Goal: Information Seeking & Learning: Find specific page/section

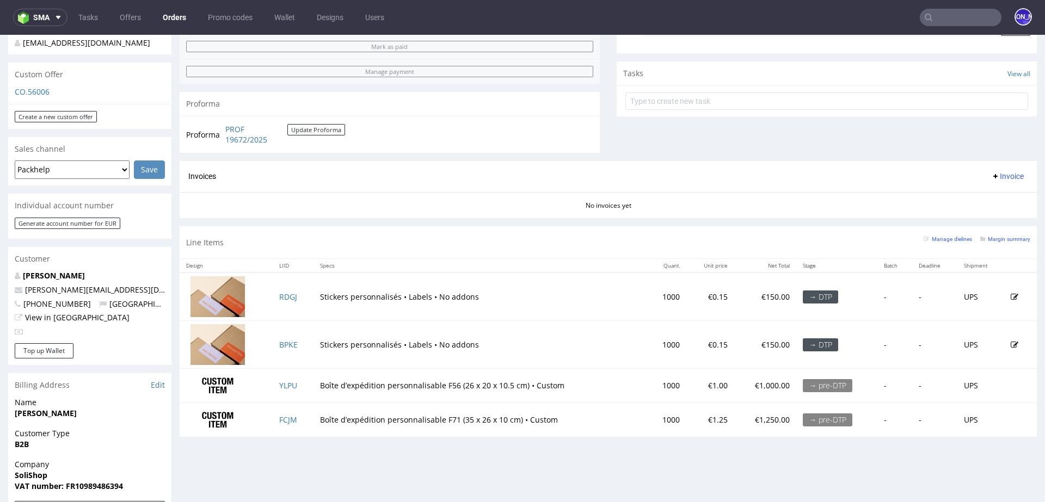
scroll to position [608, 0]
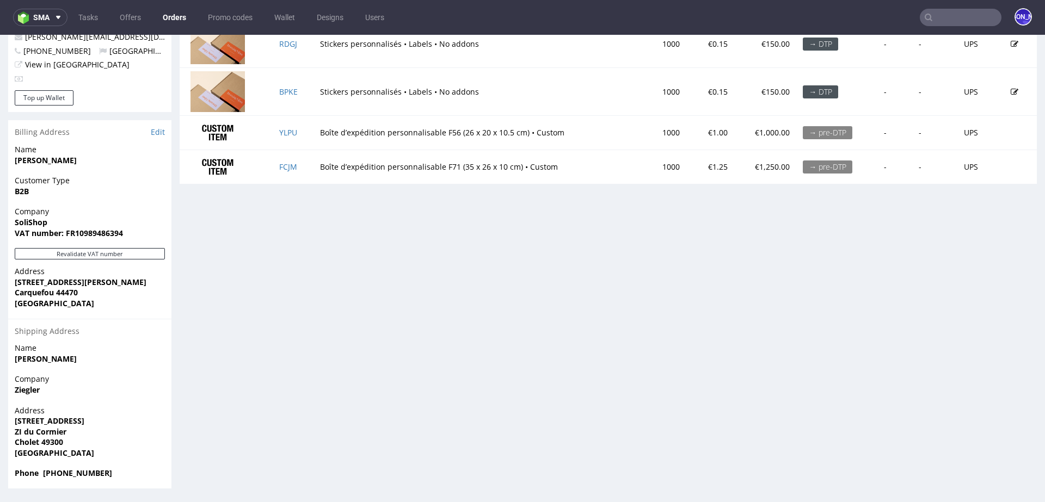
click at [936, 15] on input "text" at bounding box center [960, 17] width 82 height 17
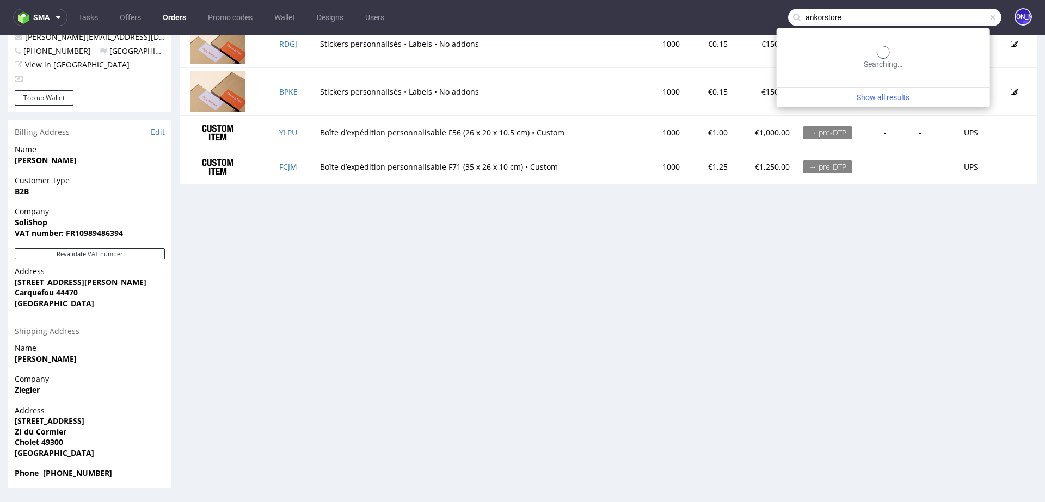
type input "ankorstore"
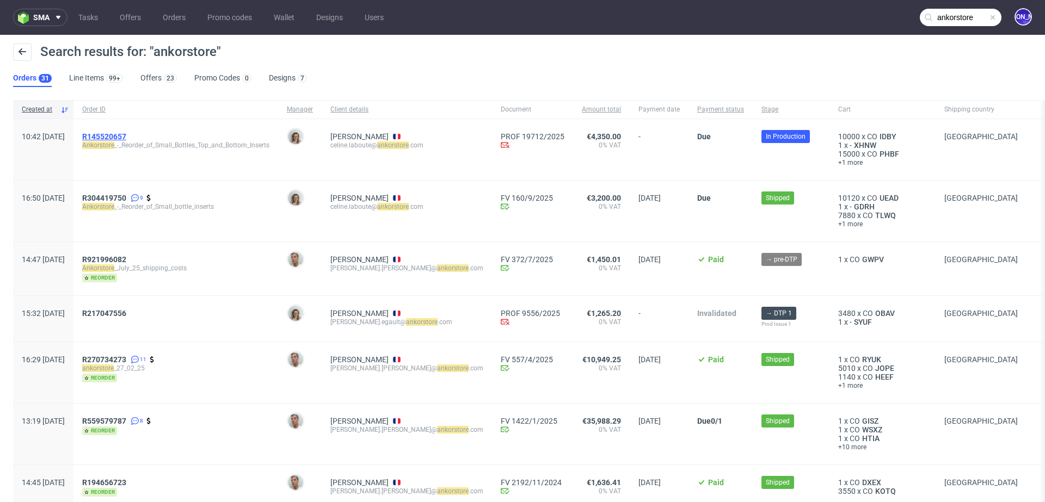
click at [126, 133] on span "R145520657" at bounding box center [104, 136] width 44 height 9
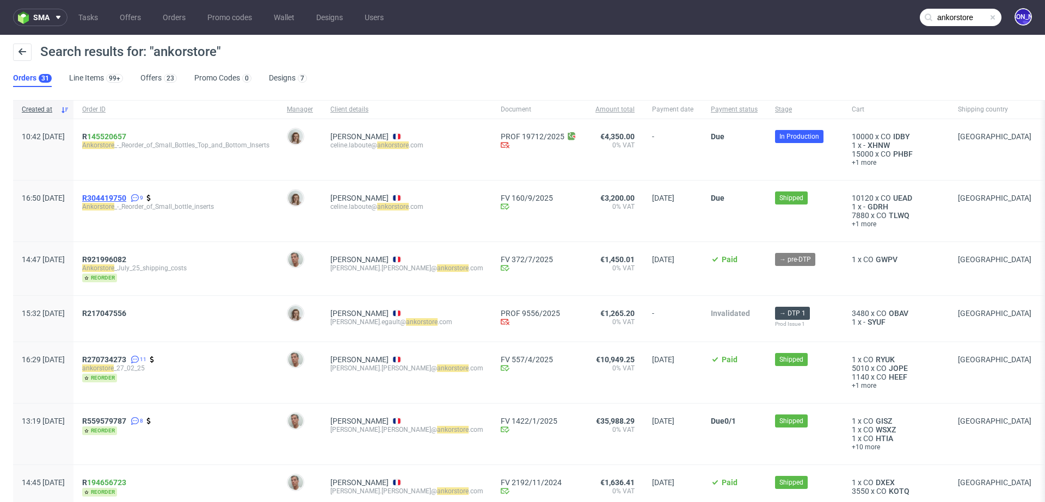
click at [126, 197] on span "R304419750" at bounding box center [104, 198] width 44 height 9
click at [125, 258] on span "R921996082" at bounding box center [104, 259] width 44 height 9
click at [126, 313] on span "R217047556" at bounding box center [104, 313] width 44 height 9
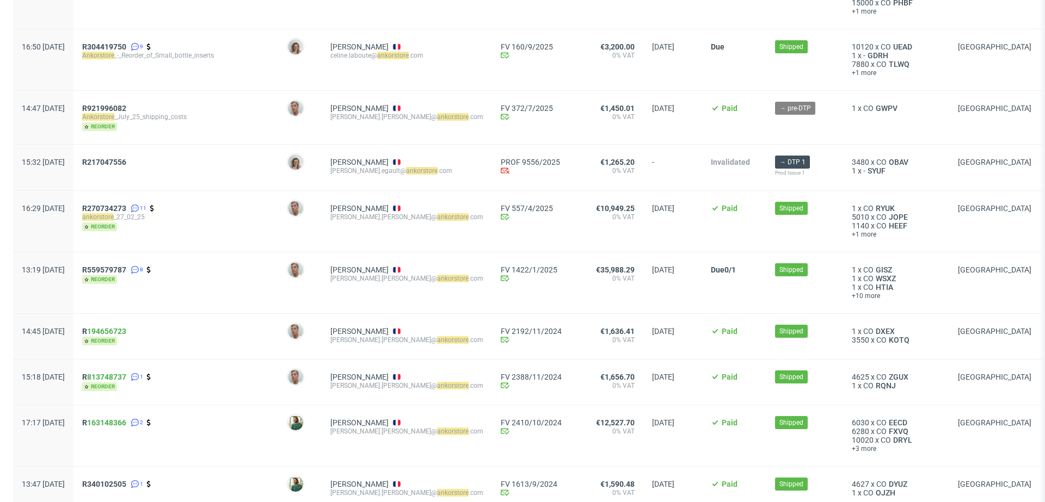
scroll to position [164, 0]
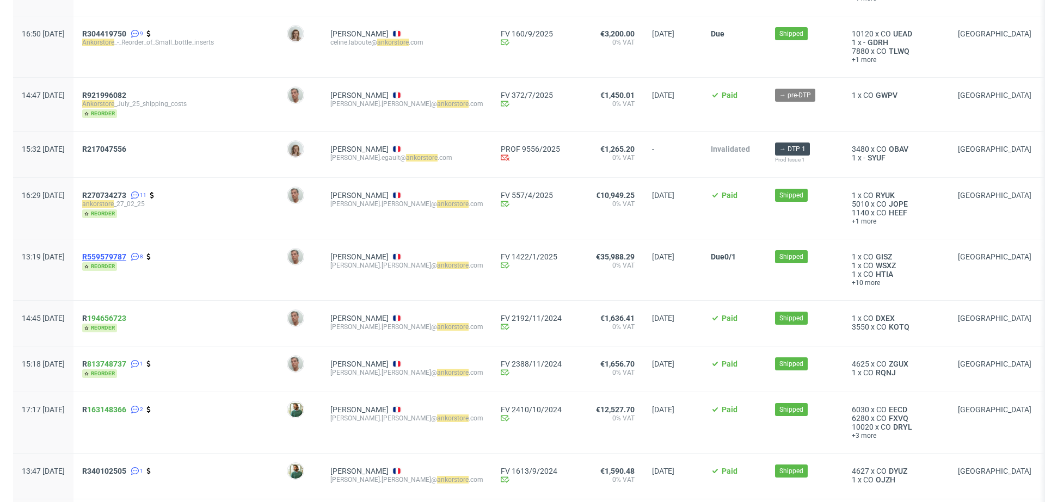
click at [126, 252] on span "R559579787" at bounding box center [104, 256] width 44 height 9
click at [118, 314] on span "R 194656723" at bounding box center [104, 318] width 44 height 9
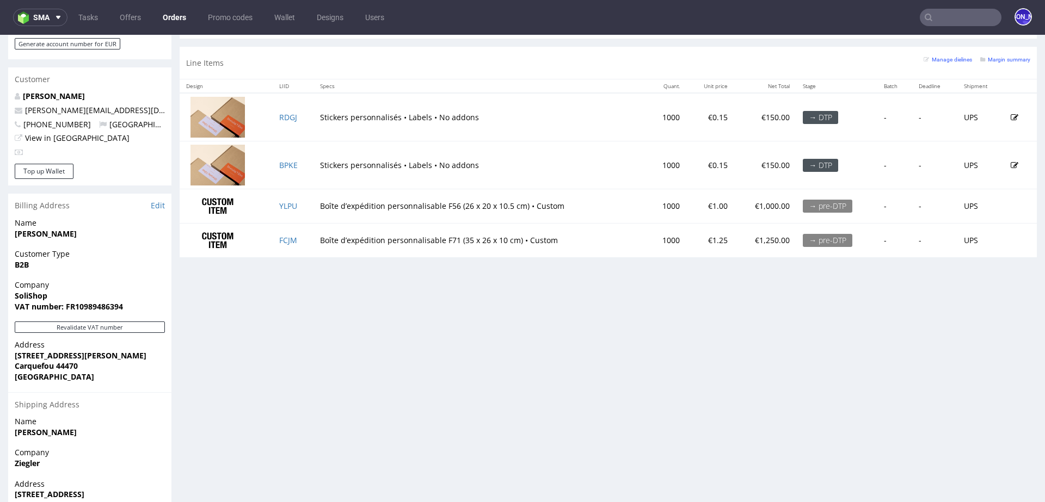
scroll to position [529, 0]
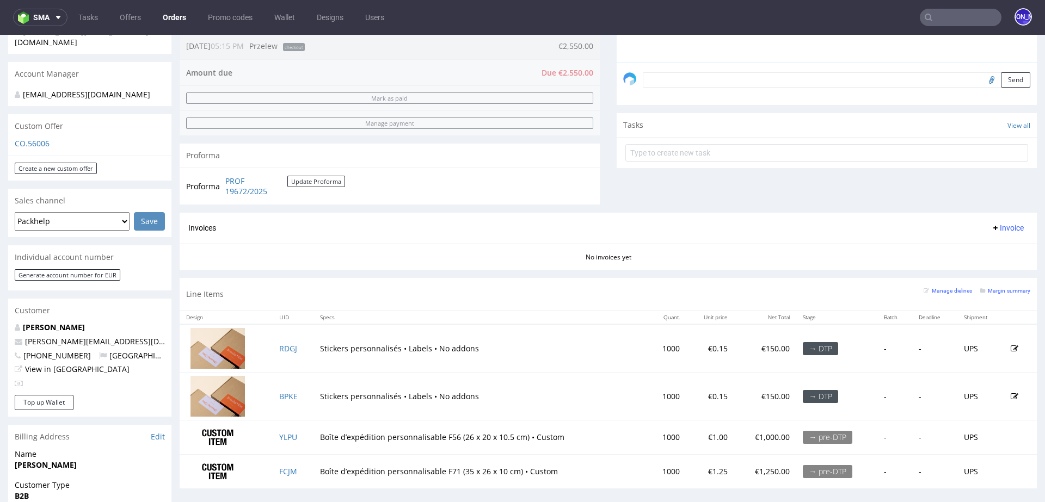
scroll to position [305, 0]
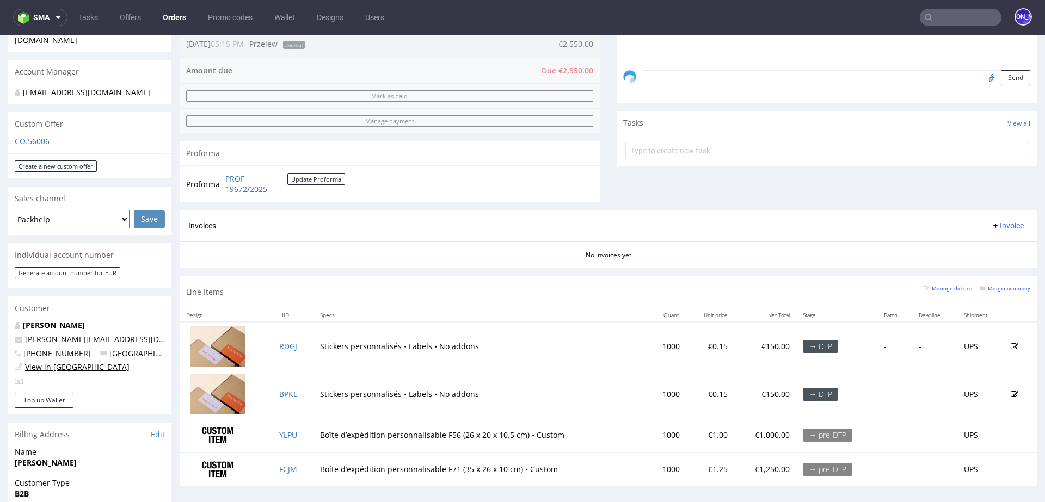
click at [56, 367] on link "View in [GEOGRAPHIC_DATA]" at bounding box center [77, 367] width 104 height 10
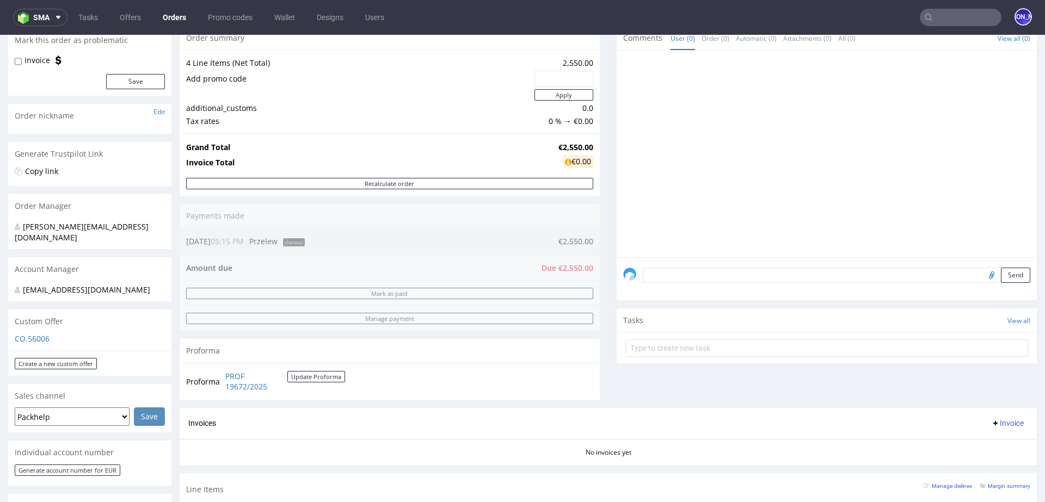
scroll to position [0, 0]
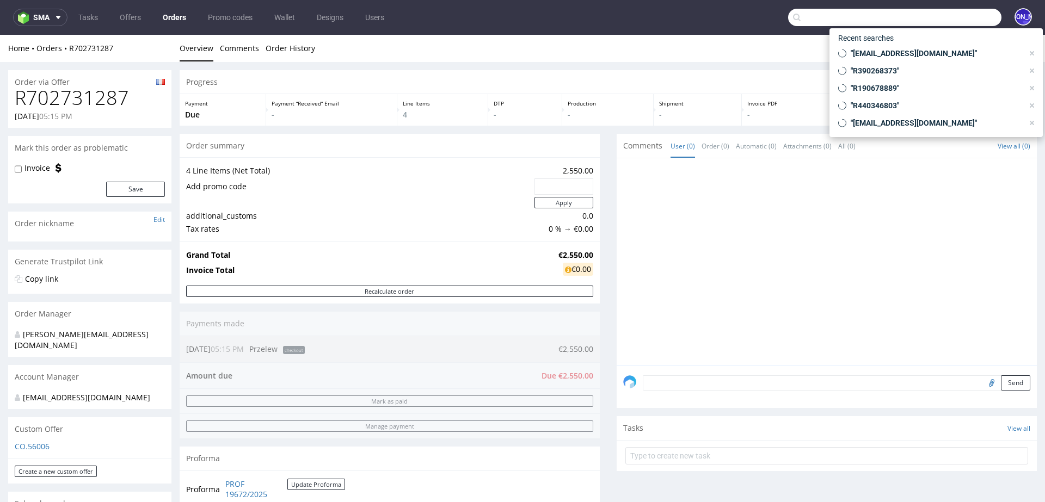
click at [950, 18] on input "text" at bounding box center [894, 17] width 213 height 17
paste input "R145520657"
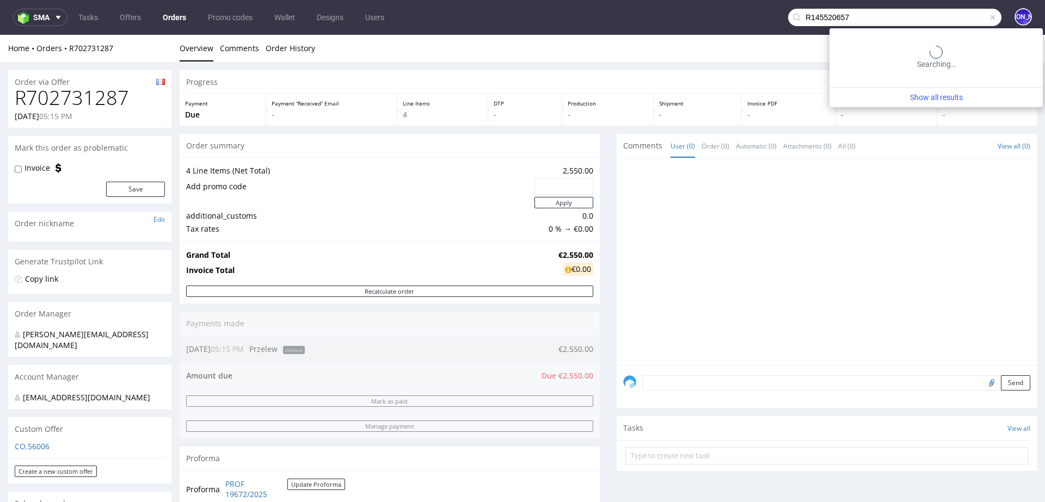
type input "R145520657"
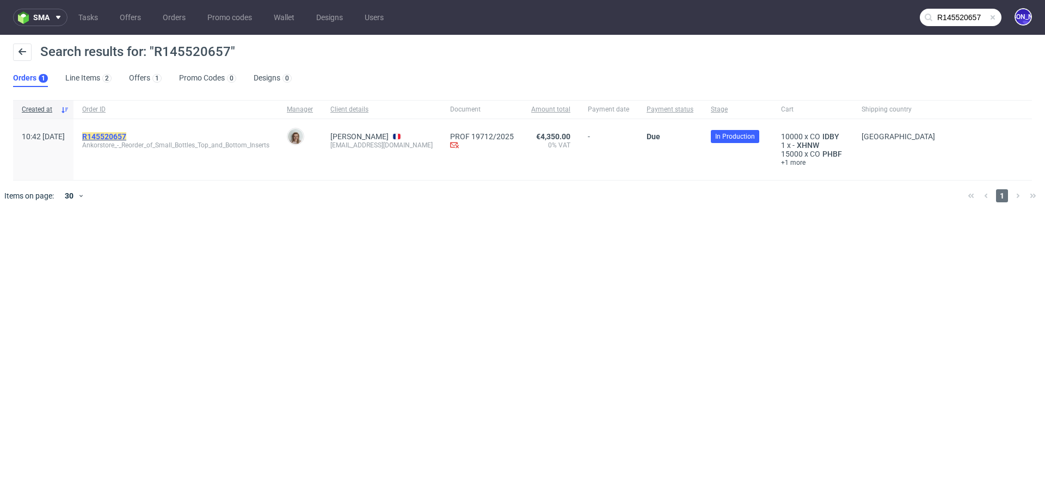
click at [126, 134] on mark "R145520657" at bounding box center [104, 136] width 44 height 9
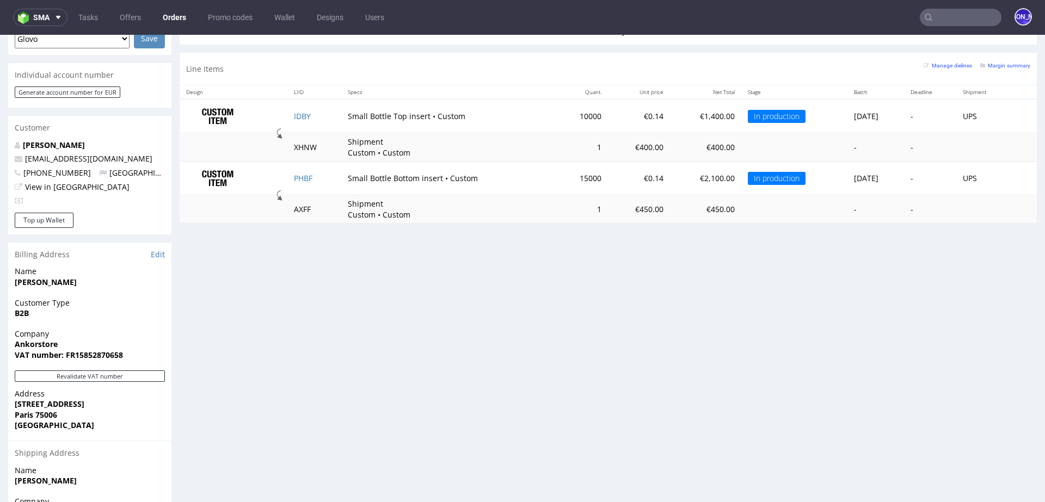
scroll to position [467, 0]
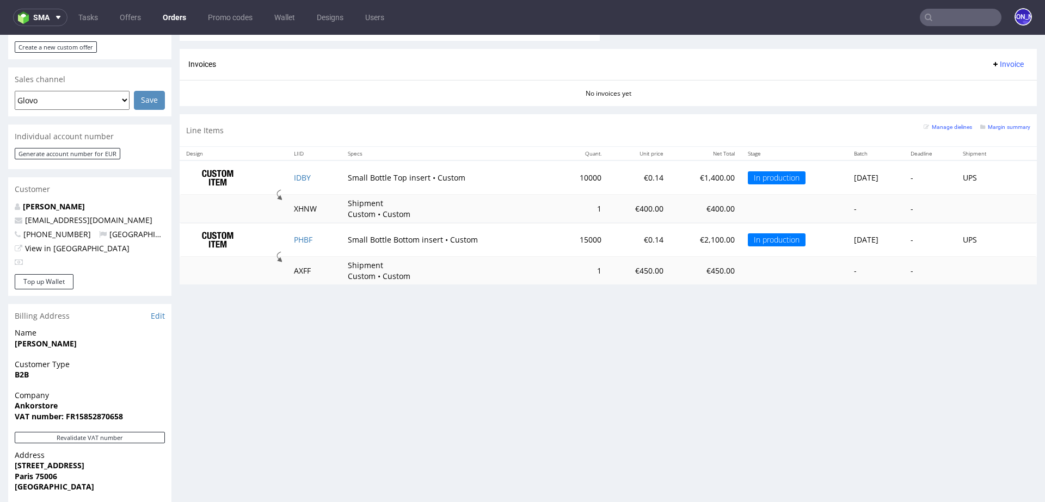
drag, startPoint x: 144, startPoint y: 199, endPoint x: 15, endPoint y: 197, distance: 128.4
click at [15, 215] on p "[EMAIL_ADDRESS][DOMAIN_NAME]" at bounding box center [90, 220] width 150 height 11
copy span "[EMAIL_ADDRESS][DOMAIN_NAME]"
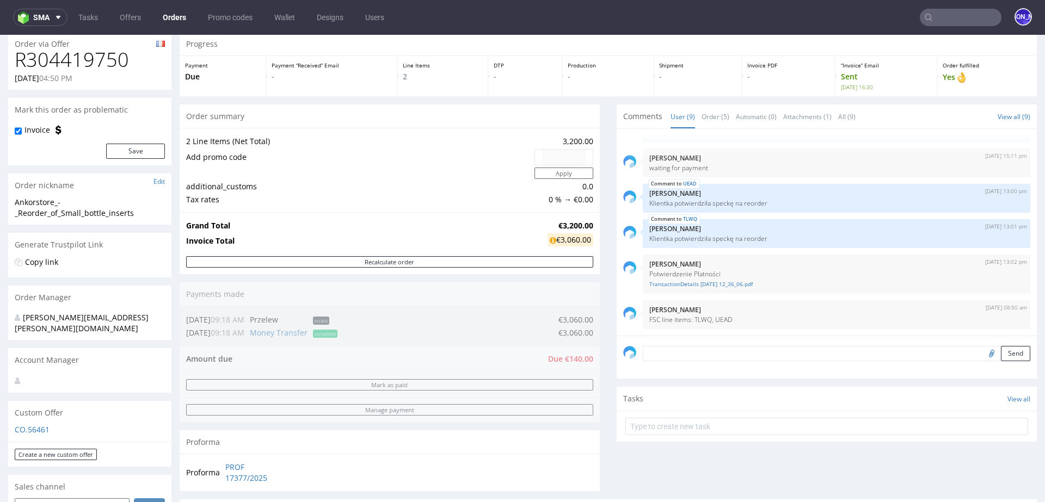
scroll to position [29, 0]
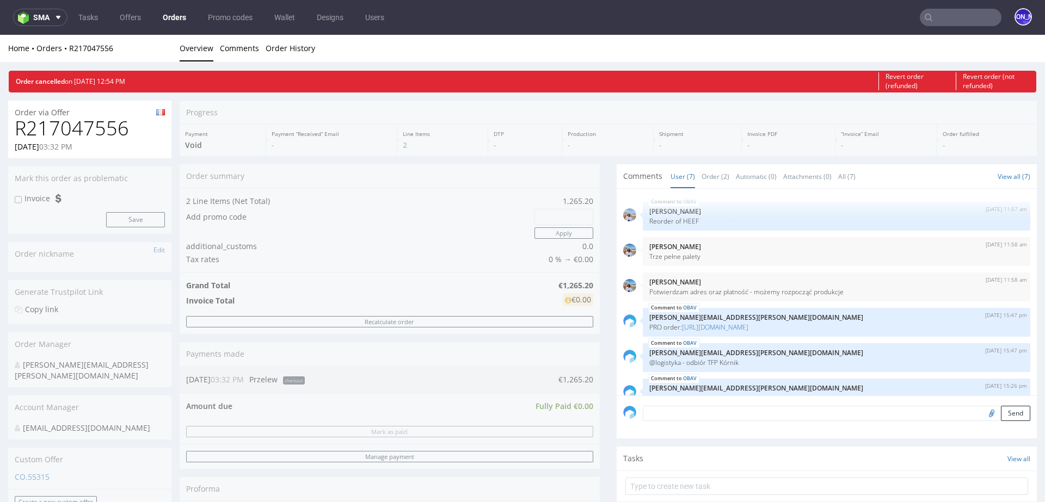
scroll to position [54, 0]
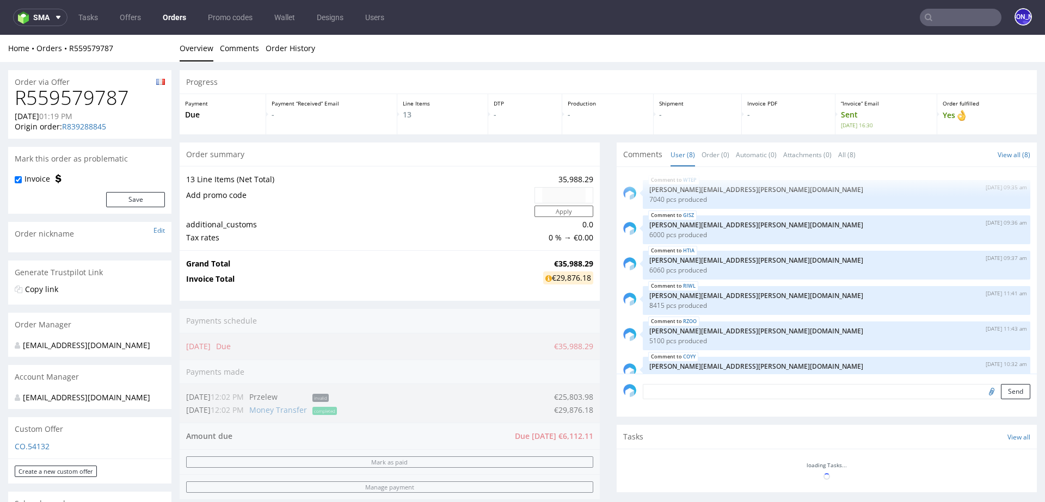
scroll to position [89, 0]
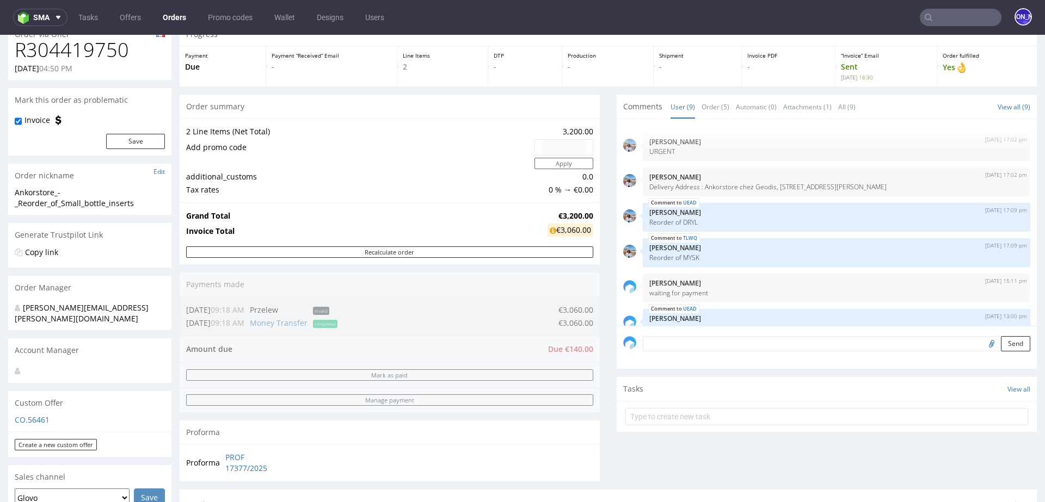
click at [119, 47] on h1 "R304419750" at bounding box center [90, 50] width 150 height 22
copy h1 "R304419750"
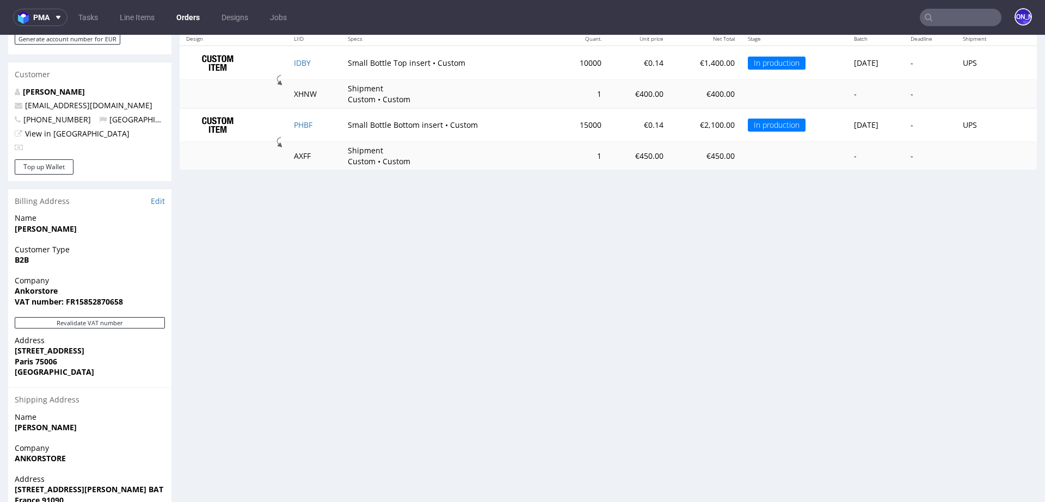
scroll to position [569, 0]
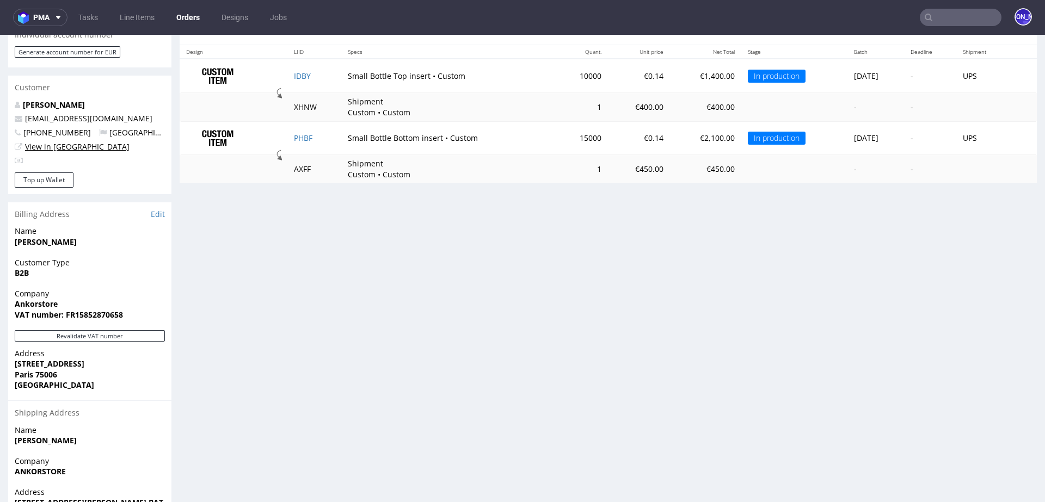
click at [44, 141] on link "View in [GEOGRAPHIC_DATA]" at bounding box center [77, 146] width 104 height 10
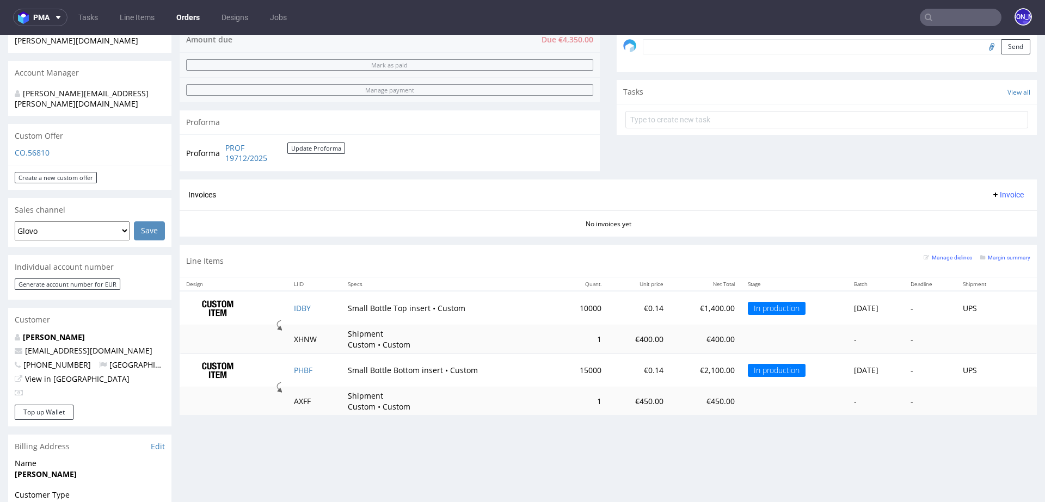
scroll to position [417, 0]
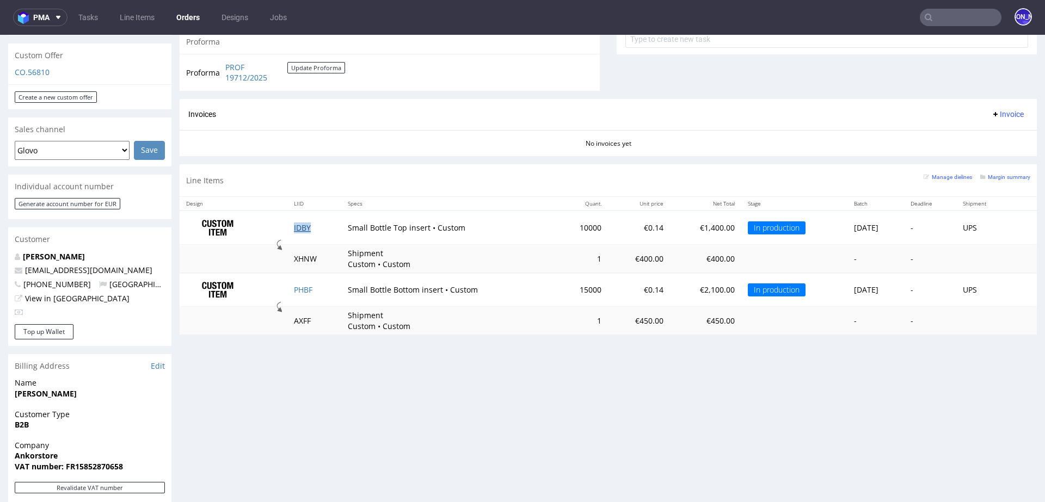
click at [294, 223] on link "IDBY" at bounding box center [302, 228] width 17 height 10
click at [298, 289] on link "PHBF" at bounding box center [303, 290] width 18 height 10
click at [308, 360] on div "Progress Payment Due Payment “Received” Email - Line Items 2 DTP - Production -…" at bounding box center [608, 182] width 857 height 1058
click at [295, 318] on td "AXFF" at bounding box center [314, 321] width 54 height 28
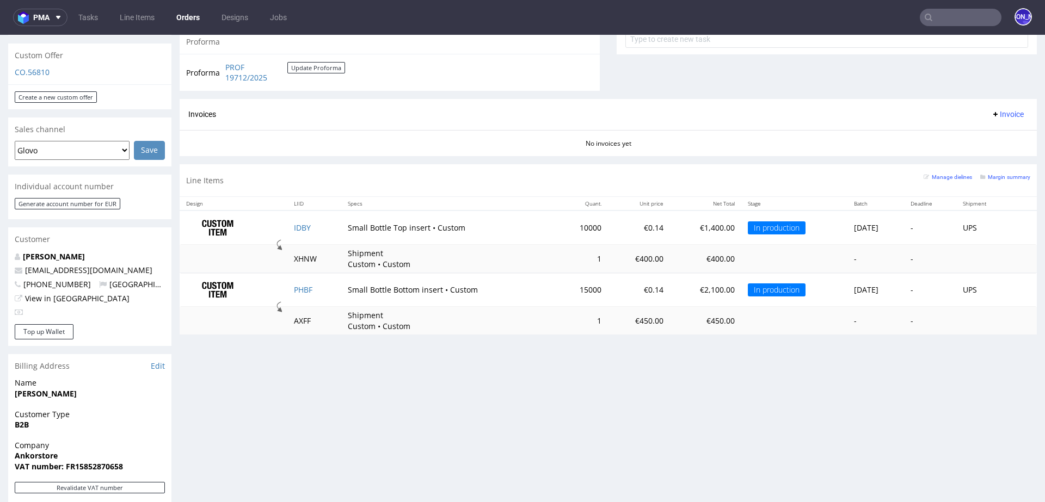
click at [296, 253] on td "XHNW" at bounding box center [314, 259] width 54 height 28
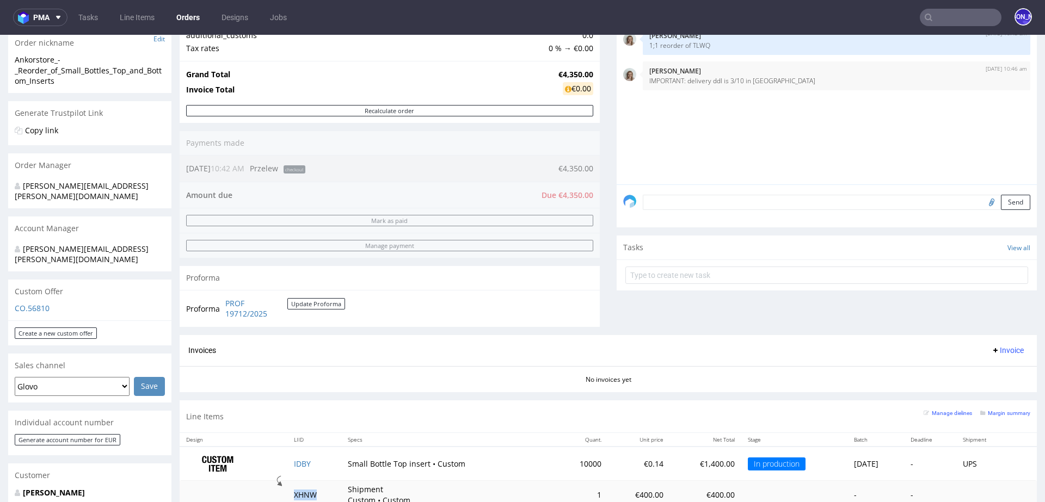
scroll to position [0, 0]
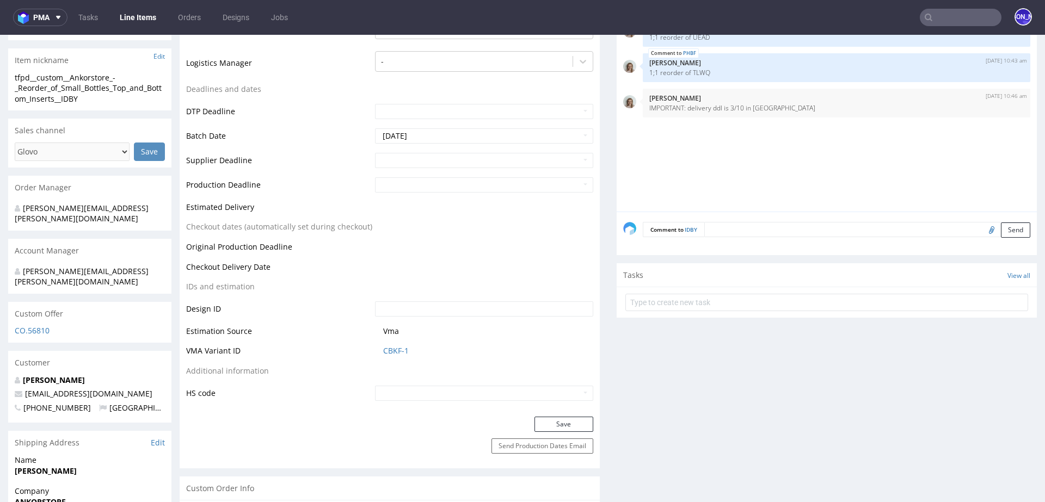
scroll to position [212, 0]
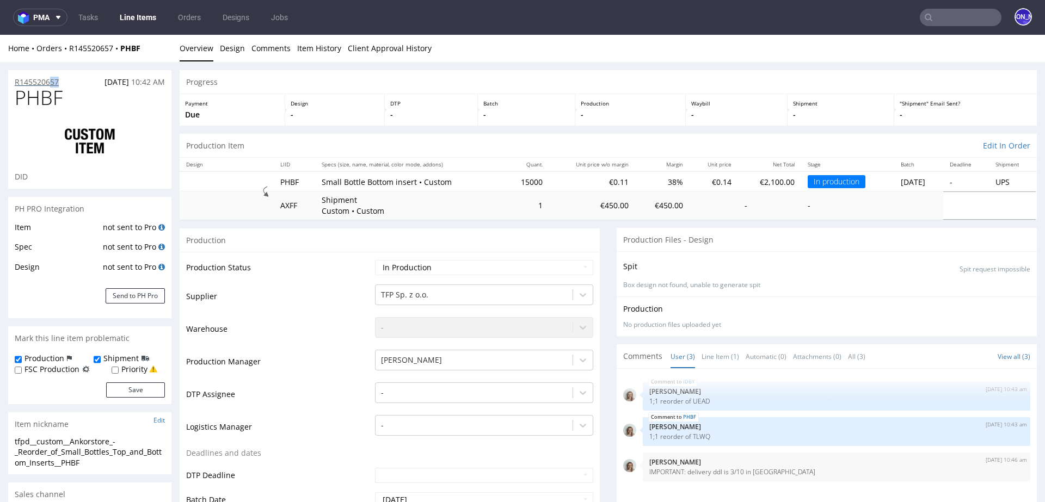
drag, startPoint x: 73, startPoint y: 80, endPoint x: 16, endPoint y: 80, distance: 56.6
click at [16, 80] on div "R145520657 16.09.2025 10:42 AM" at bounding box center [89, 78] width 163 height 17
copy p "R145520657"
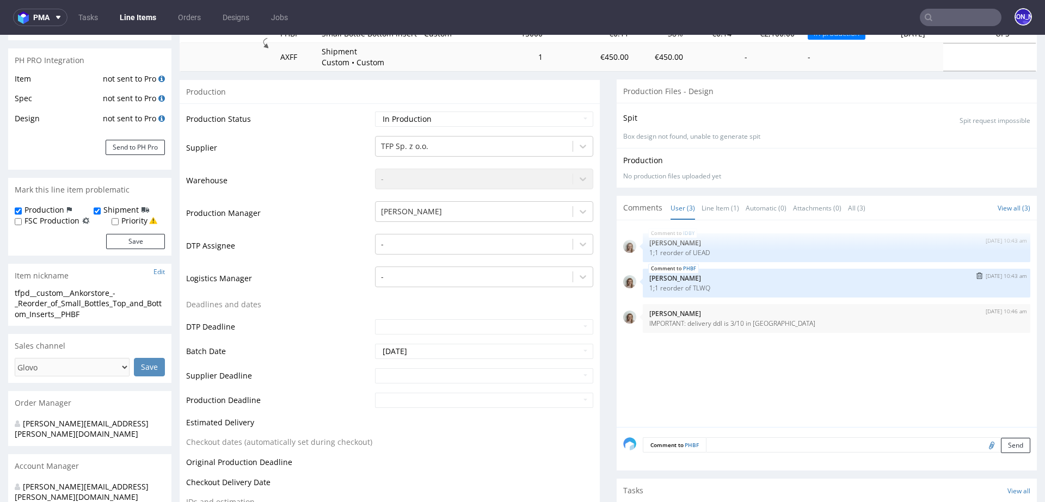
scroll to position [152, 0]
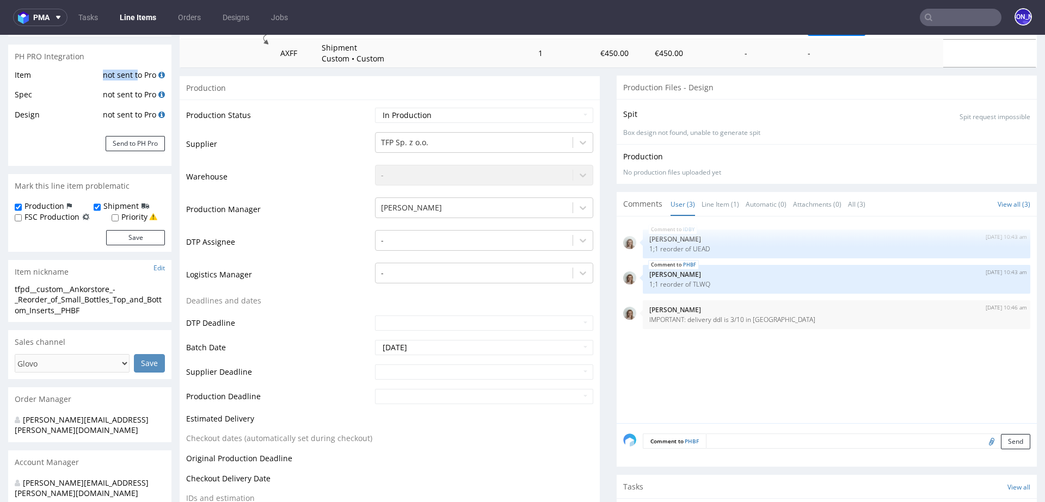
drag, startPoint x: 131, startPoint y: 75, endPoint x: 149, endPoint y: 75, distance: 18.5
click at [149, 75] on td "not sent to Pro" at bounding box center [132, 79] width 65 height 20
click at [123, 72] on td "not sent to Pro" at bounding box center [132, 79] width 65 height 20
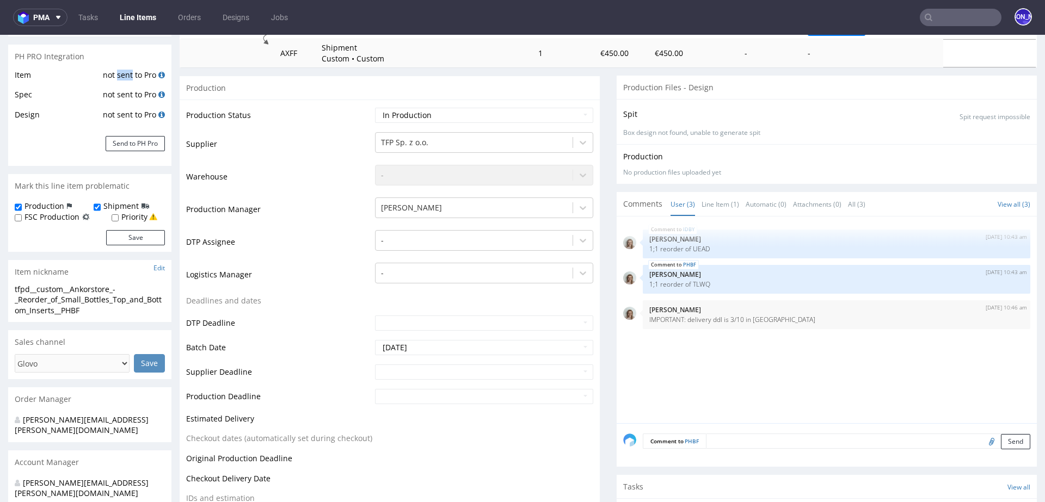
click at [123, 72] on td "not sent to Pro" at bounding box center [132, 79] width 65 height 20
click at [108, 76] on td "not sent to Pro" at bounding box center [132, 79] width 65 height 20
click at [109, 90] on td "not sent to Pro" at bounding box center [132, 98] width 65 height 20
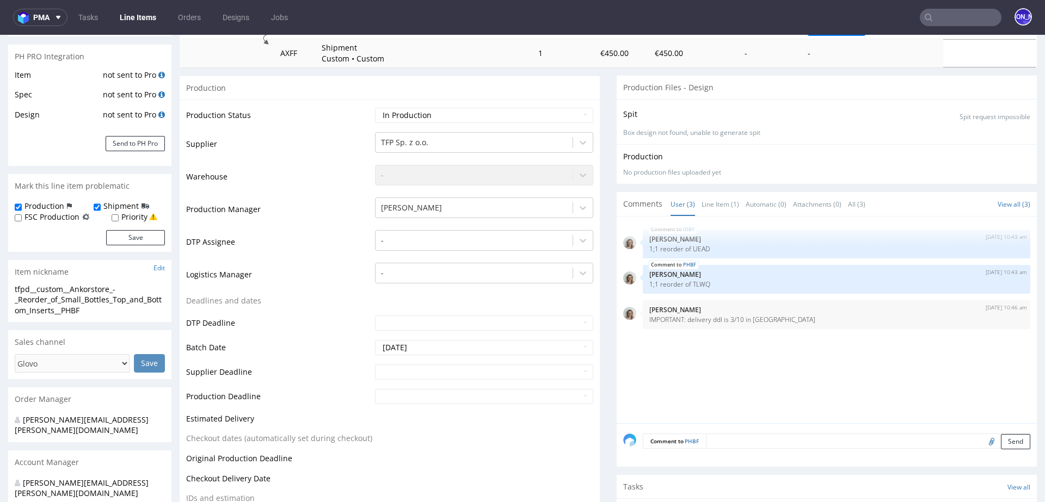
click at [124, 95] on td "not sent to Pro" at bounding box center [132, 98] width 65 height 20
click at [109, 100] on td "not sent to Pro" at bounding box center [132, 98] width 65 height 20
click at [107, 94] on td "not sent to Pro" at bounding box center [132, 98] width 65 height 20
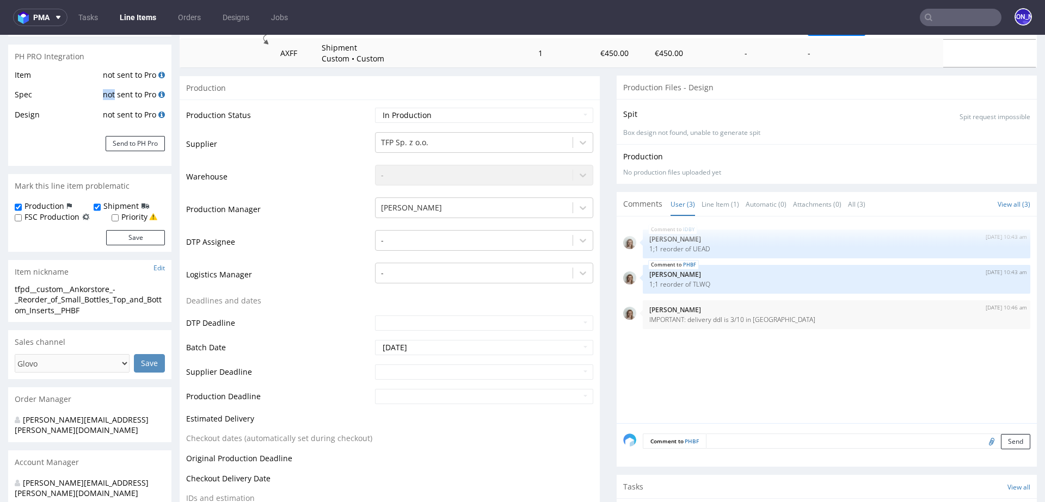
click at [107, 94] on td "not sent to Pro" at bounding box center [132, 98] width 65 height 20
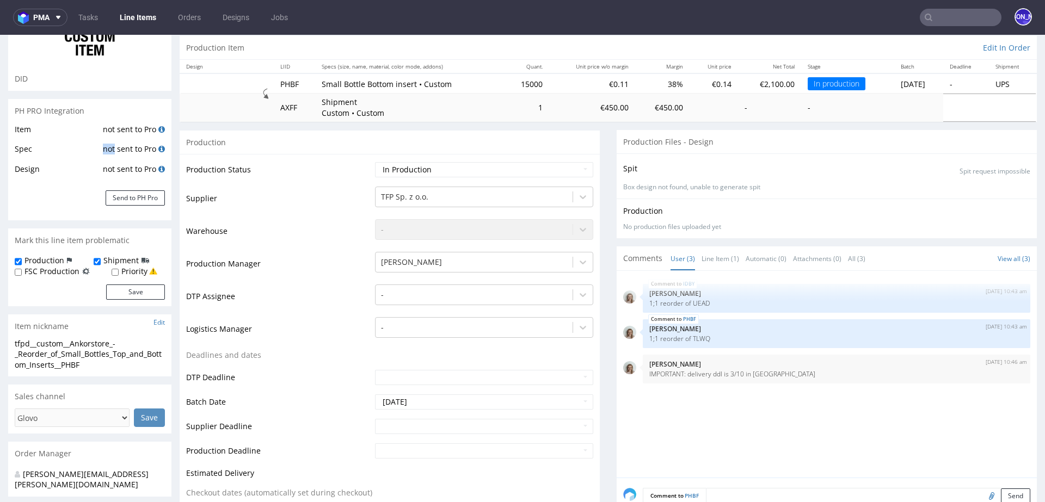
scroll to position [0, 0]
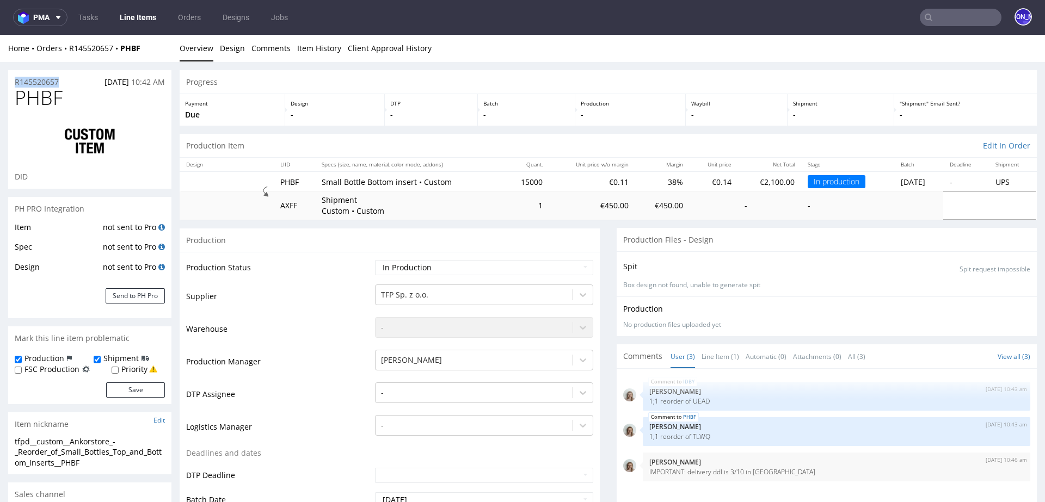
drag, startPoint x: 10, startPoint y: 73, endPoint x: 67, endPoint y: 82, distance: 57.2
click at [67, 82] on div "R145520657 16.09.2025 10:42 AM" at bounding box center [89, 78] width 163 height 17
drag, startPoint x: 606, startPoint y: 221, endPoint x: 706, endPoint y: 245, distance: 102.9
click at [728, 240] on div "Production Files - Design" at bounding box center [826, 240] width 420 height 24
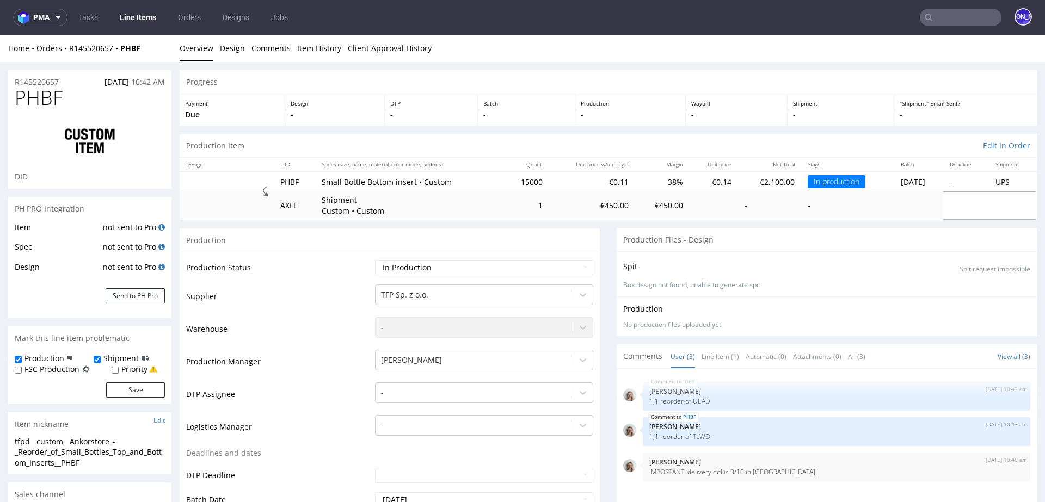
drag, startPoint x: 728, startPoint y: 240, endPoint x: 615, endPoint y: 239, distance: 113.2
click at [616, 240] on div "Production Files - Design" at bounding box center [826, 240] width 420 height 24
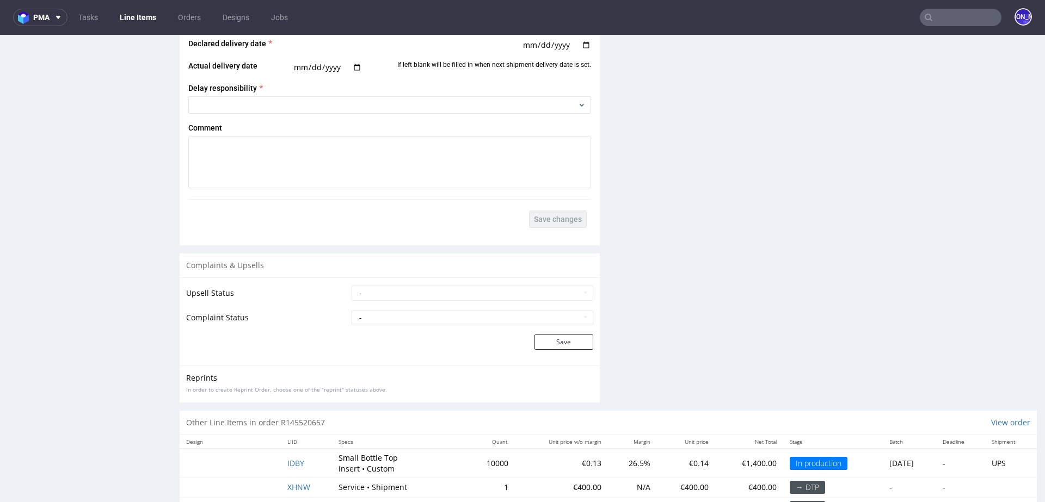
scroll to position [1851, 0]
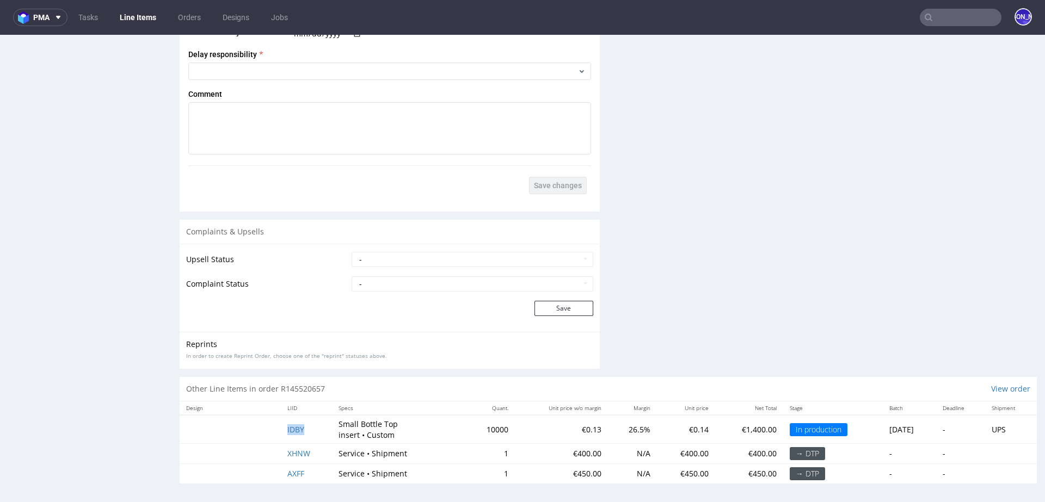
drag, startPoint x: 308, startPoint y: 426, endPoint x: 258, endPoint y: 426, distance: 49.5
click at [267, 426] on tr "IDBY Small Bottle Top insert • Custom 10000 €0.13 26.5% €0.14 €1,400.00 In prod…" at bounding box center [608, 429] width 857 height 29
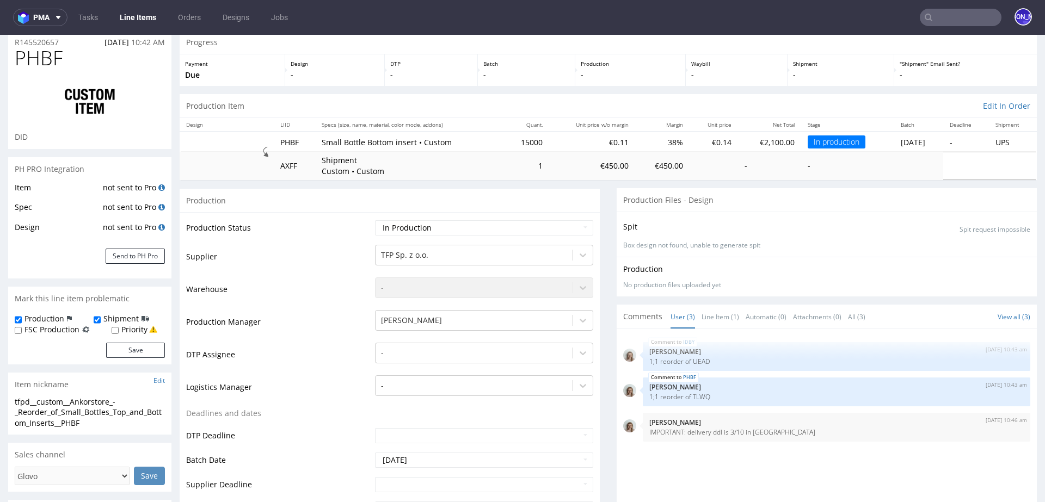
scroll to position [0, 0]
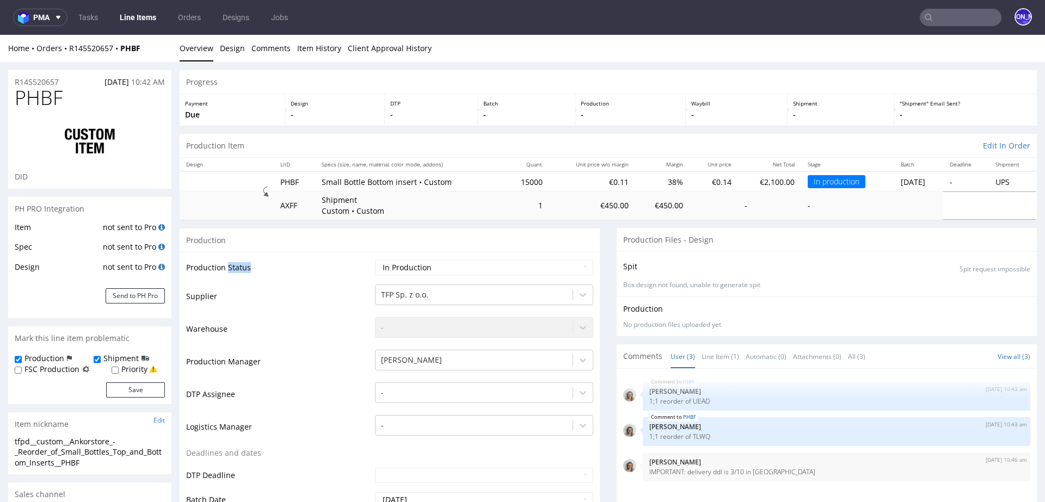
drag, startPoint x: 252, startPoint y: 269, endPoint x: 202, endPoint y: 269, distance: 50.1
click at [203, 269] on td "Production Status" at bounding box center [279, 271] width 186 height 24
click at [202, 269] on td "Production Status" at bounding box center [279, 271] width 186 height 24
click at [238, 269] on td "Production Status" at bounding box center [279, 271] width 186 height 24
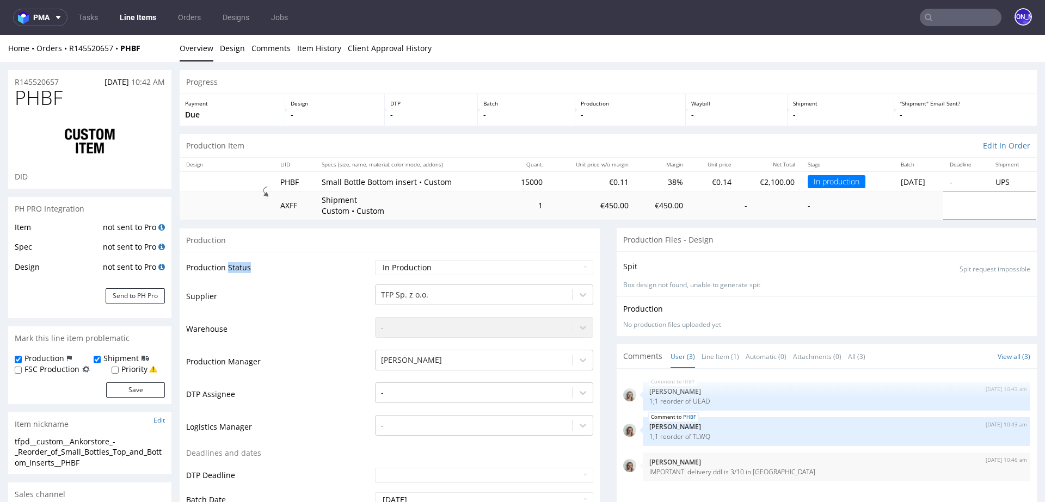
click at [238, 269] on td "Production Status" at bounding box center [279, 271] width 186 height 24
click at [210, 268] on td "Production Status" at bounding box center [279, 271] width 186 height 24
click at [232, 268] on td "Production Status" at bounding box center [279, 271] width 186 height 24
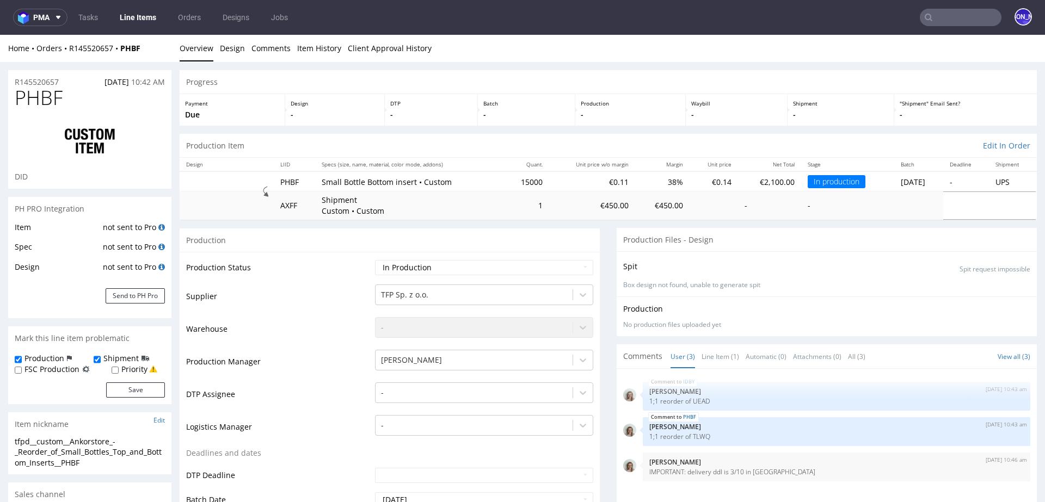
click at [207, 268] on td "Production Status" at bounding box center [279, 271] width 186 height 24
click at [237, 266] on td "Production Status" at bounding box center [279, 271] width 186 height 24
click at [204, 263] on td "Production Status" at bounding box center [279, 271] width 186 height 24
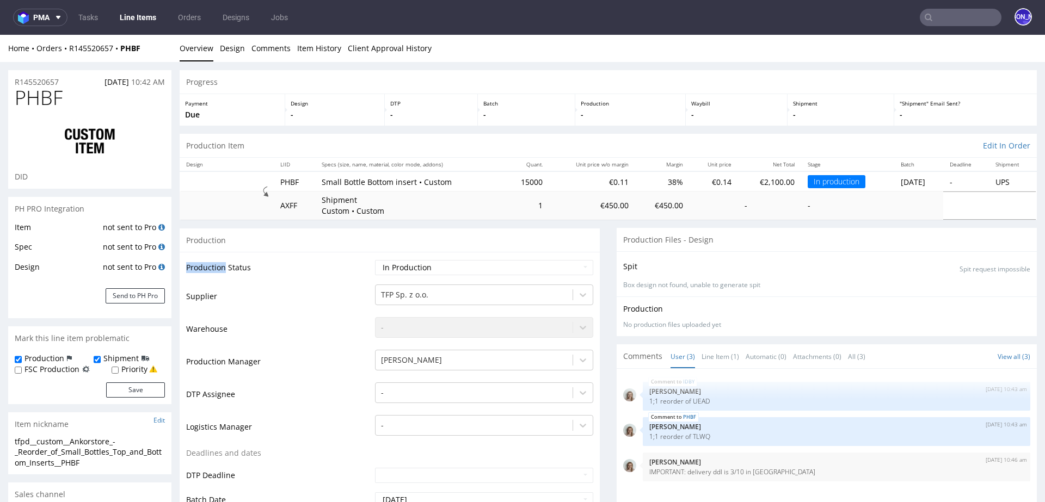
click at [204, 263] on td "Production Status" at bounding box center [279, 271] width 186 height 24
click at [237, 271] on td "Production Status" at bounding box center [279, 271] width 186 height 24
click at [237, 268] on td "Production Status" at bounding box center [279, 271] width 186 height 24
click at [211, 267] on td "Production Status" at bounding box center [279, 271] width 186 height 24
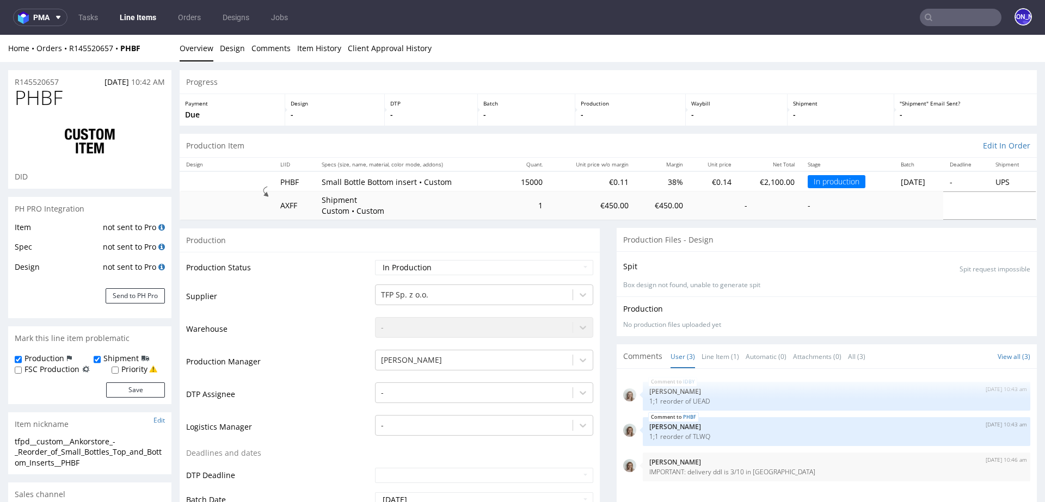
click at [211, 267] on td "Production Status" at bounding box center [279, 271] width 186 height 24
click at [237, 268] on td "Production Status" at bounding box center [279, 271] width 186 height 24
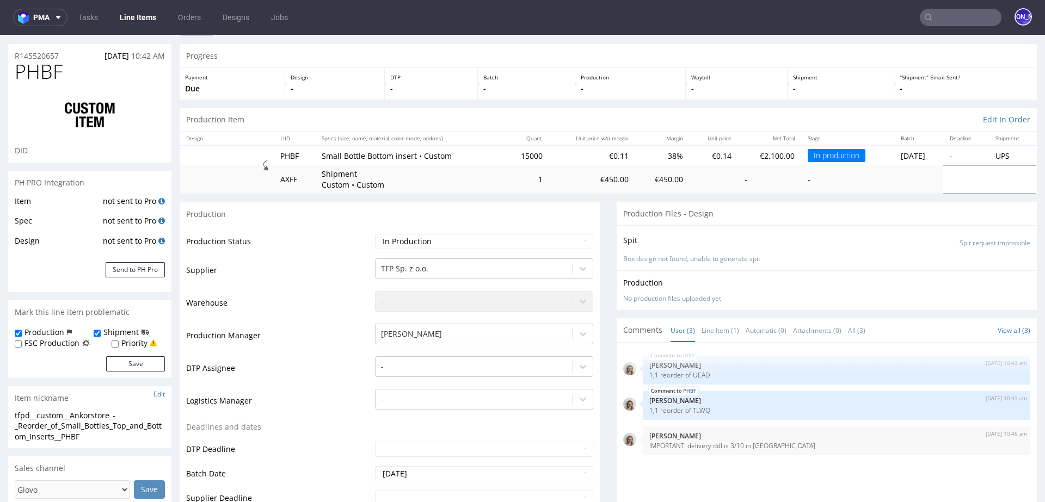
click at [196, 268] on td "Supplier" at bounding box center [279, 273] width 186 height 33
click at [199, 302] on td "Warehouse" at bounding box center [279, 306] width 186 height 33
click at [207, 332] on td "Production Manager" at bounding box center [279, 339] width 186 height 33
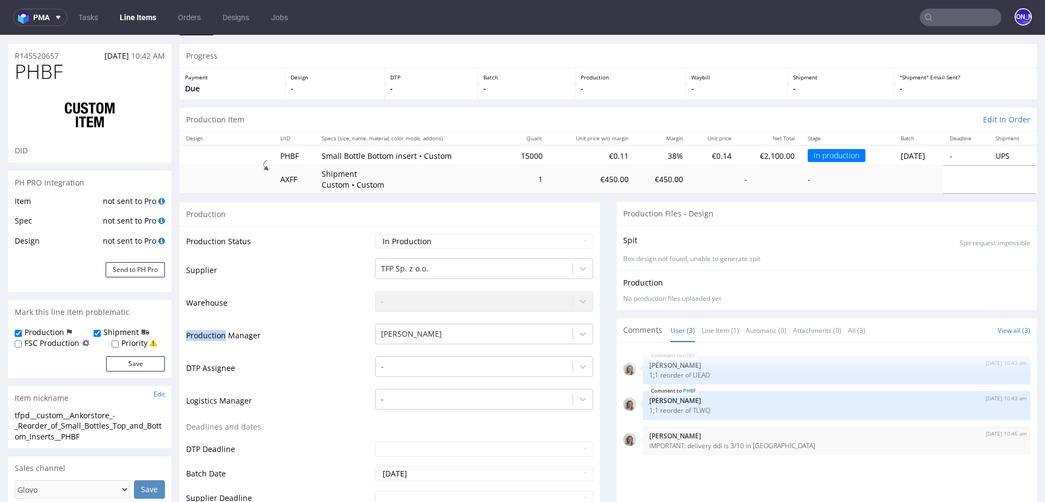
click at [207, 332] on td "Production Manager" at bounding box center [279, 339] width 186 height 33
click at [242, 335] on td "Production Manager" at bounding box center [279, 339] width 186 height 33
click at [220, 366] on td "DTP Assignee" at bounding box center [279, 371] width 186 height 33
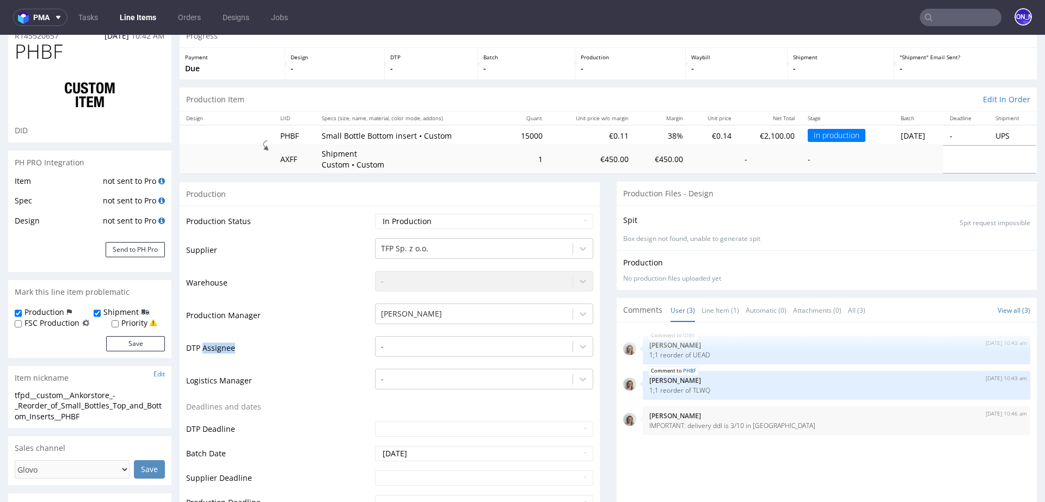
scroll to position [0, 0]
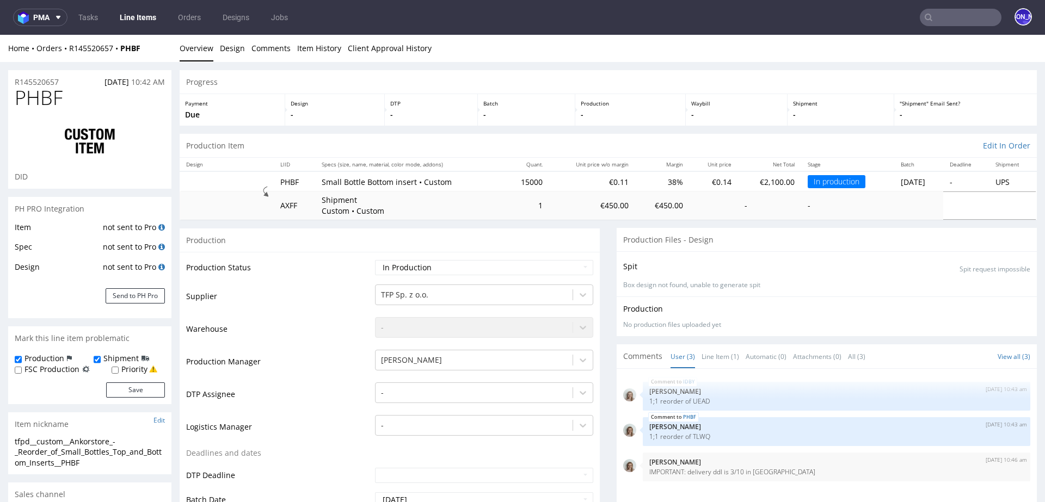
click at [239, 361] on td "Production Manager" at bounding box center [279, 365] width 186 height 33
click at [206, 360] on td "Production Manager" at bounding box center [279, 365] width 186 height 33
click at [199, 336] on td "Warehouse" at bounding box center [279, 332] width 186 height 33
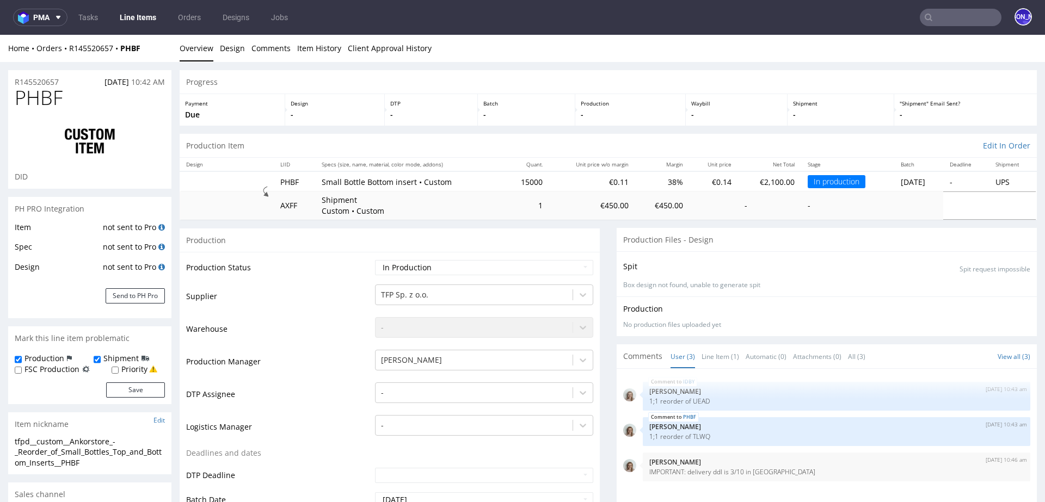
click at [199, 336] on td "Warehouse" at bounding box center [279, 332] width 186 height 33
click at [200, 267] on td "Production Status" at bounding box center [279, 271] width 186 height 24
click at [232, 265] on td "Production Status" at bounding box center [279, 271] width 186 height 24
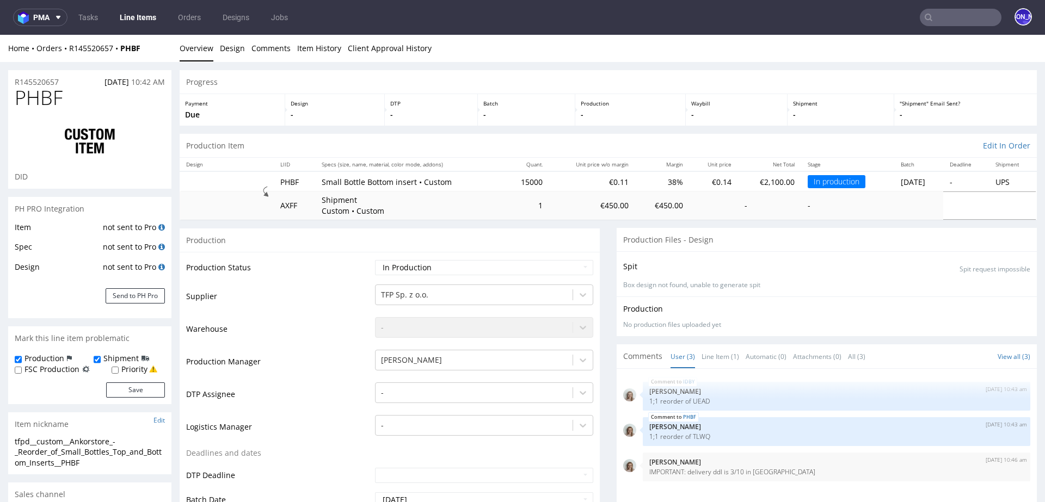
click at [190, 299] on td "Supplier" at bounding box center [279, 299] width 186 height 33
click at [196, 320] on td "Warehouse" at bounding box center [279, 332] width 186 height 33
click at [201, 359] on td "Production Manager" at bounding box center [279, 365] width 186 height 33
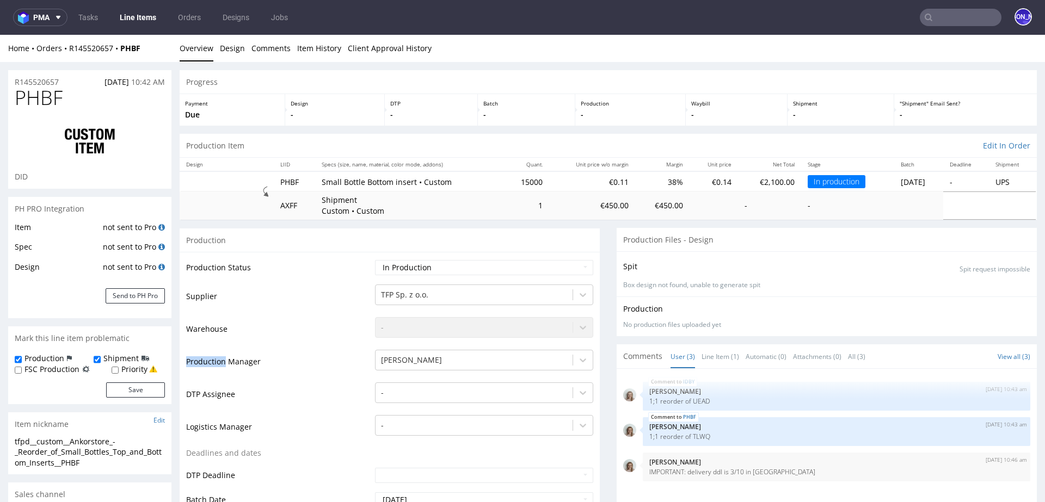
click at [201, 359] on td "Production Manager" at bounding box center [279, 365] width 186 height 33
click at [240, 364] on td "Production Manager" at bounding box center [279, 365] width 186 height 33
click at [214, 391] on td "DTP Assignee" at bounding box center [279, 397] width 186 height 33
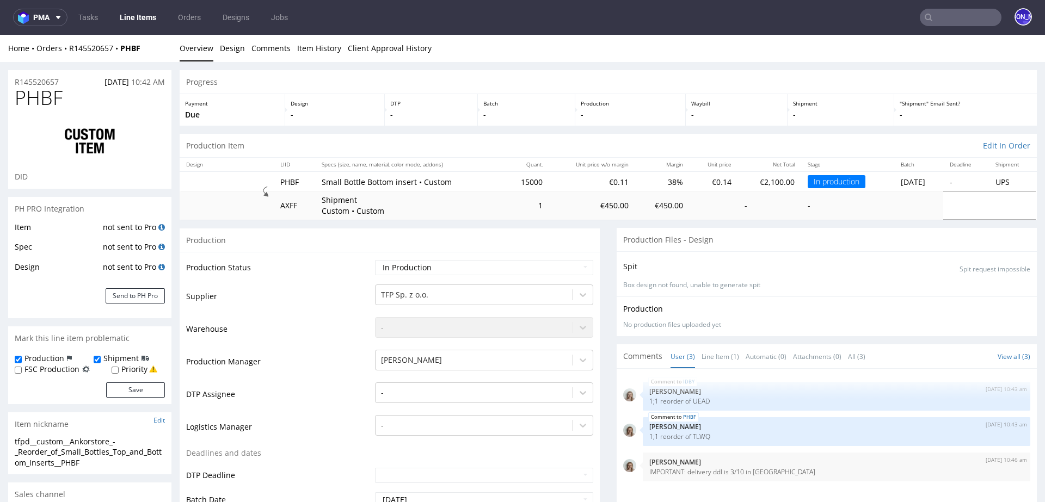
click at [201, 421] on td "Logistics Manager" at bounding box center [279, 430] width 186 height 33
click at [223, 427] on td "Logistics Manager" at bounding box center [279, 430] width 186 height 33
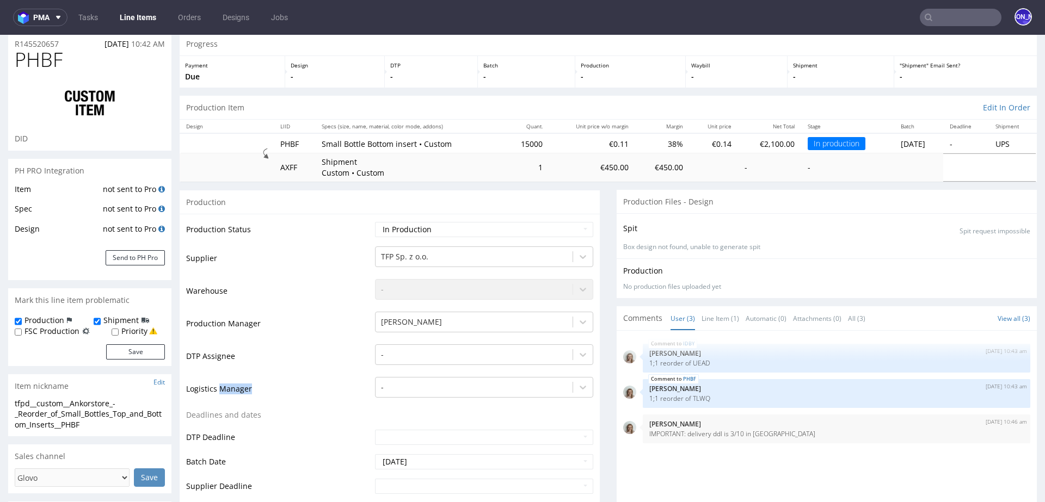
scroll to position [40, 0]
click at [217, 442] on td "DTP Deadline" at bounding box center [279, 439] width 186 height 24
click at [210, 435] on td "DTP Deadline" at bounding box center [279, 439] width 186 height 24
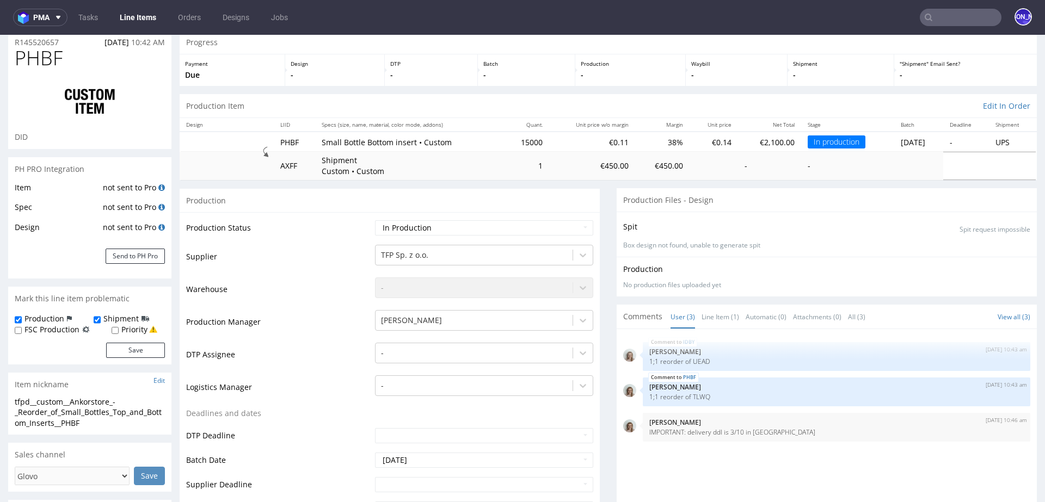
click at [191, 433] on td "DTP Deadline" at bounding box center [279, 439] width 186 height 24
click at [191, 455] on td "Batch Date" at bounding box center [279, 464] width 186 height 24
click at [214, 458] on td "Batch Date" at bounding box center [279, 464] width 186 height 24
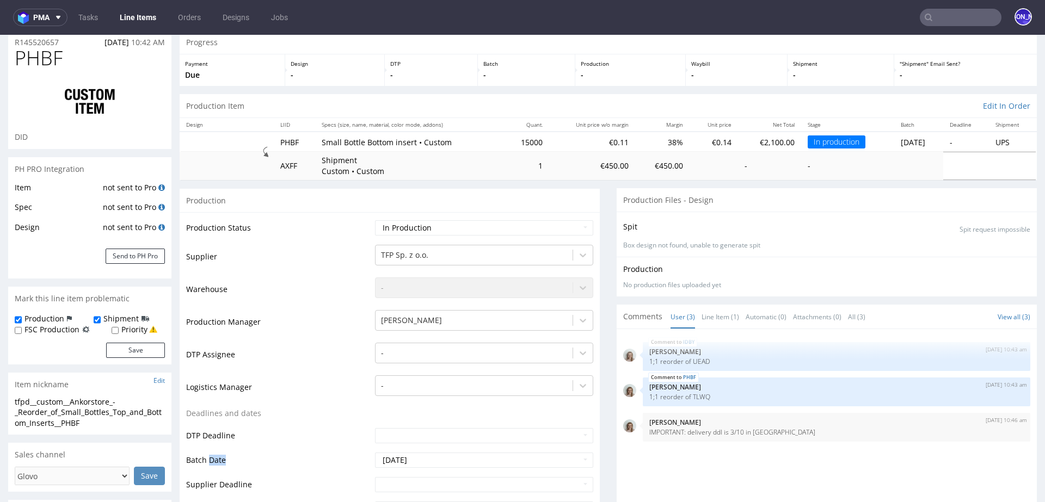
click at [214, 458] on td "Batch Date" at bounding box center [279, 464] width 186 height 24
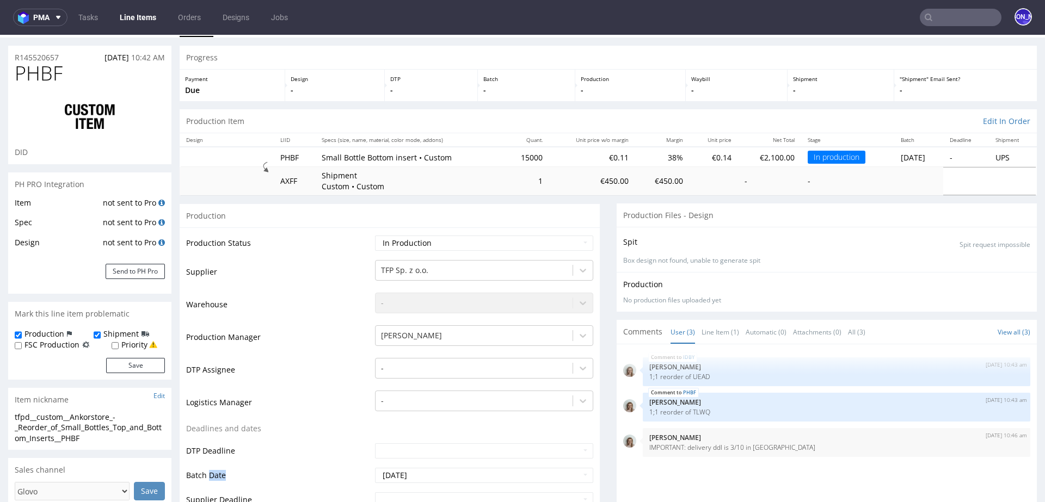
scroll to position [0, 0]
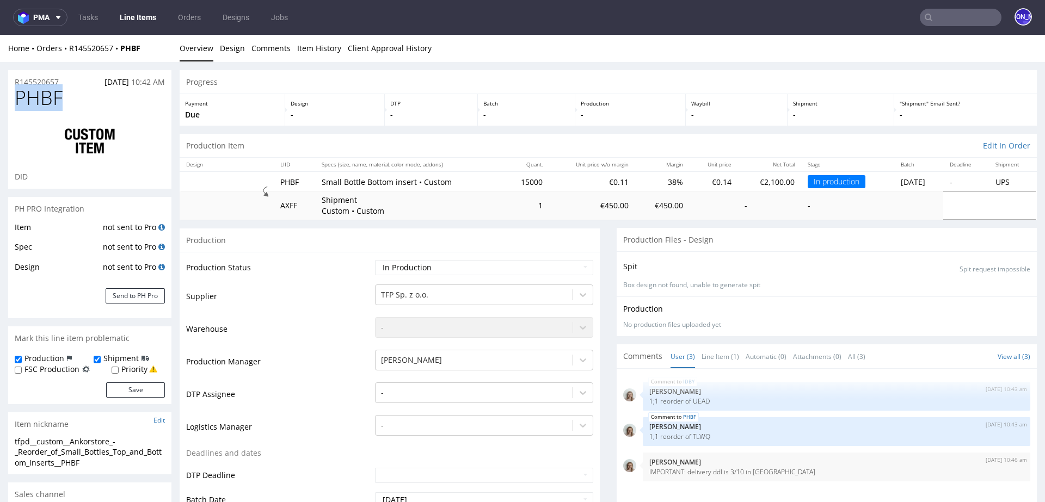
drag, startPoint x: 58, startPoint y: 101, endPoint x: 0, endPoint y: 96, distance: 57.9
click at [84, 97] on h1 "PHBF" at bounding box center [90, 98] width 150 height 22
drag, startPoint x: 65, startPoint y: 100, endPoint x: 0, endPoint y: 98, distance: 65.3
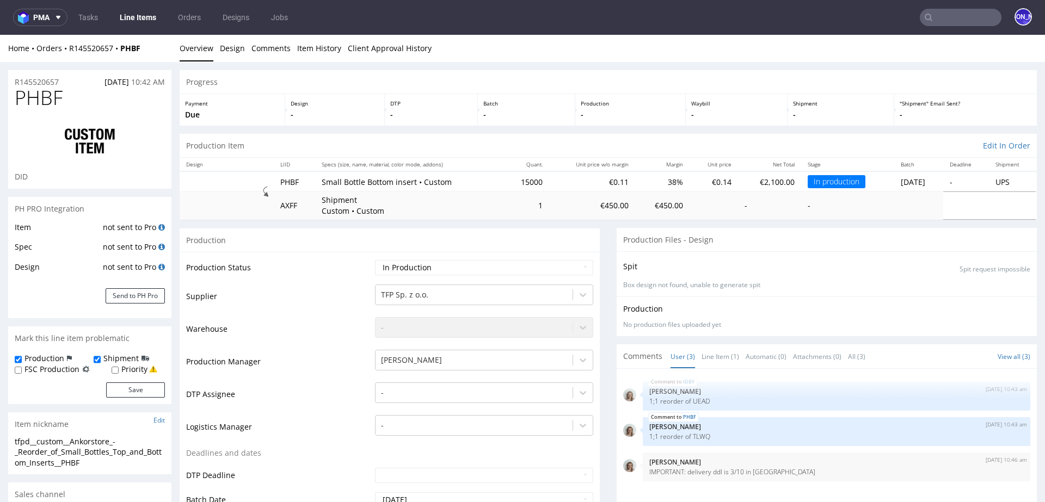
click at [198, 238] on div "Production" at bounding box center [390, 240] width 420 height 24
click at [205, 267] on td "Production Status" at bounding box center [279, 271] width 186 height 24
click at [237, 267] on td "Production Status" at bounding box center [279, 271] width 186 height 24
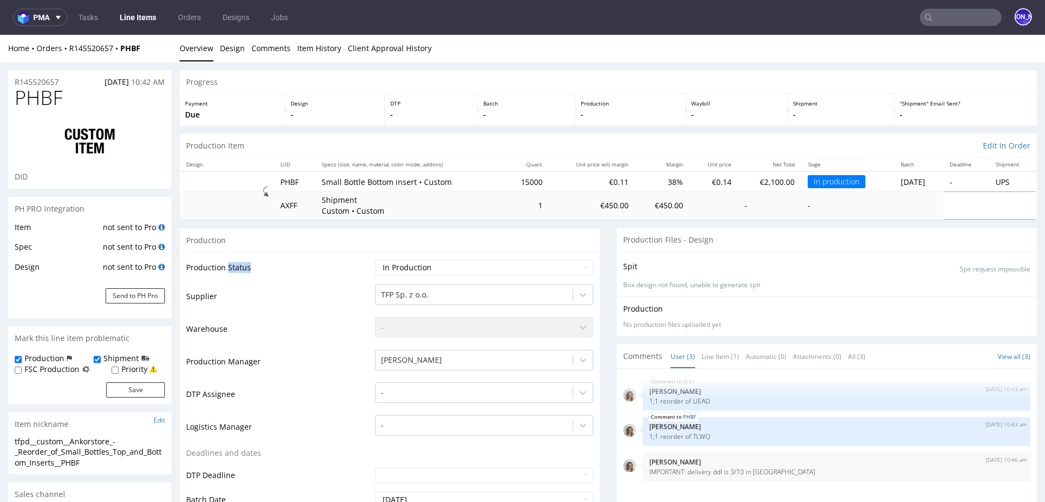
click at [237, 267] on td "Production Status" at bounding box center [279, 271] width 186 height 24
click at [195, 293] on td "Supplier" at bounding box center [279, 299] width 186 height 33
drag, startPoint x: 220, startPoint y: 327, endPoint x: 191, endPoint y: 326, distance: 29.4
click at [191, 326] on td "Warehouse" at bounding box center [279, 332] width 186 height 33
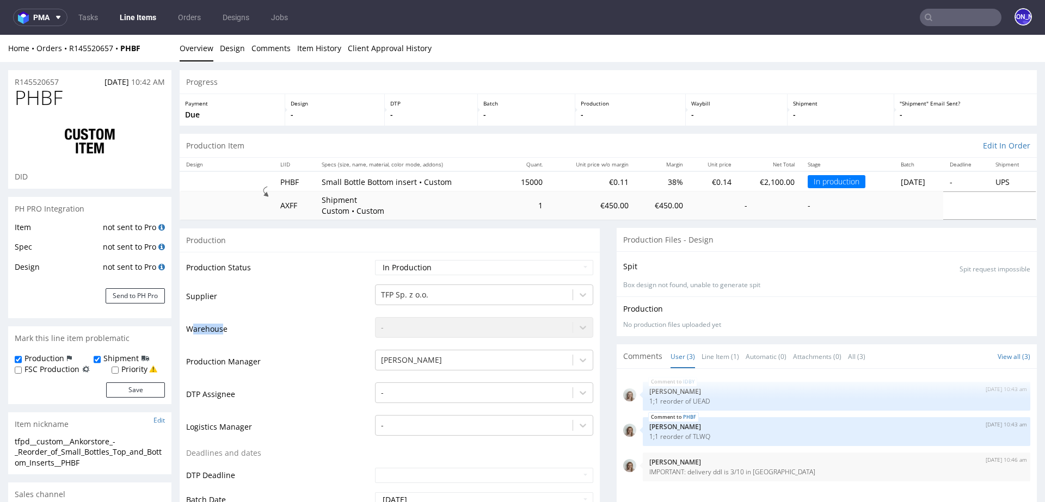
click at [204, 325] on td "Warehouse" at bounding box center [279, 332] width 186 height 33
click at [241, 360] on td "Production Manager" at bounding box center [279, 365] width 186 height 33
drag, startPoint x: 65, startPoint y: 97, endPoint x: 0, endPoint y: 88, distance: 65.4
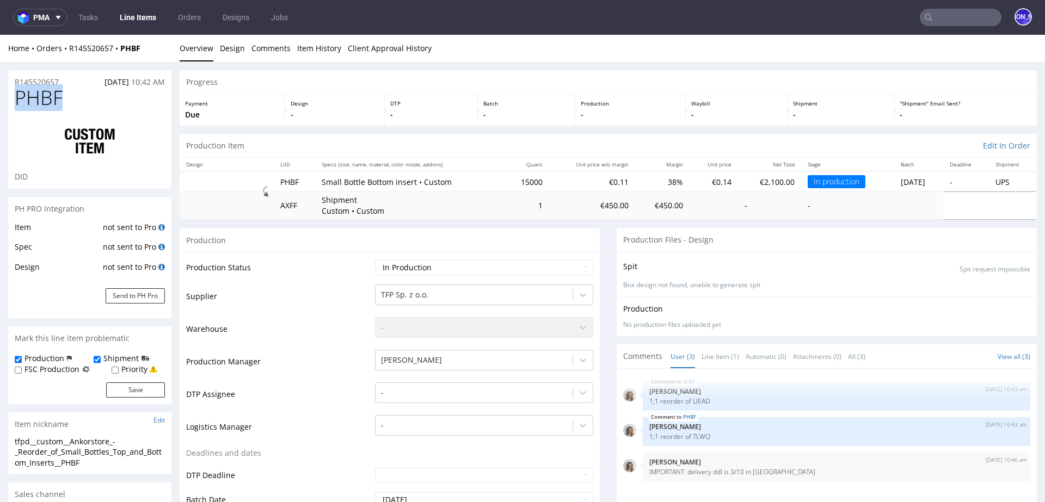
click at [79, 94] on h1 "PHBF" at bounding box center [90, 98] width 150 height 22
drag, startPoint x: 79, startPoint y: 94, endPoint x: 0, endPoint y: 72, distance: 82.2
click at [68, 104] on h1 "PHBF" at bounding box center [90, 98] width 150 height 22
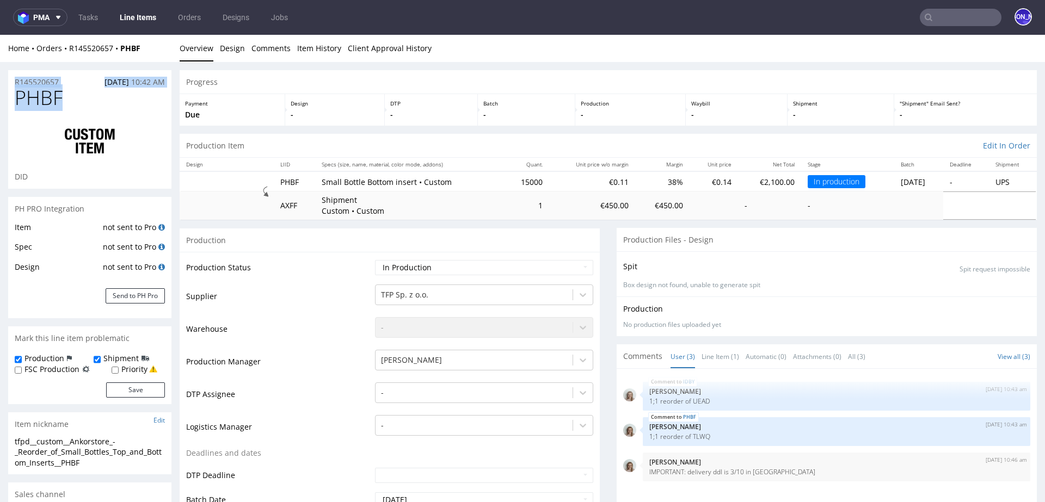
drag, startPoint x: 61, startPoint y: 98, endPoint x: 4, endPoint y: 82, distance: 59.3
click at [72, 101] on h1 "PHBF" at bounding box center [90, 98] width 150 height 22
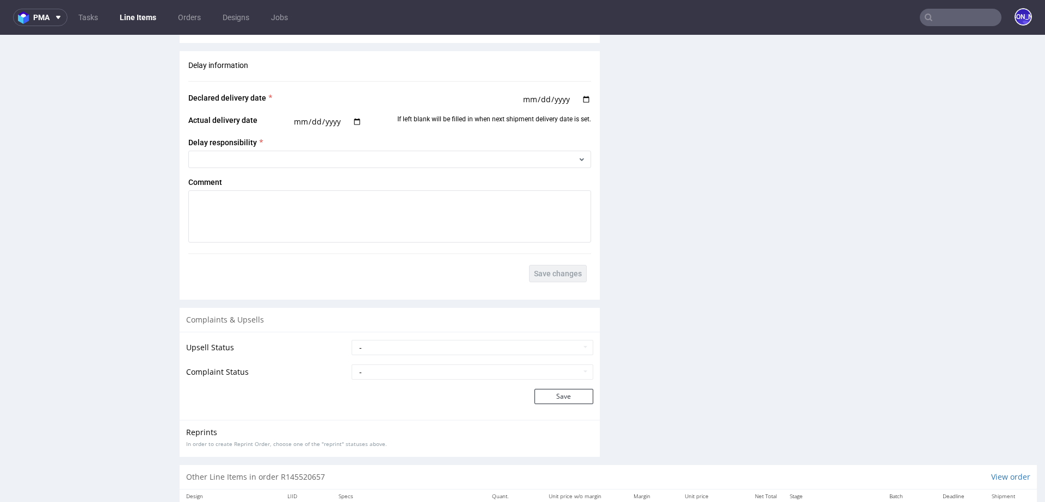
scroll to position [1772, 0]
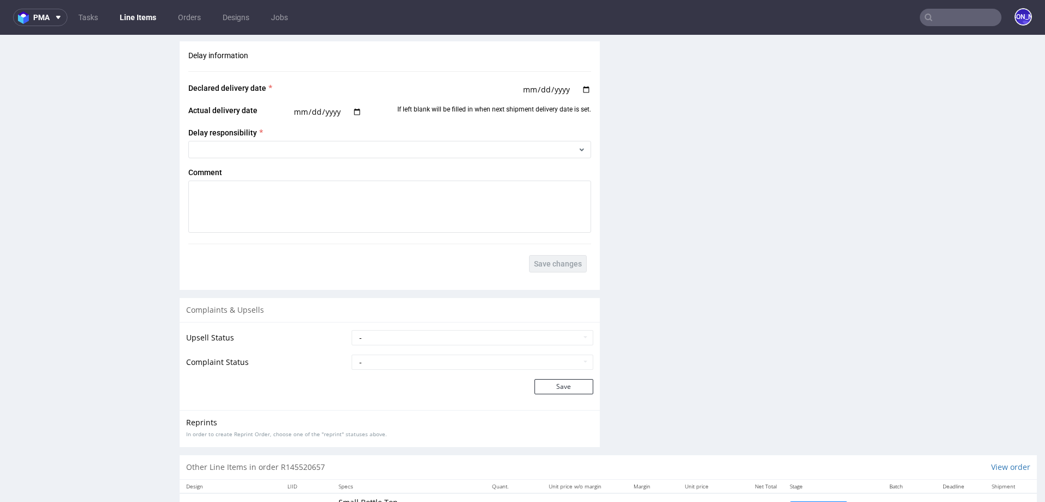
click at [207, 168] on span "Comment" at bounding box center [205, 172] width 34 height 9
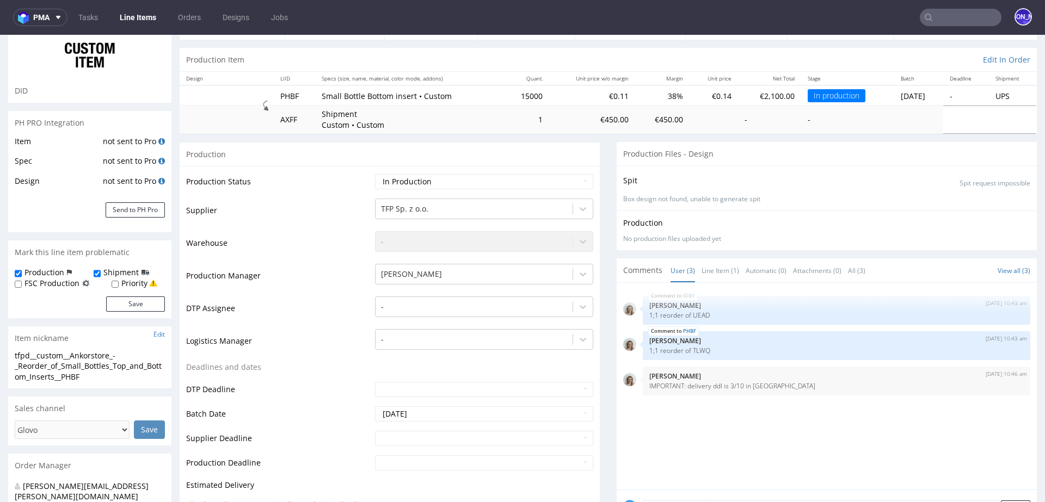
scroll to position [0, 0]
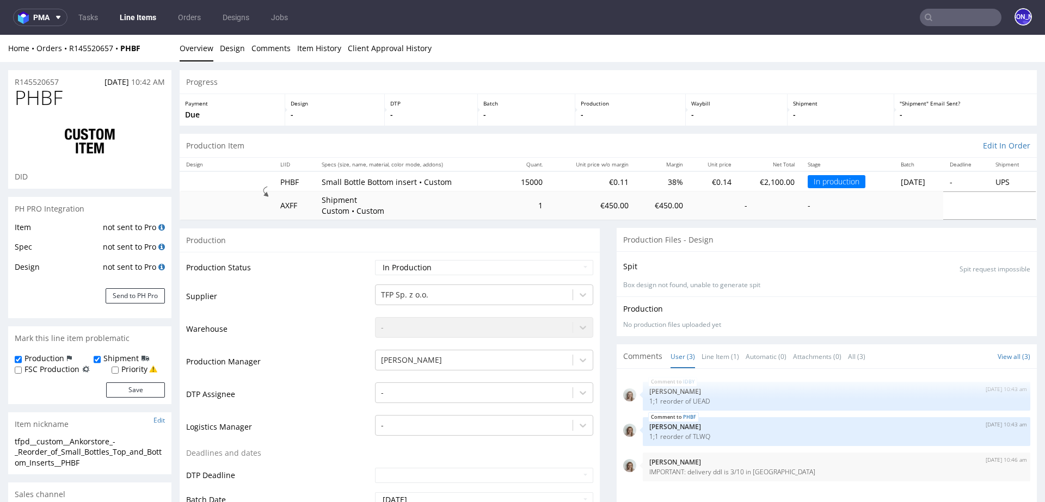
click at [936, 13] on input "text" at bounding box center [960, 17] width 82 height 17
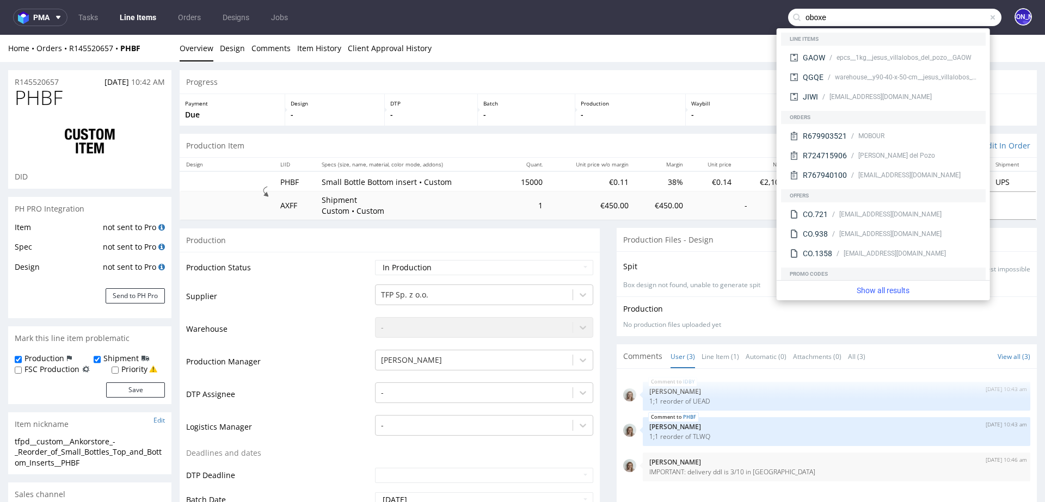
type input "oboxe"
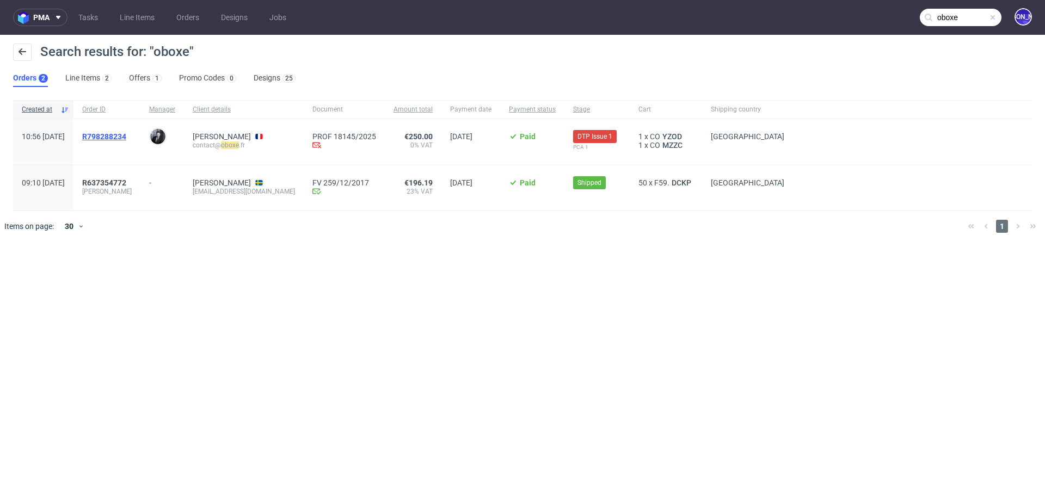
click at [119, 138] on span "R798288234" at bounding box center [104, 136] width 44 height 9
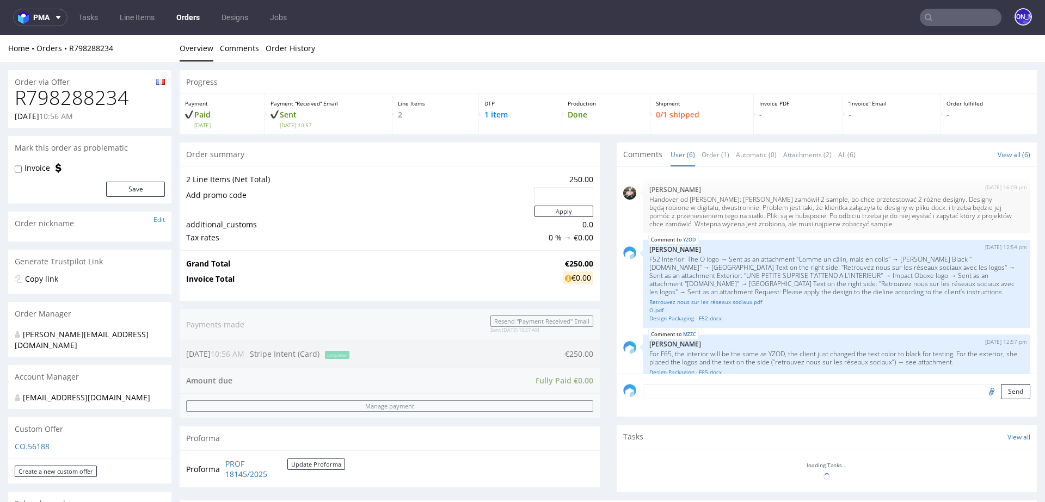
scroll to position [137, 0]
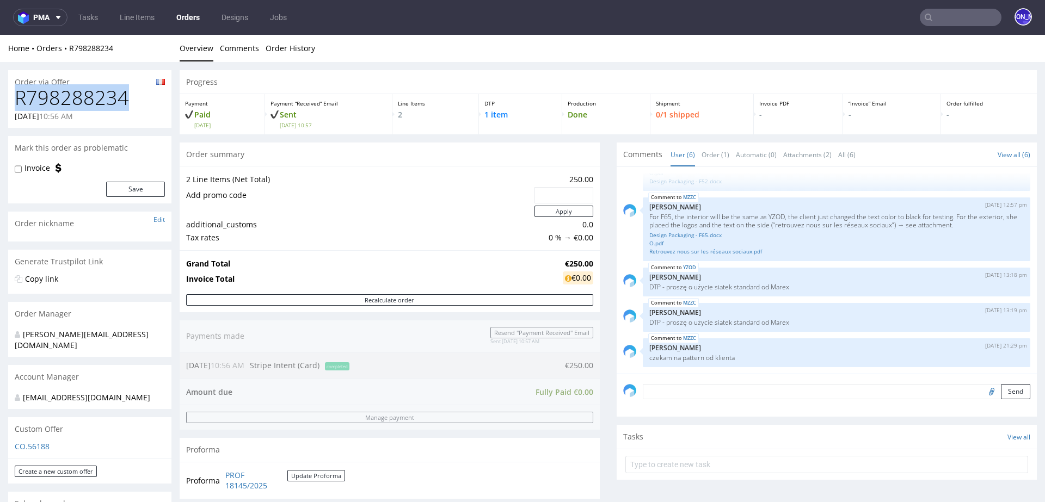
drag, startPoint x: 140, startPoint y: 105, endPoint x: 0, endPoint y: 105, distance: 139.8
copy h1 "R798288234"
click at [952, 19] on input "text" at bounding box center [960, 17] width 82 height 17
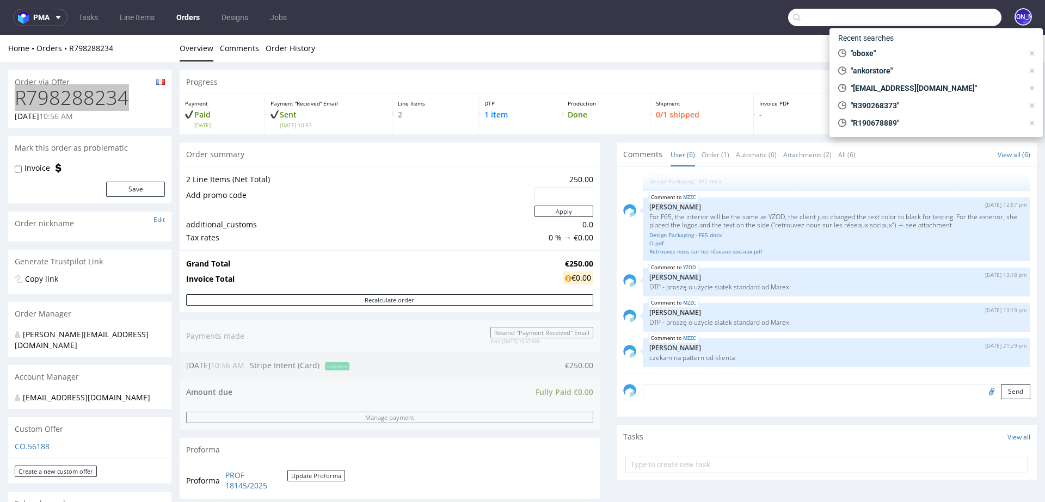
paste input "R798288234"
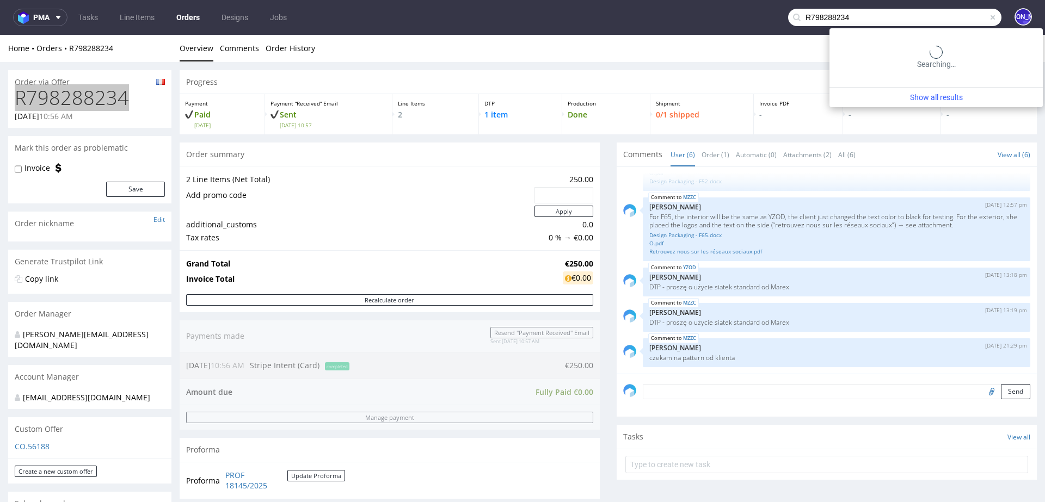
type input "R798288234"
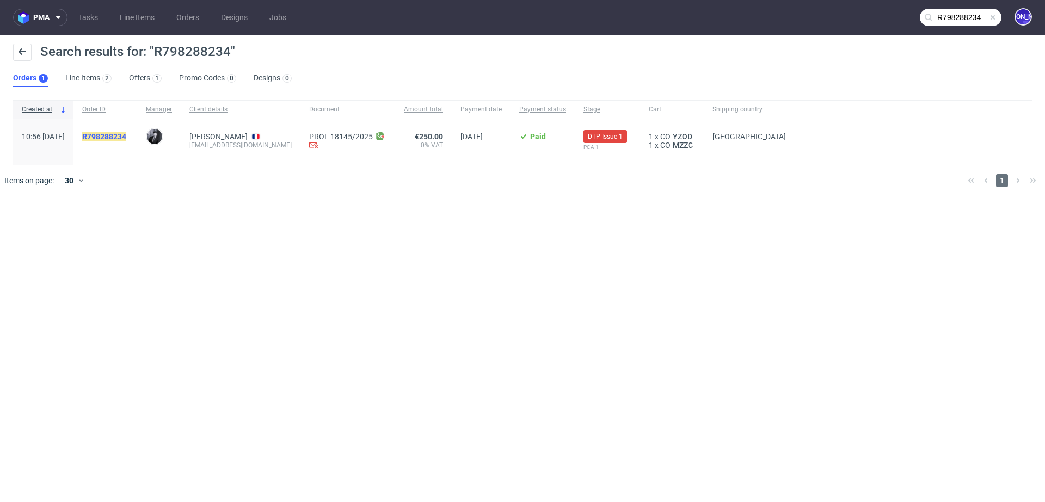
click at [122, 139] on mark "R798288234" at bounding box center [104, 136] width 44 height 9
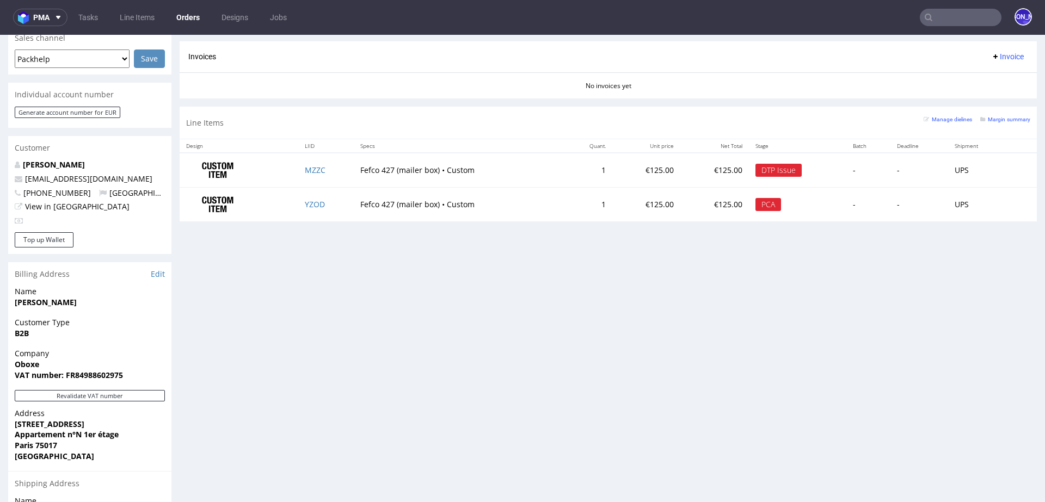
scroll to position [461, 0]
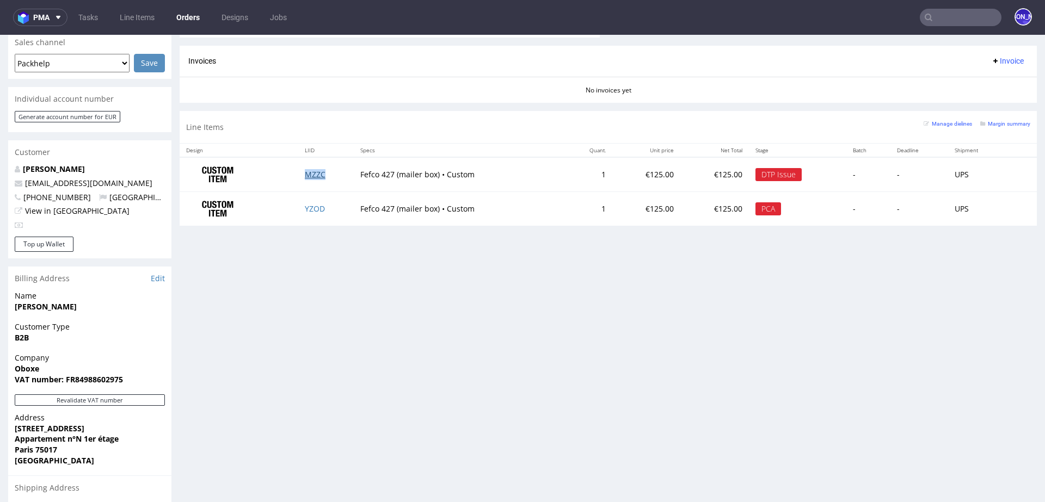
click at [311, 173] on link "MZZC" at bounding box center [315, 174] width 21 height 10
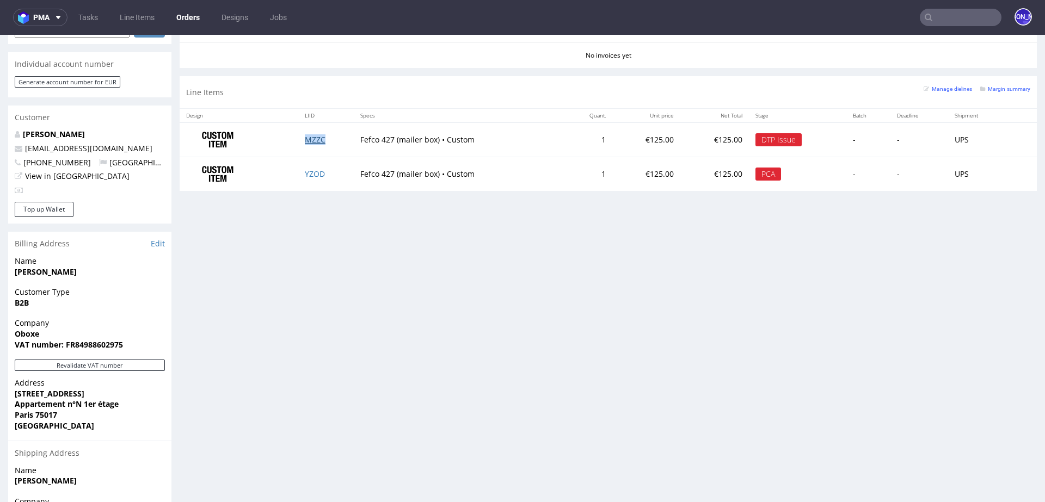
scroll to position [490, 0]
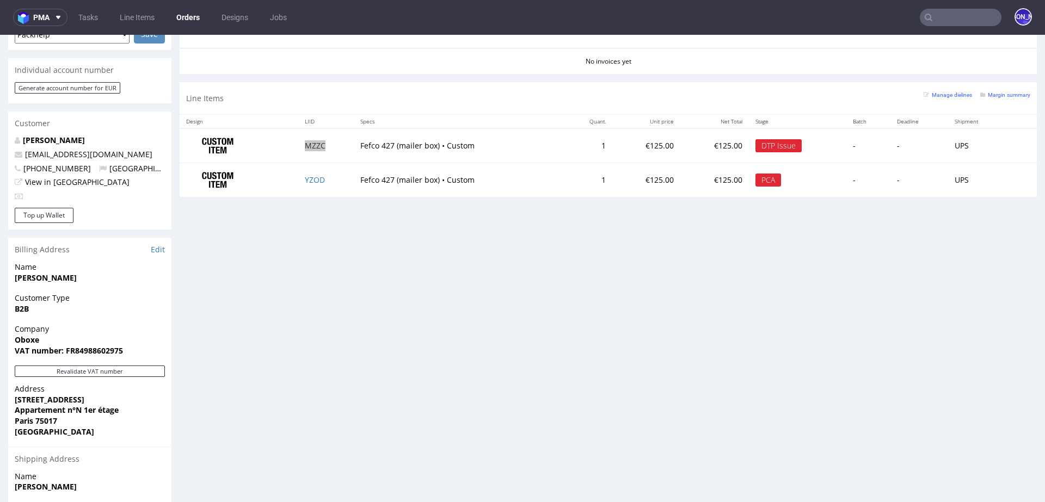
click at [940, 14] on input "text" at bounding box center [960, 17] width 82 height 17
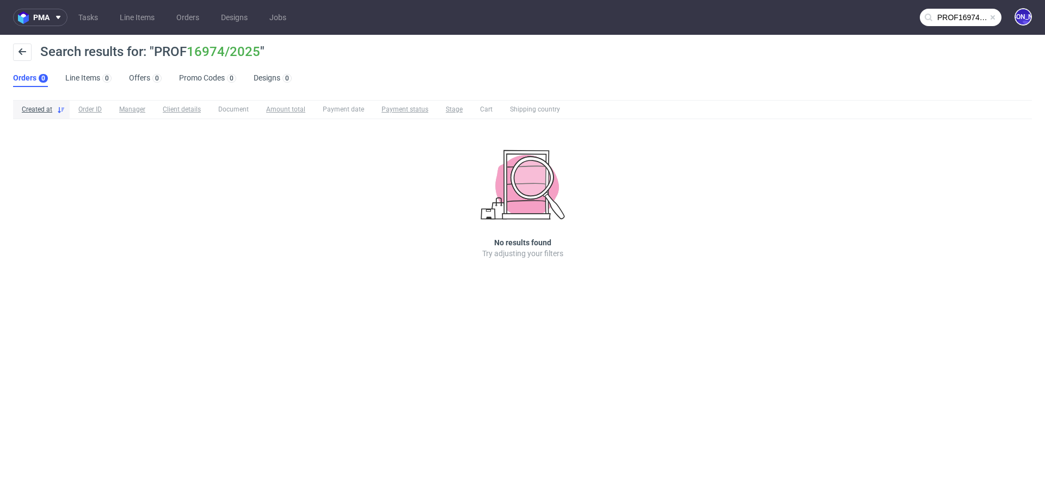
click at [941, 11] on input "PROF16974/2025" at bounding box center [960, 17] width 82 height 17
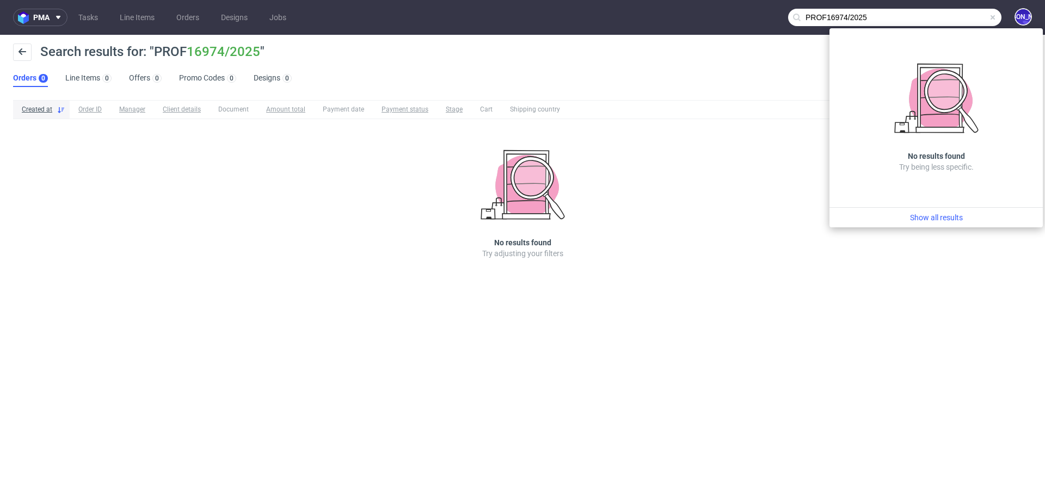
drag, startPoint x: 827, startPoint y: 17, endPoint x: 712, endPoint y: 17, distance: 114.8
click at [712, 17] on nav "pma Tasks Line Items Orders Designs Jobs PROF16974/2025 JO" at bounding box center [522, 17] width 1045 height 35
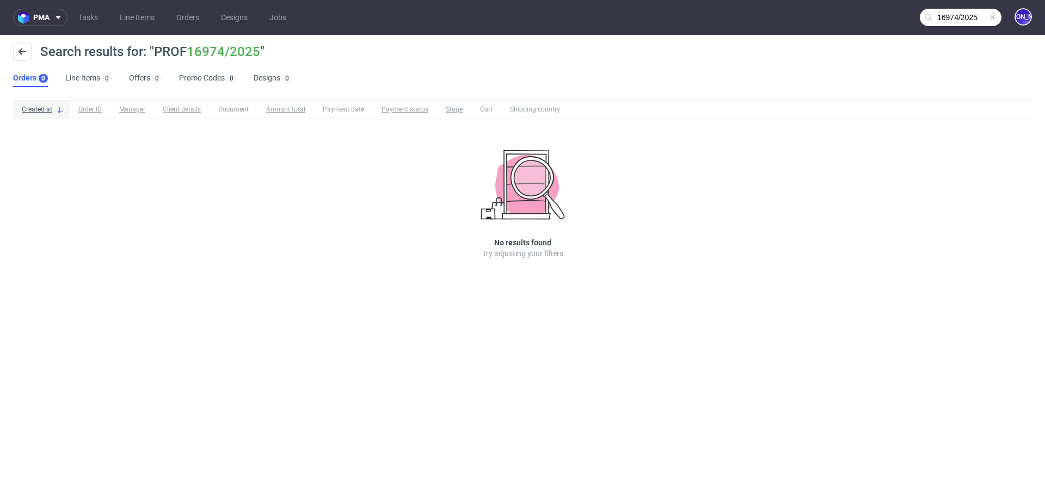
type input "16974/2025"
click at [971, 11] on input "16974/2025" at bounding box center [960, 17] width 82 height 17
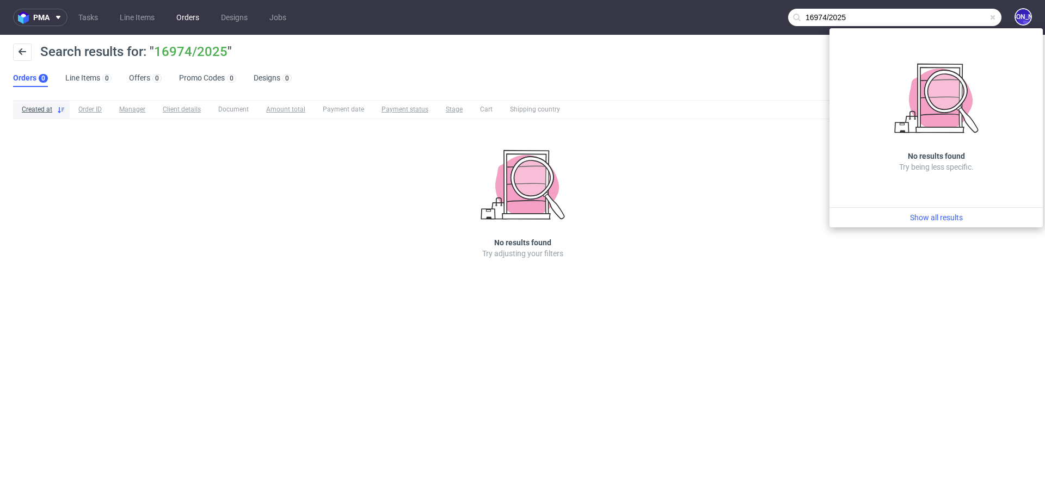
click at [193, 17] on link "Orders" at bounding box center [188, 17] width 36 height 17
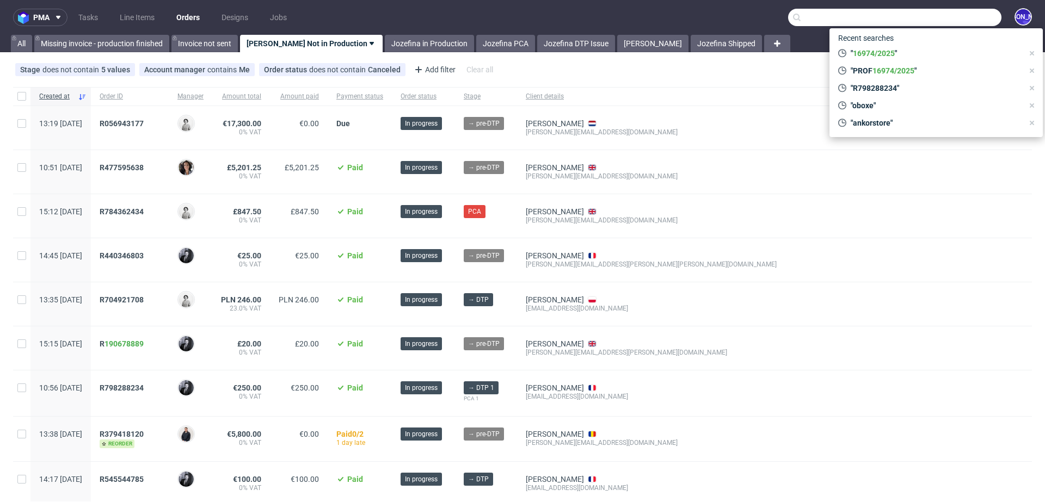
click at [812, 13] on input "text" at bounding box center [894, 17] width 213 height 17
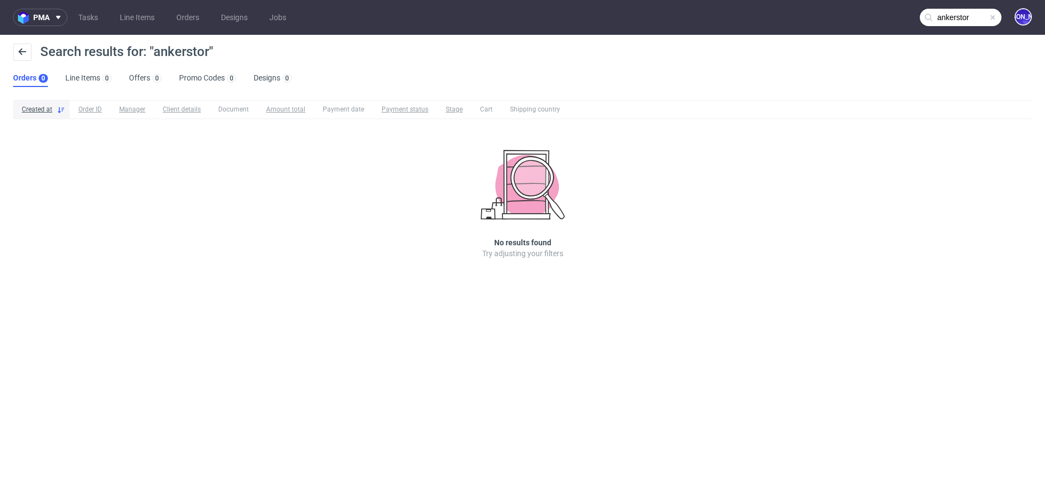
click at [952, 19] on input "ankerstor" at bounding box center [960, 17] width 82 height 17
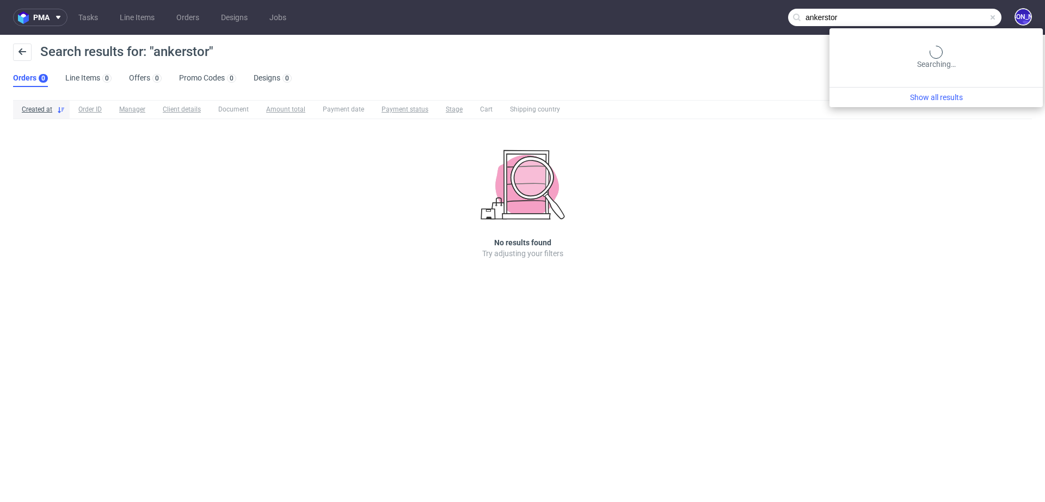
click at [952, 19] on input "ankerstor" at bounding box center [894, 17] width 213 height 17
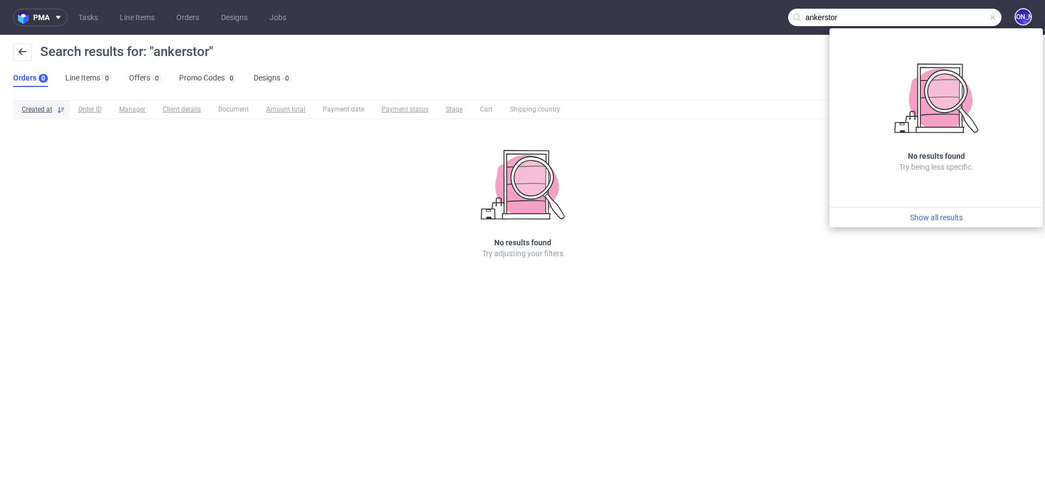
paste input "celine.laboute@ankorstore.com"
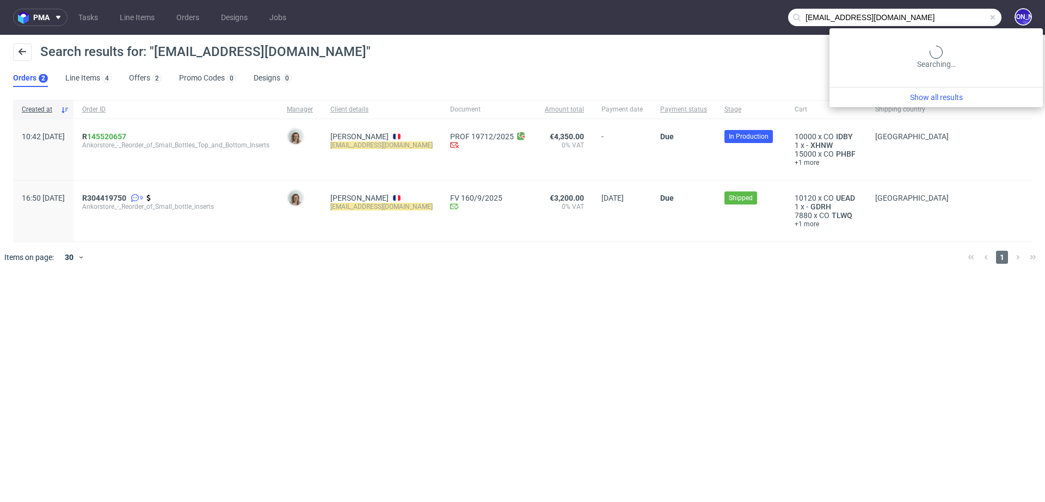
click at [959, 21] on input "celine.laboute@ankorstore.com" at bounding box center [894, 17] width 213 height 17
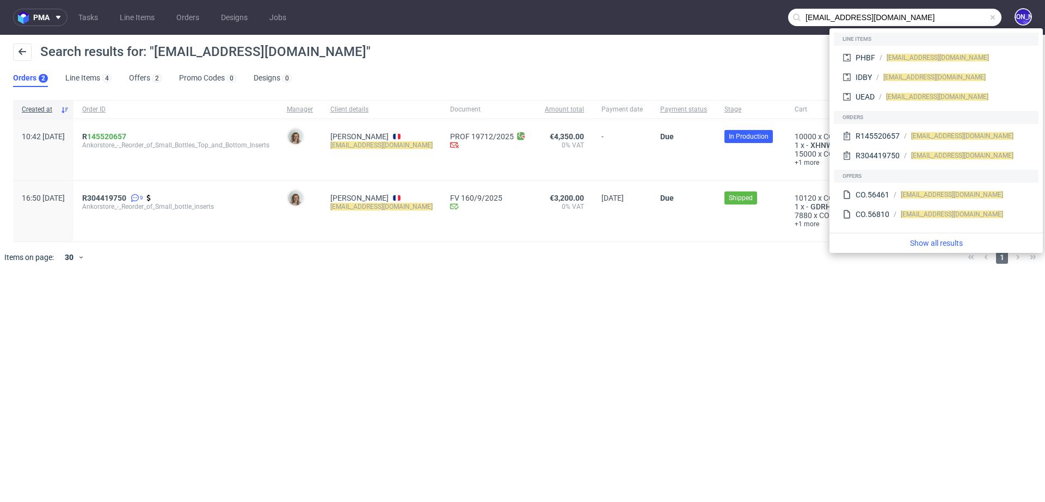
drag, startPoint x: 853, startPoint y: 16, endPoint x: 726, endPoint y: 13, distance: 126.8
click at [726, 13] on nav "pma Tasks Line Items Orders Designs Jobs celine.laboute@ankorstore.com JO" at bounding box center [522, 17] width 1045 height 35
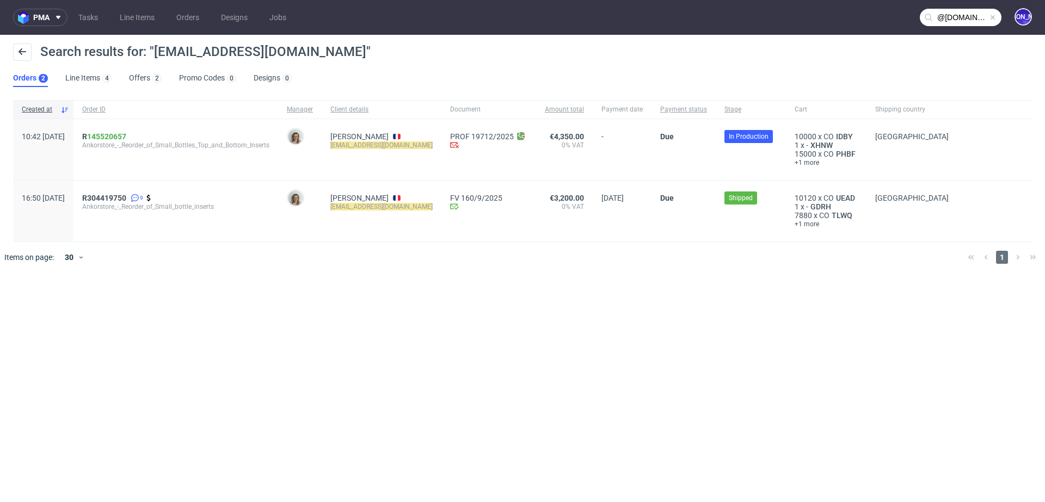
type input "@ankorstore.com"
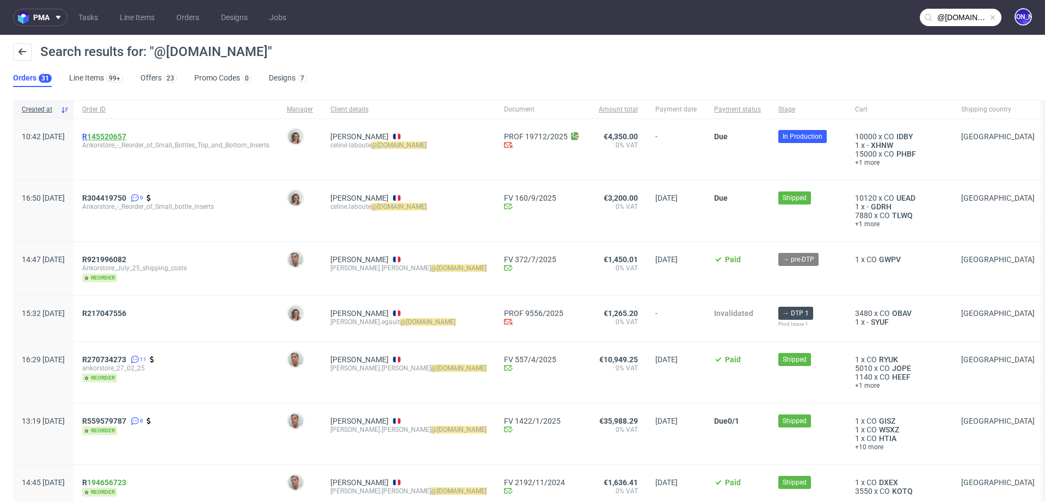
click at [126, 136] on link "145520657" at bounding box center [106, 136] width 39 height 9
click at [116, 135] on span "R 145520657" at bounding box center [104, 136] width 44 height 9
click at [120, 195] on span "R304419750" at bounding box center [104, 198] width 44 height 9
click at [126, 256] on span "R921996082" at bounding box center [104, 259] width 44 height 9
click at [119, 311] on span "R217047556" at bounding box center [104, 313] width 44 height 9
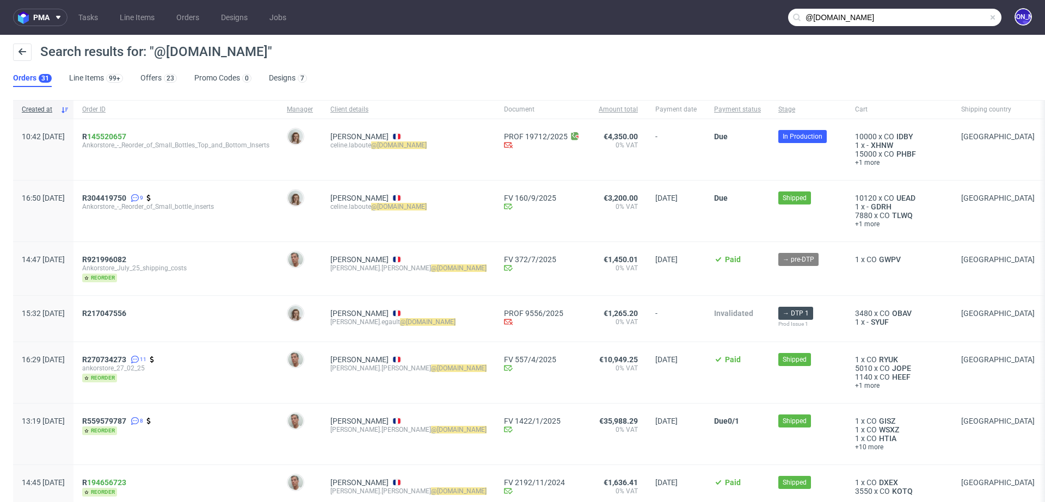
click at [959, 20] on input "@ankorstore.com" at bounding box center [894, 17] width 213 height 17
click at [941, 15] on input "@ankorstore.com" at bounding box center [960, 17] width 82 height 17
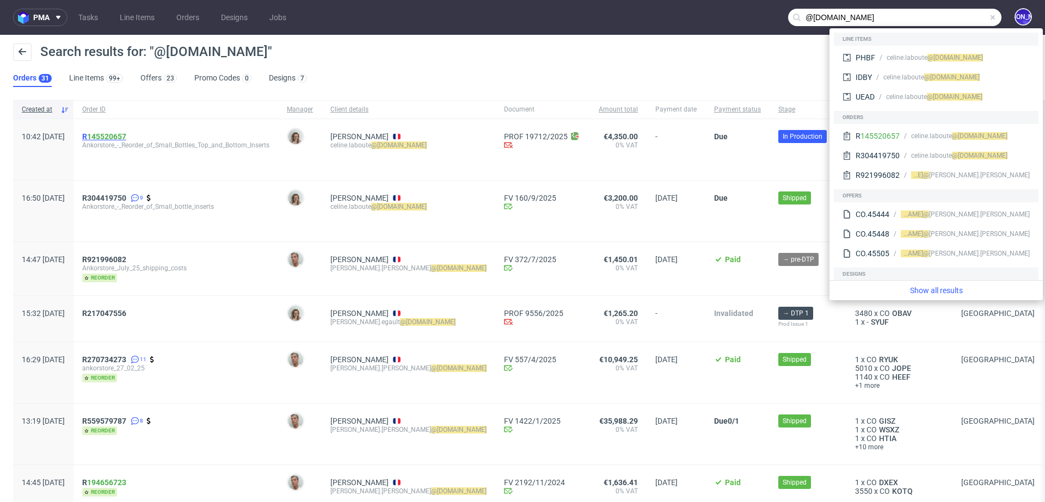
click at [117, 137] on span "R 145520657" at bounding box center [104, 136] width 44 height 9
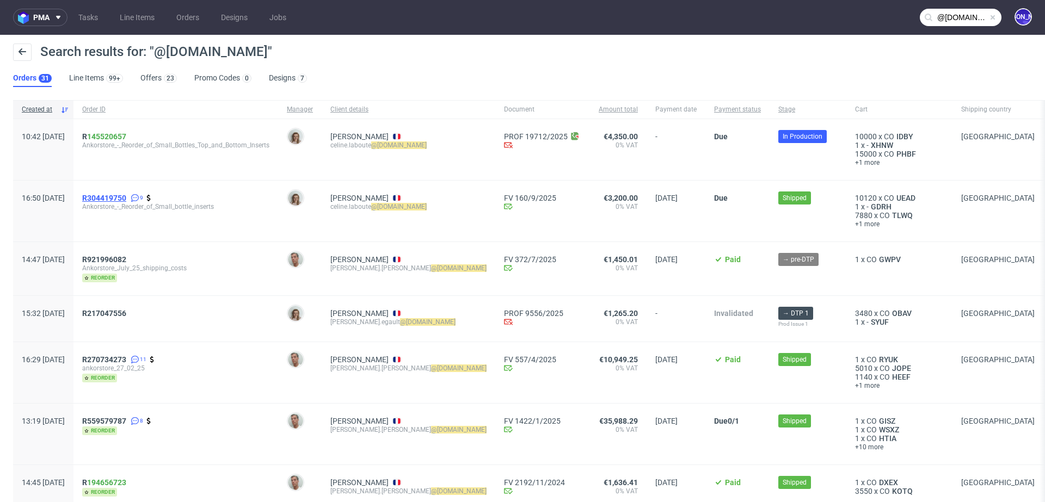
click at [118, 197] on span "R304419750" at bounding box center [104, 198] width 44 height 9
click at [119, 260] on span "R921996082" at bounding box center [104, 259] width 44 height 9
click at [124, 197] on span "R304419750" at bounding box center [104, 198] width 44 height 9
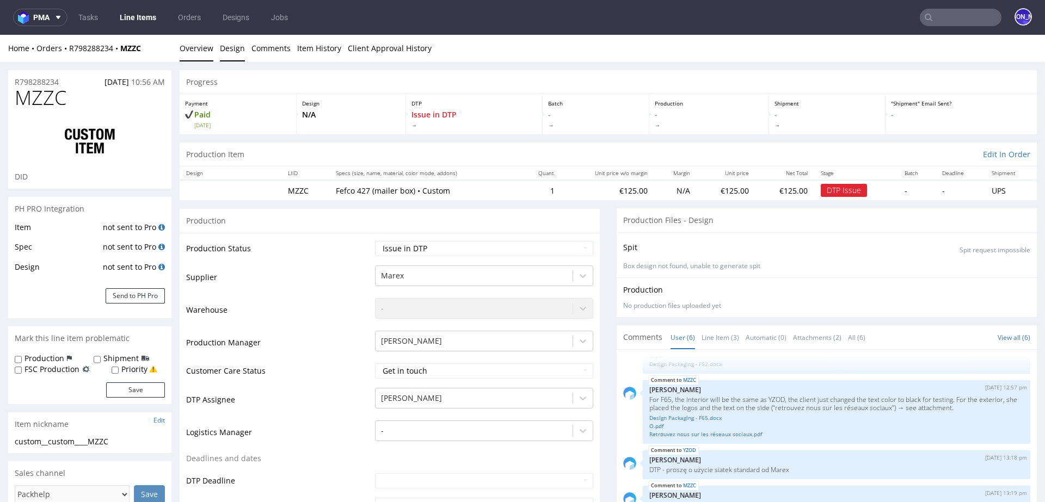
click at [235, 47] on link "Design" at bounding box center [232, 48] width 25 height 27
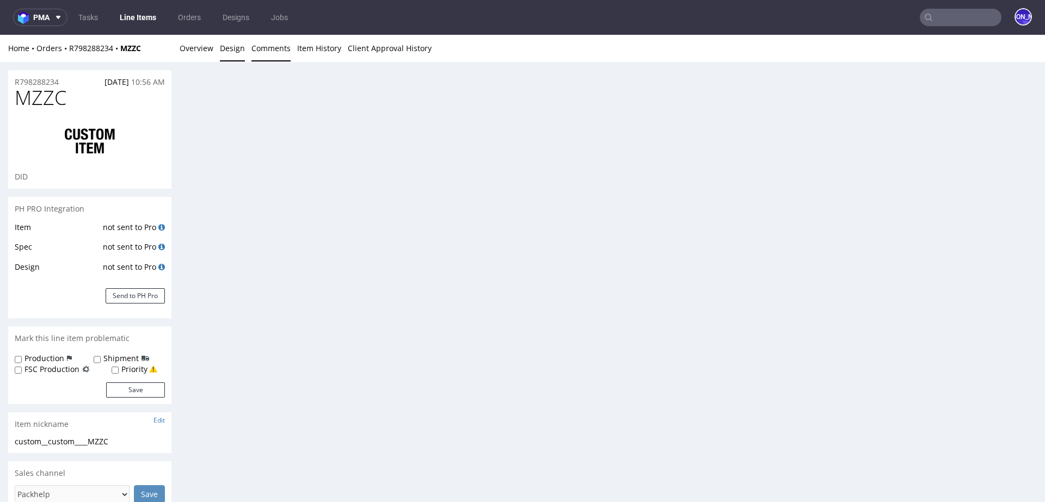
click at [268, 51] on link "Comments" at bounding box center [270, 48] width 39 height 27
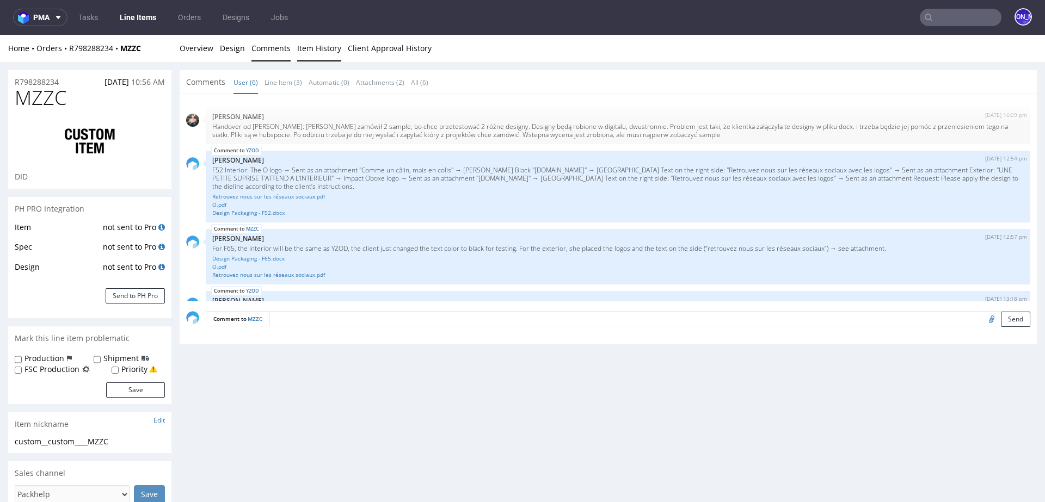
click at [310, 53] on link "Item History" at bounding box center [319, 48] width 44 height 27
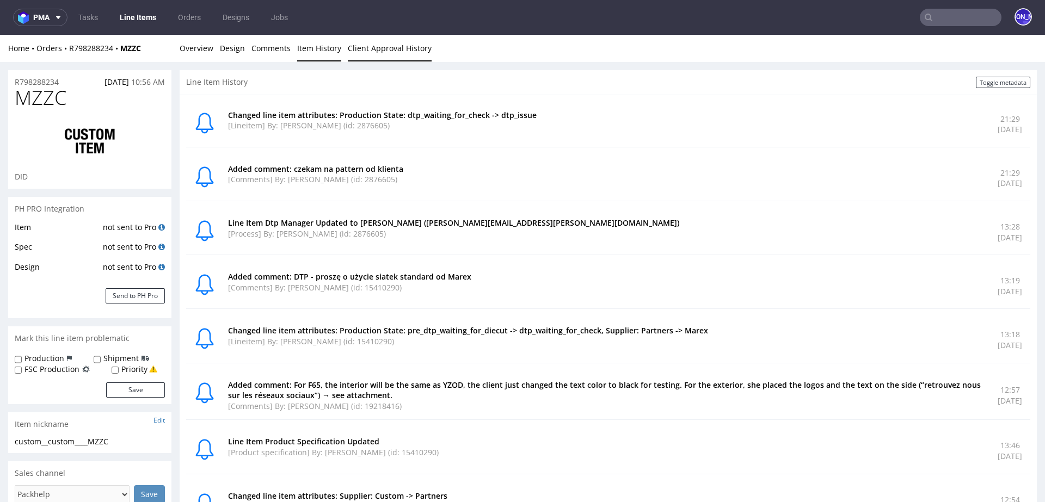
click at [384, 49] on link "Client Approval History" at bounding box center [390, 48] width 84 height 27
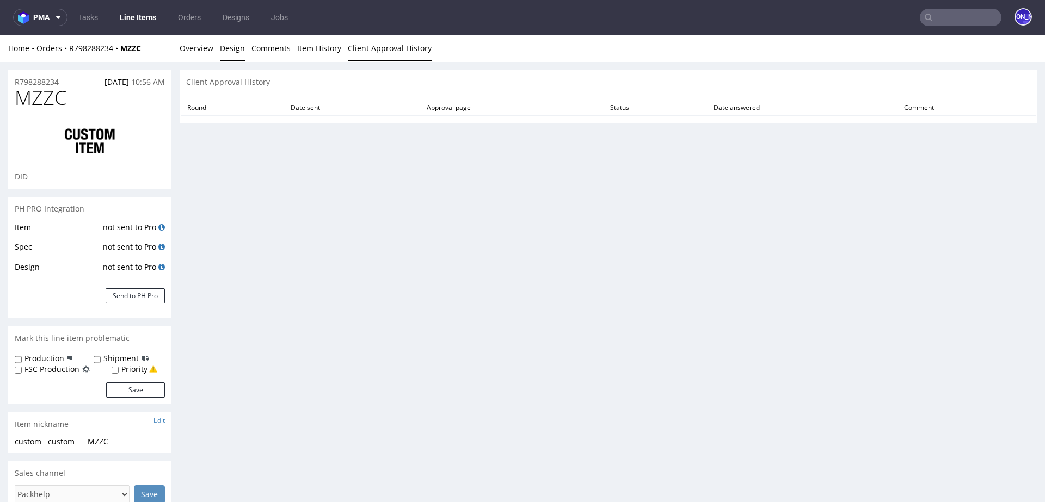
click at [237, 50] on link "Design" at bounding box center [232, 48] width 25 height 27
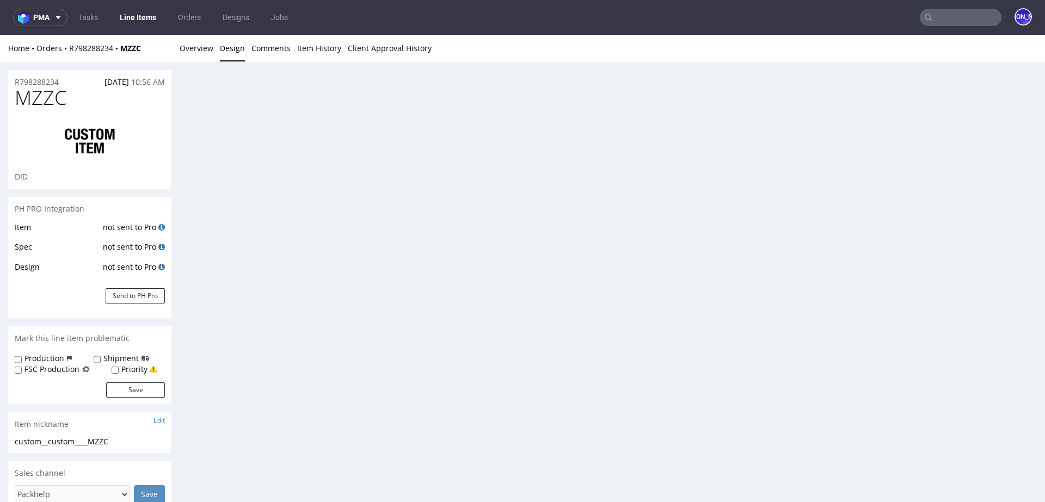
click at [237, 50] on link "Design" at bounding box center [232, 48] width 25 height 27
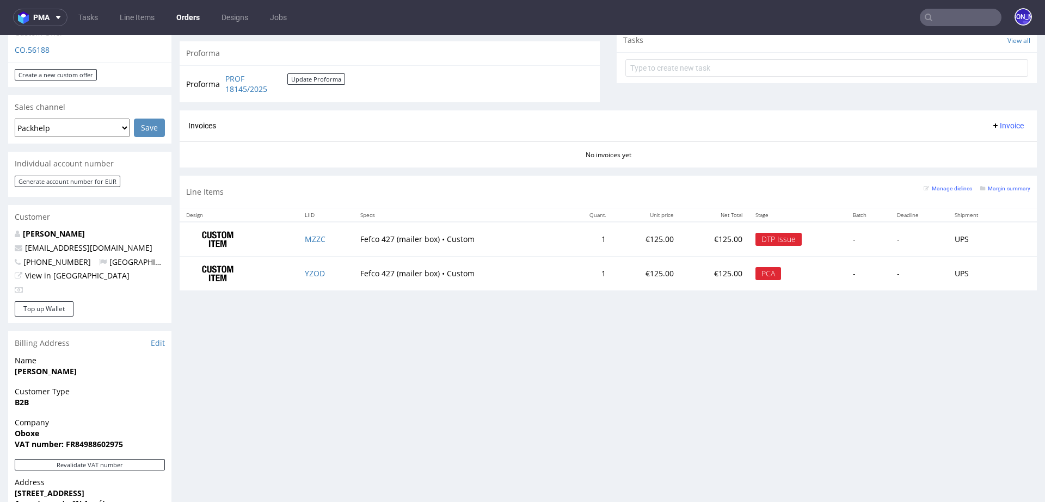
scroll to position [359, 0]
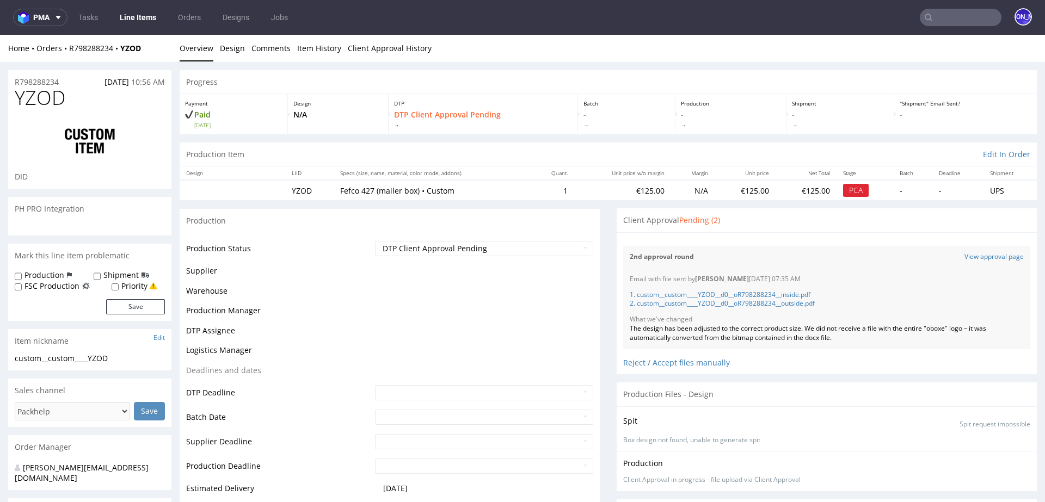
scroll to position [137, 0]
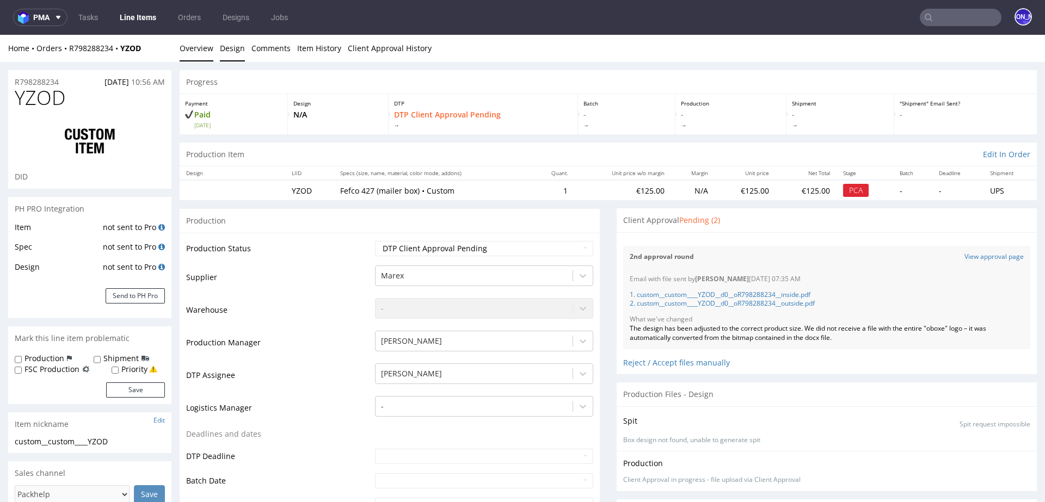
click at [233, 54] on link "Design" at bounding box center [232, 48] width 25 height 27
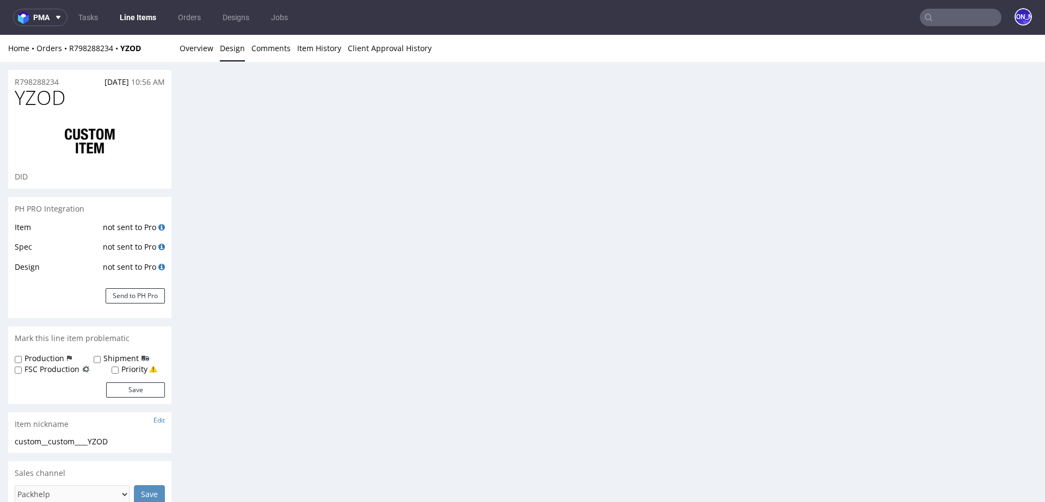
click at [227, 48] on link "Design" at bounding box center [232, 48] width 25 height 27
click at [267, 45] on link "Comments" at bounding box center [270, 48] width 39 height 27
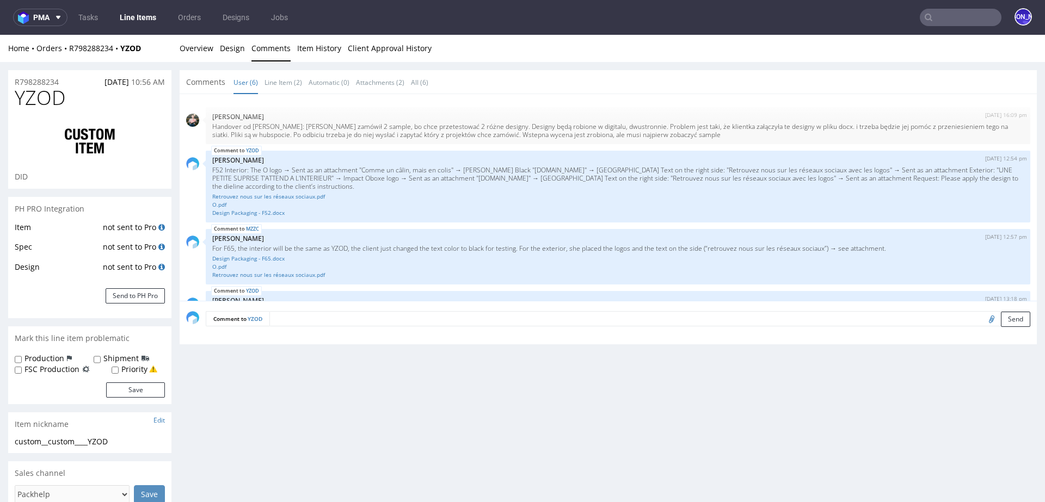
click at [215, 45] on li "Overview" at bounding box center [200, 48] width 40 height 11
click at [231, 48] on link "Design" at bounding box center [232, 48] width 25 height 27
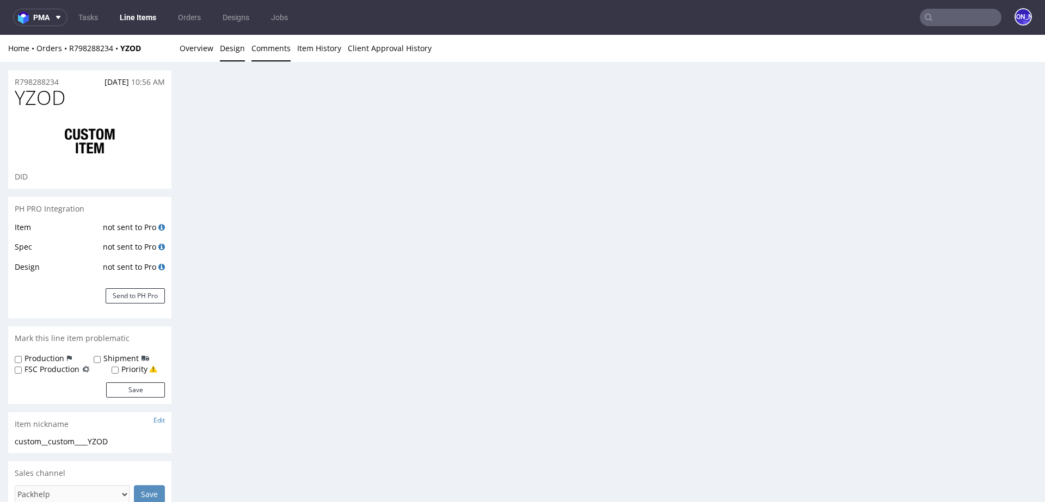
click at [287, 57] on link "Comments" at bounding box center [270, 48] width 39 height 27
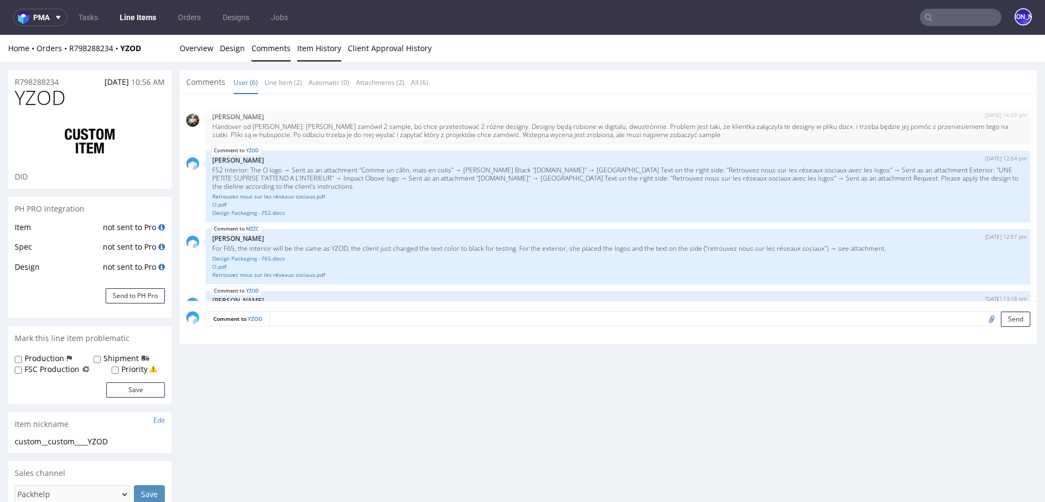
click at [318, 50] on link "Item History" at bounding box center [319, 48] width 44 height 27
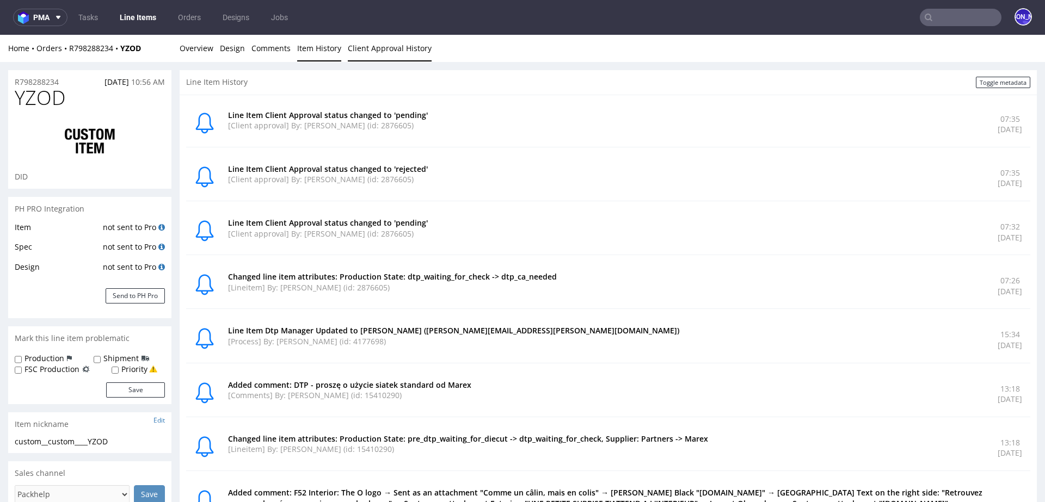
click at [362, 51] on link "Client Approval History" at bounding box center [390, 48] width 84 height 27
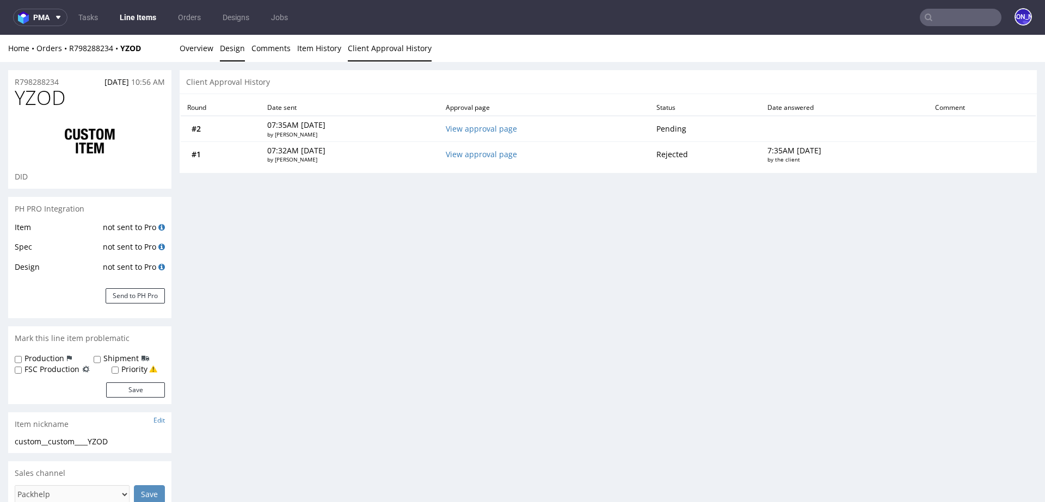
click at [235, 47] on link "Design" at bounding box center [232, 48] width 25 height 27
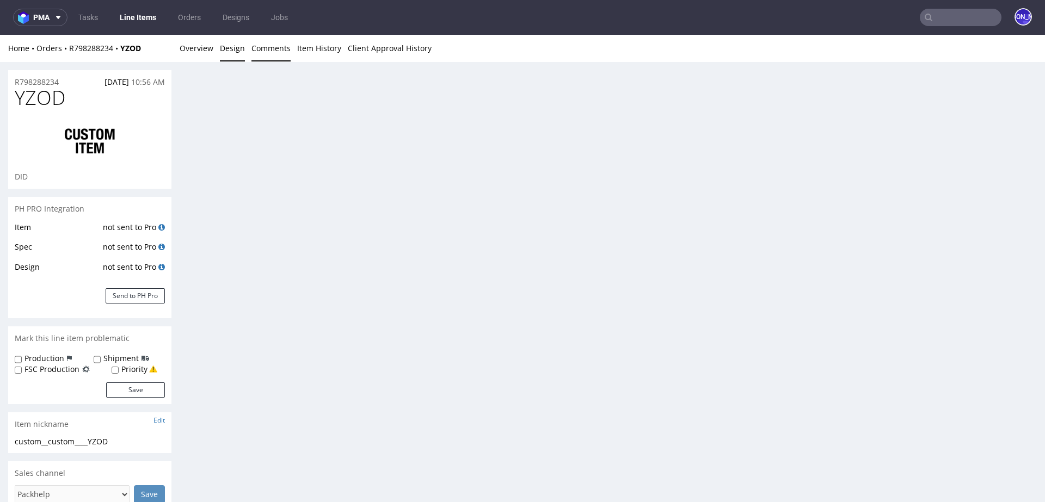
click at [264, 46] on link "Comments" at bounding box center [270, 48] width 39 height 27
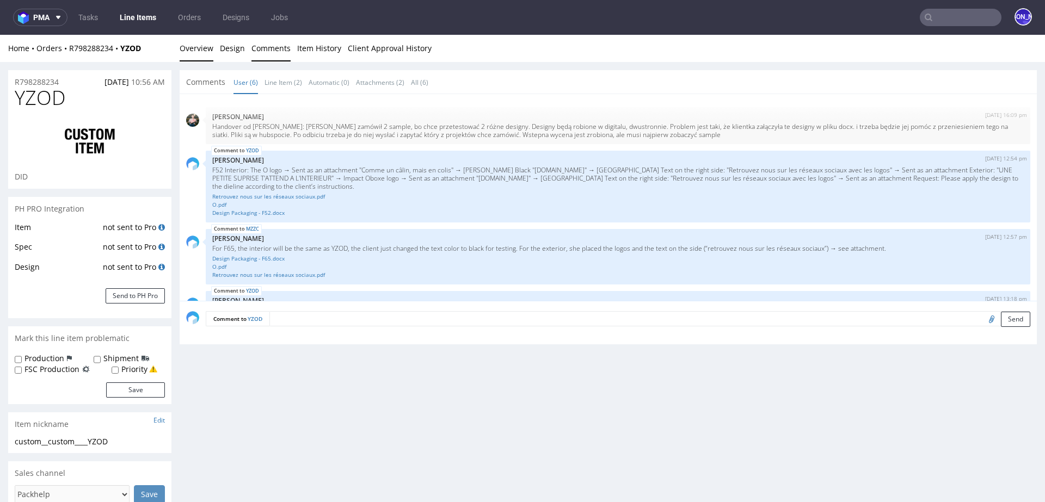
click at [192, 51] on link "Overview" at bounding box center [197, 48] width 34 height 27
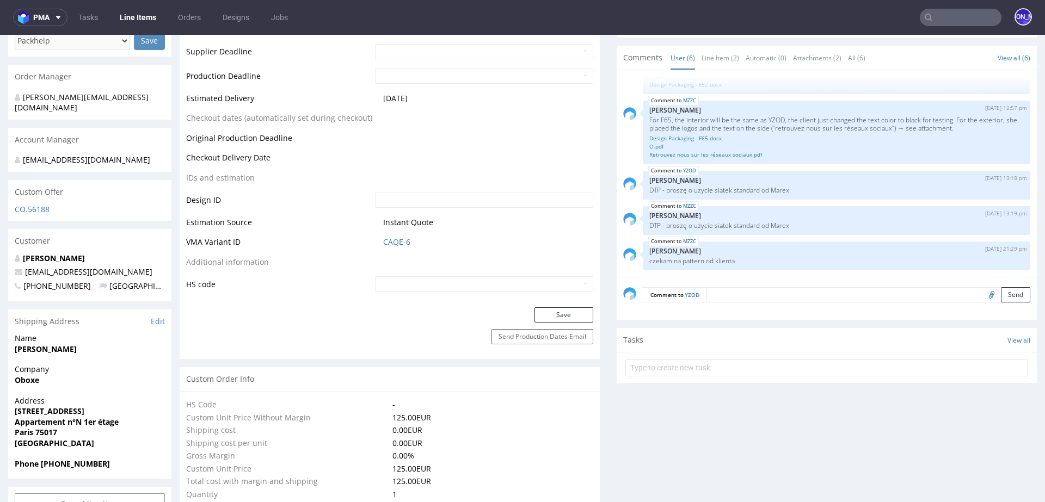
scroll to position [456, 0]
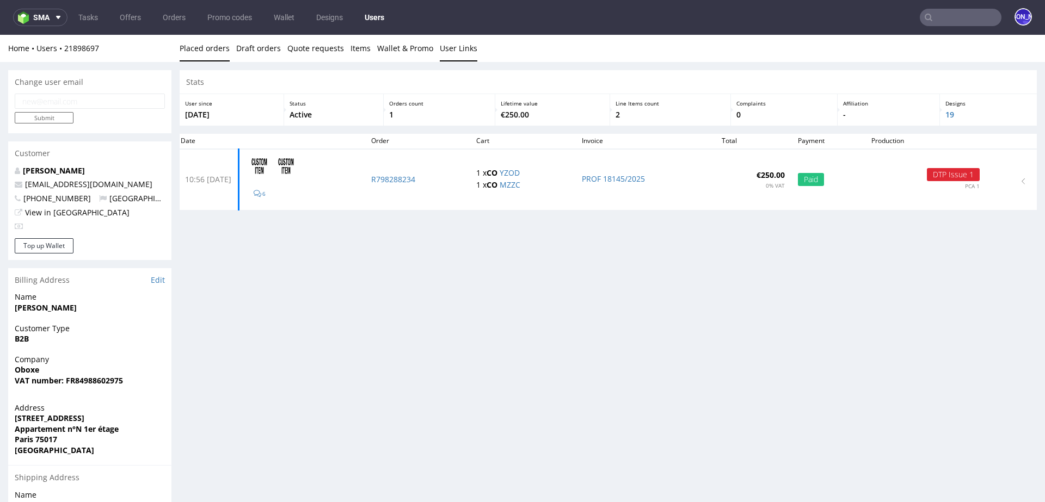
click at [441, 47] on link "User Links" at bounding box center [459, 48] width 38 height 27
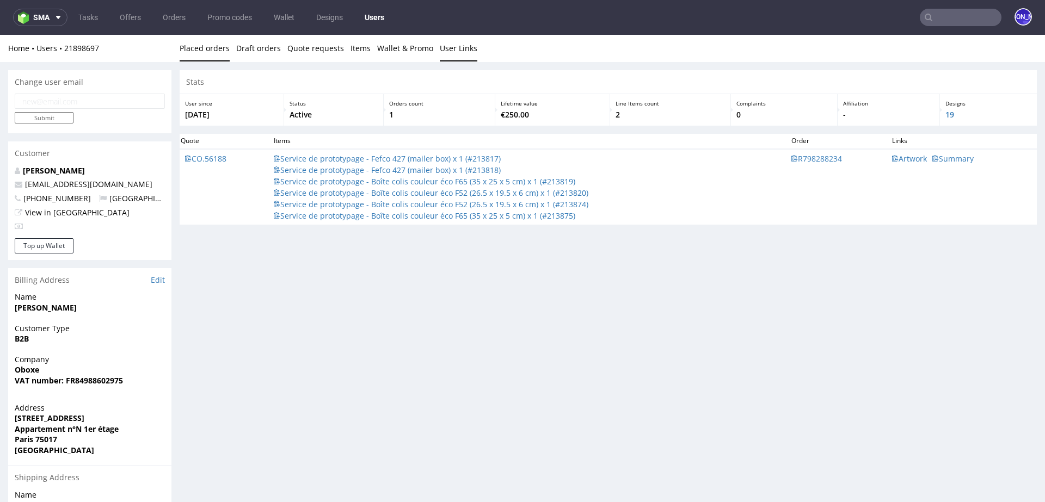
click at [221, 45] on link "Placed orders" at bounding box center [205, 48] width 50 height 27
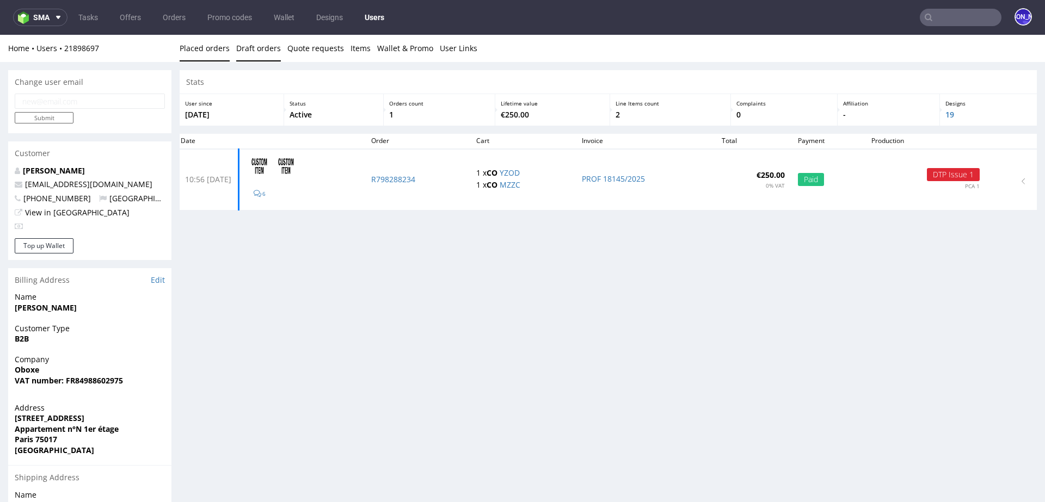
click at [260, 51] on link "Draft orders" at bounding box center [258, 48] width 45 height 27
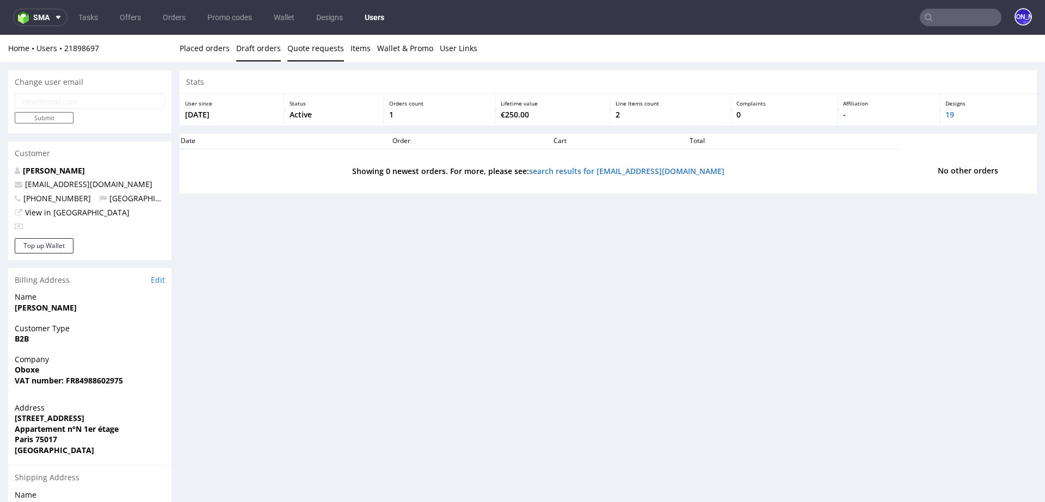
click at [312, 50] on link "Quote requests" at bounding box center [315, 48] width 57 height 27
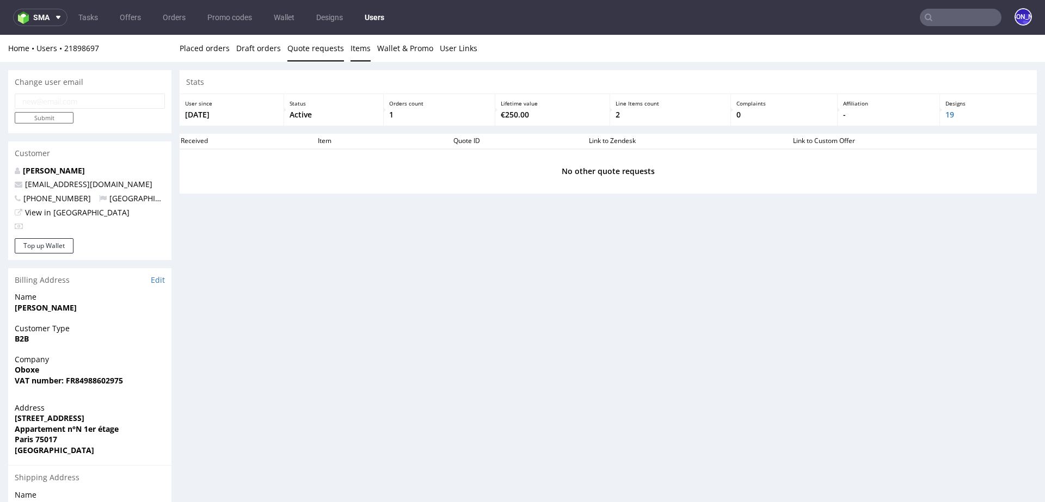
click at [362, 51] on link "Items" at bounding box center [360, 48] width 20 height 27
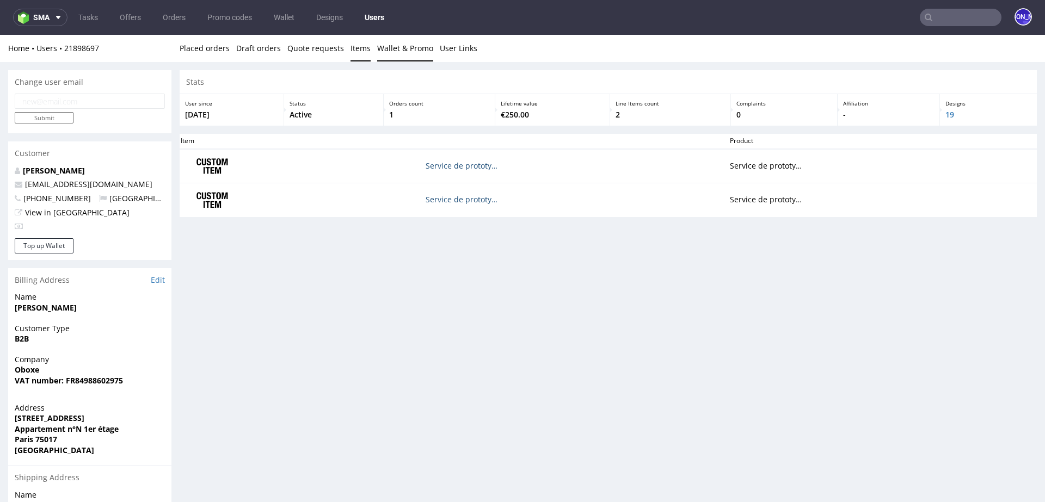
click at [398, 47] on link "Wallet & Promo" at bounding box center [405, 48] width 56 height 27
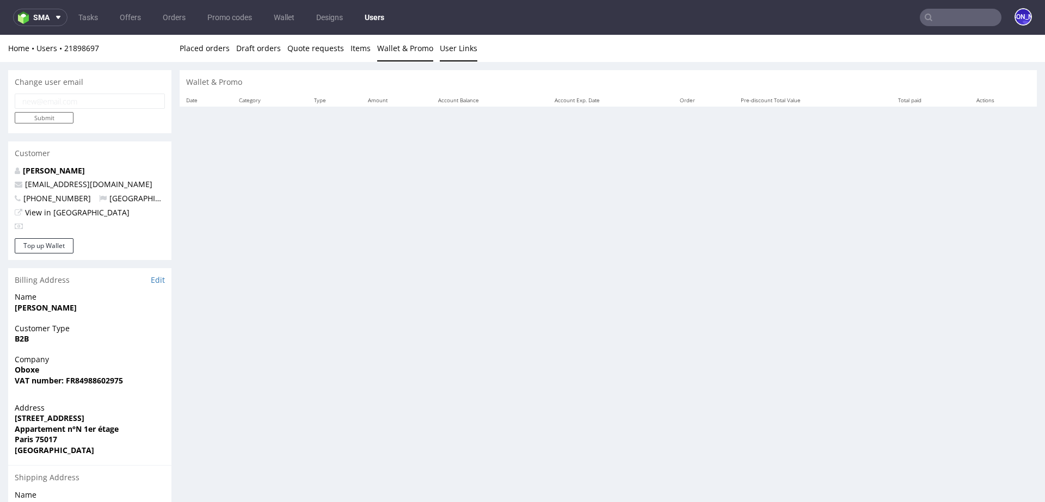
click at [453, 52] on link "User Links" at bounding box center [459, 48] width 38 height 27
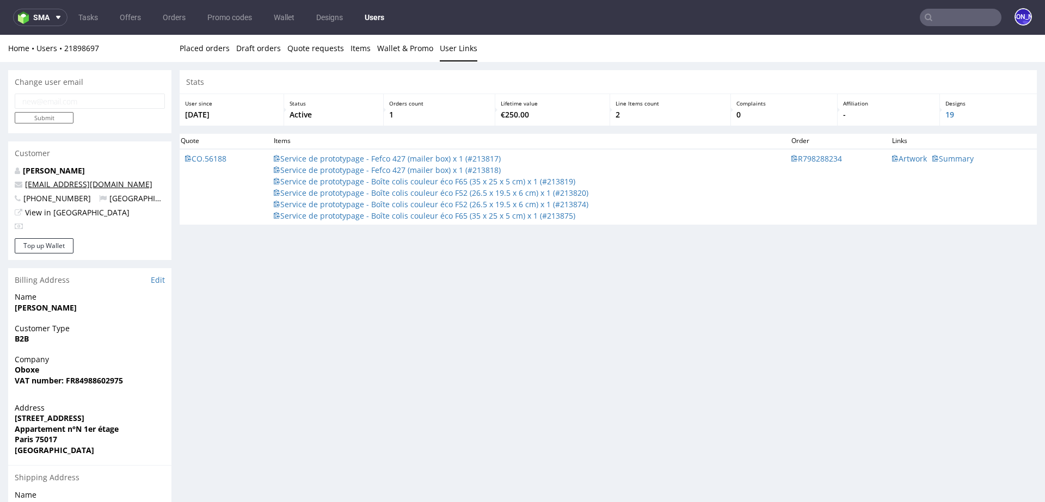
click at [53, 182] on link "contact@oboxe.fr" at bounding box center [88, 184] width 127 height 10
click at [52, 166] on link "Imane Harif" at bounding box center [54, 170] width 62 height 10
click at [899, 157] on span "Artwork" at bounding box center [909, 158] width 35 height 11
click at [57, 170] on link "[PERSON_NAME]" at bounding box center [54, 170] width 62 height 10
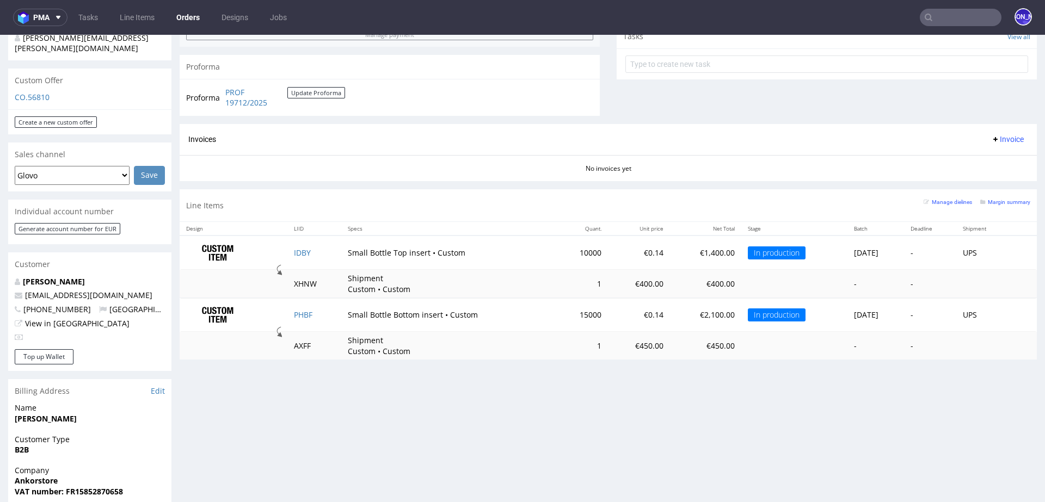
scroll to position [382, 0]
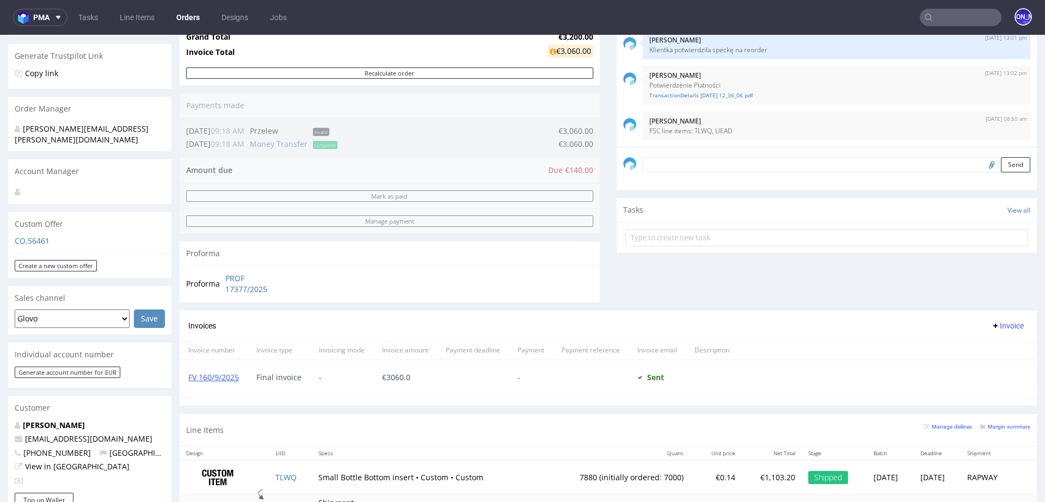
scroll to position [242, 0]
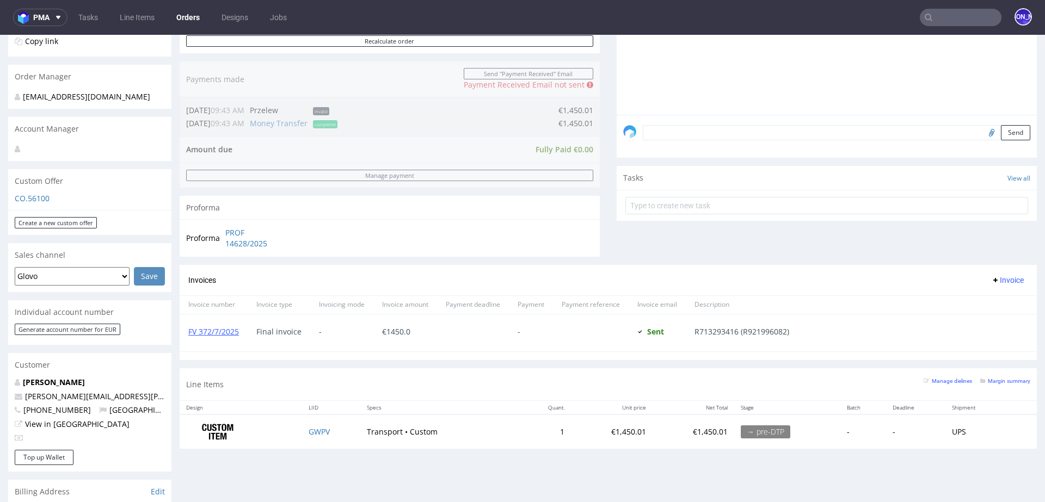
scroll to position [262, 0]
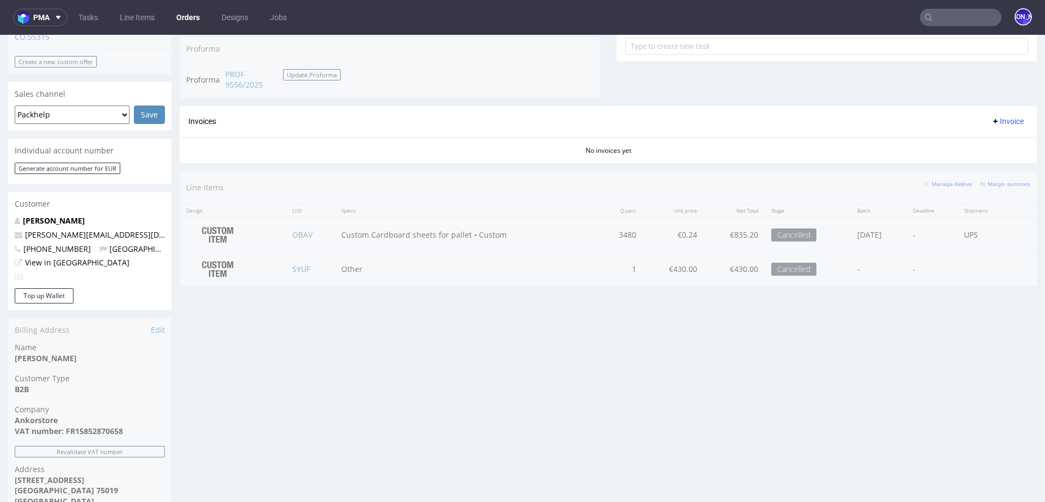
scroll to position [438, 0]
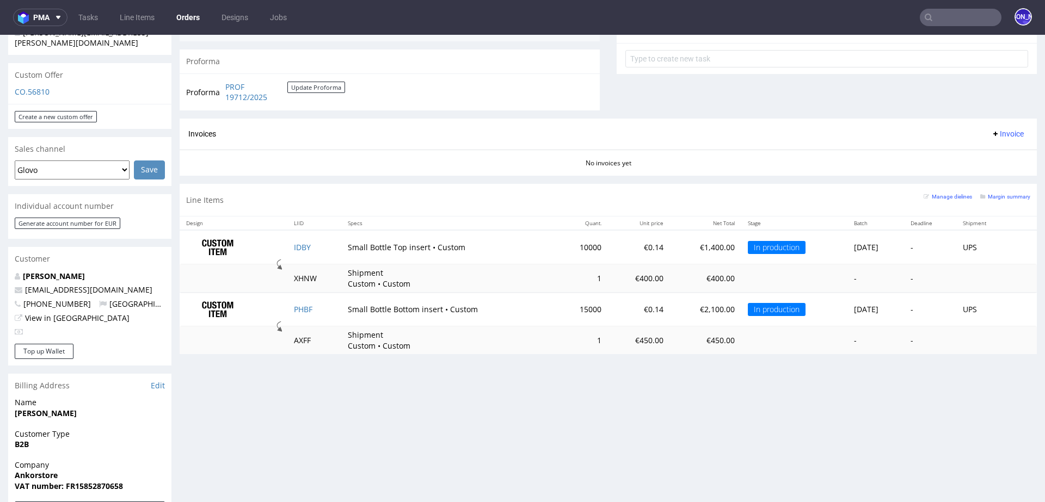
scroll to position [363, 0]
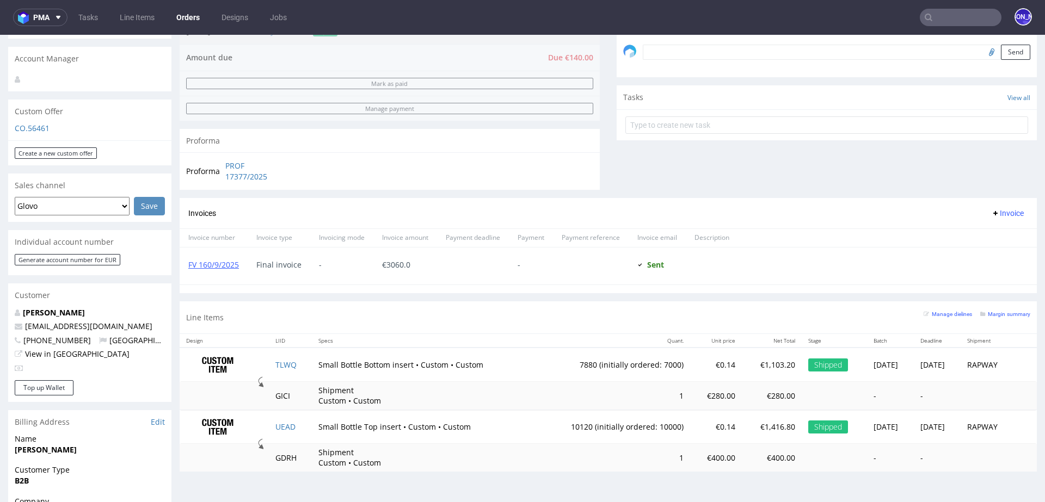
scroll to position [342, 0]
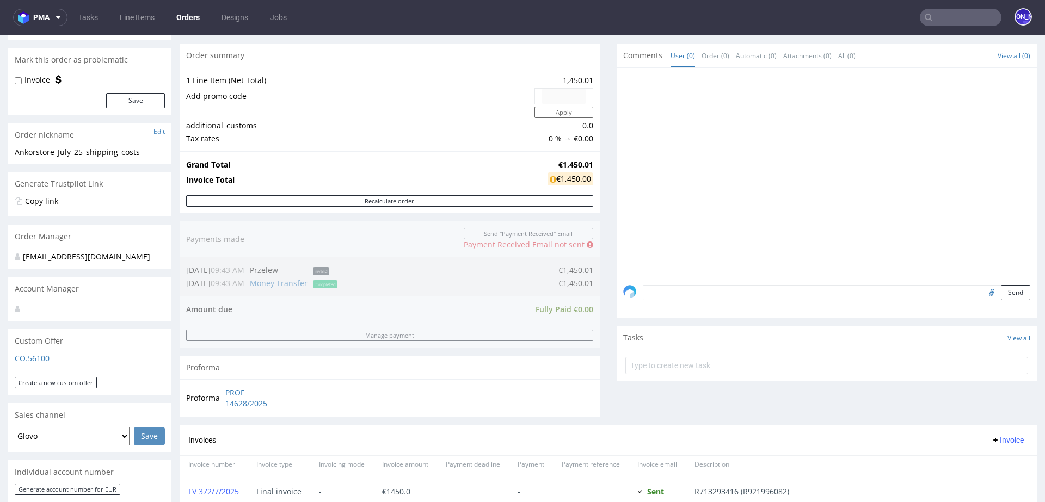
scroll to position [124, 0]
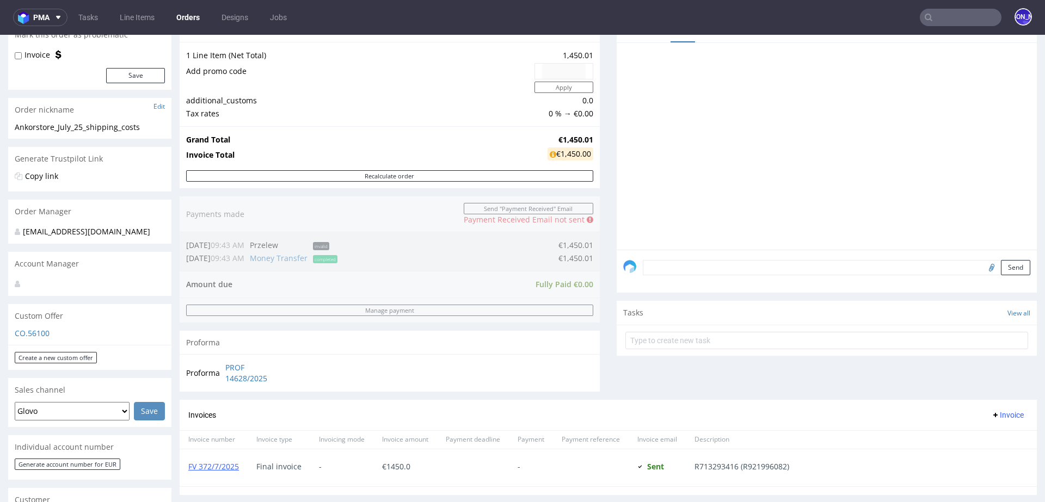
drag, startPoint x: 315, startPoint y: 380, endPoint x: 220, endPoint y: 366, distance: 96.2
click at [220, 366] on div "Proforma PROF 14628/2025" at bounding box center [390, 372] width 420 height 37
click at [297, 369] on div "Proforma PROF 14628/2025" at bounding box center [390, 372] width 420 height 37
drag, startPoint x: 289, startPoint y: 378, endPoint x: 223, endPoint y: 366, distance: 68.0
click at [223, 366] on div "Proforma PROF 14628/2025" at bounding box center [390, 372] width 420 height 37
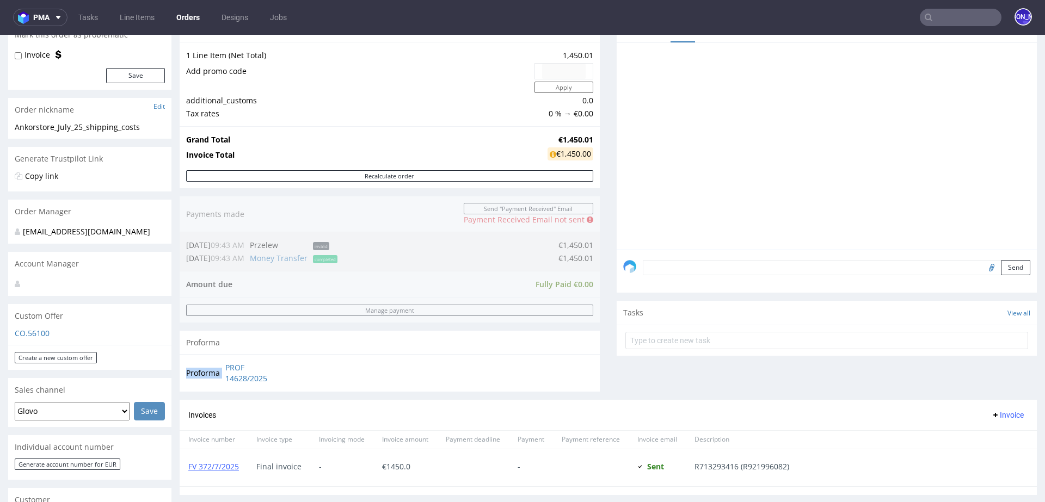
copy tbody "Proforma"
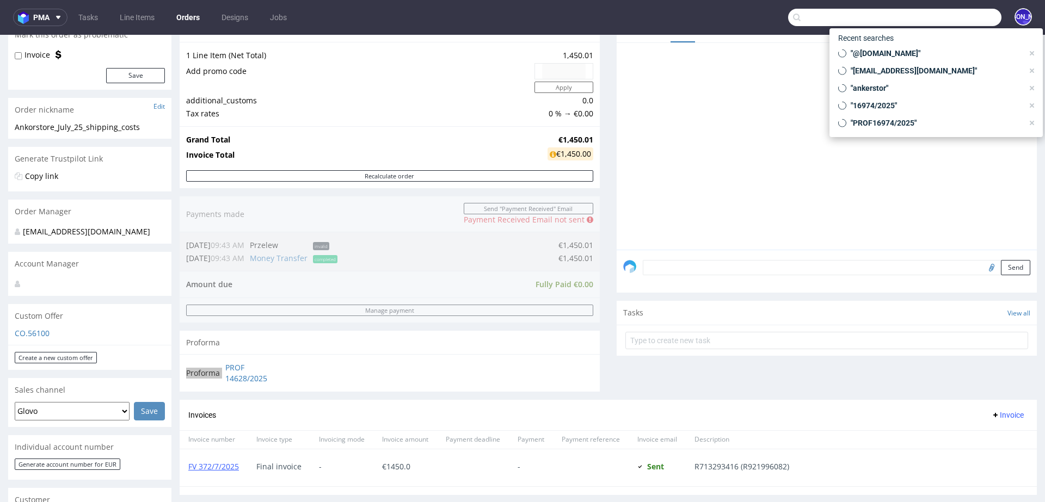
click at [945, 11] on input "text" at bounding box center [894, 17] width 213 height 17
paste input "PROF 14628/2025"
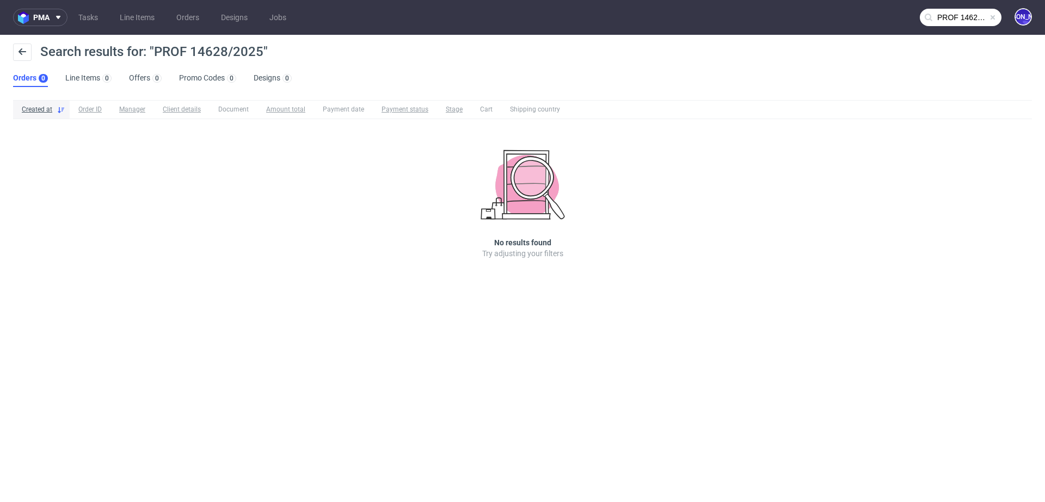
click at [953, 22] on input "PROF 14628/2025" at bounding box center [960, 17] width 82 height 17
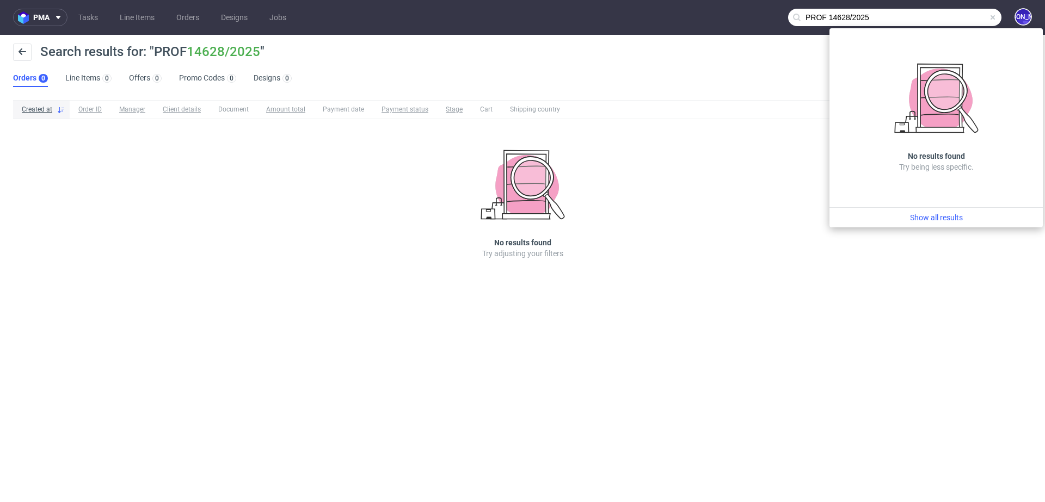
click at [833, 17] on input "PROF 14628/2025" at bounding box center [894, 17] width 213 height 17
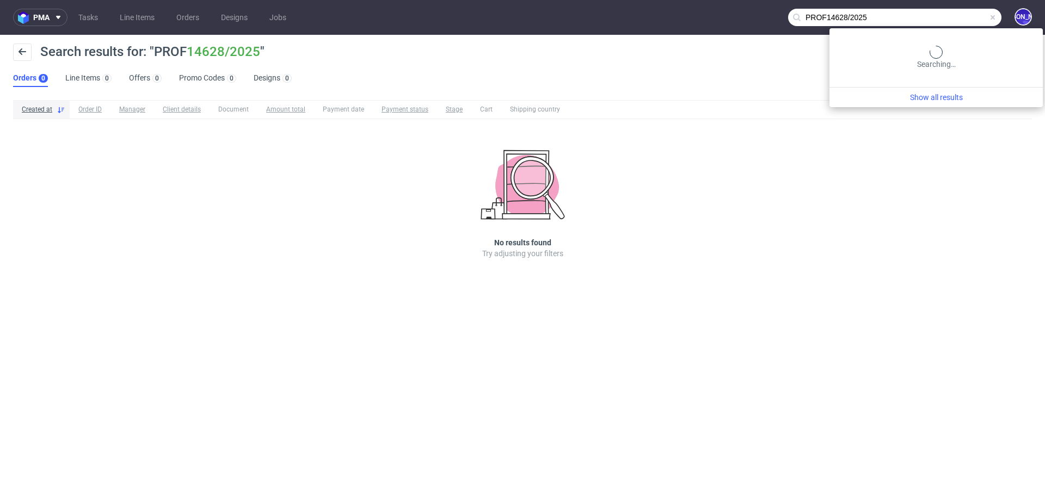
type input "PROF14628/2025"
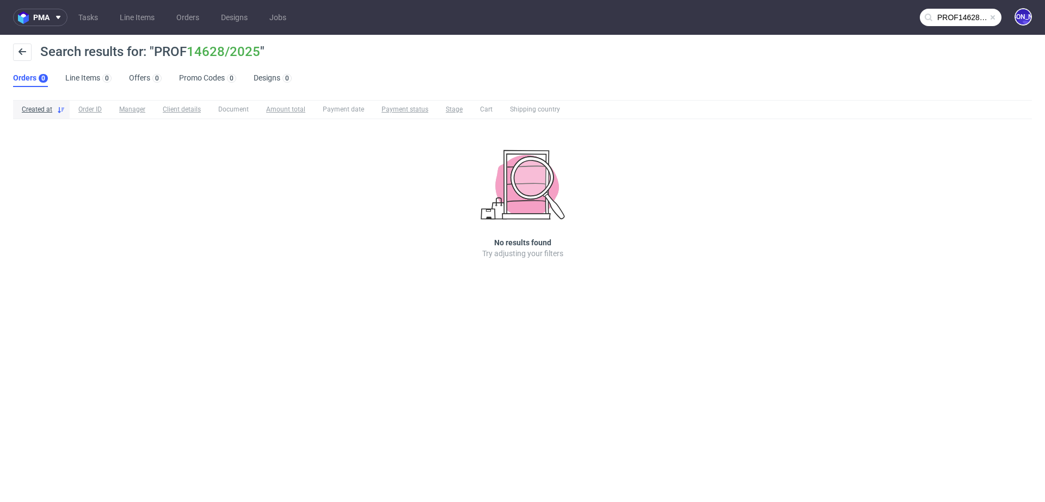
click at [972, 19] on input "PROF14628/2025" at bounding box center [960, 17] width 82 height 17
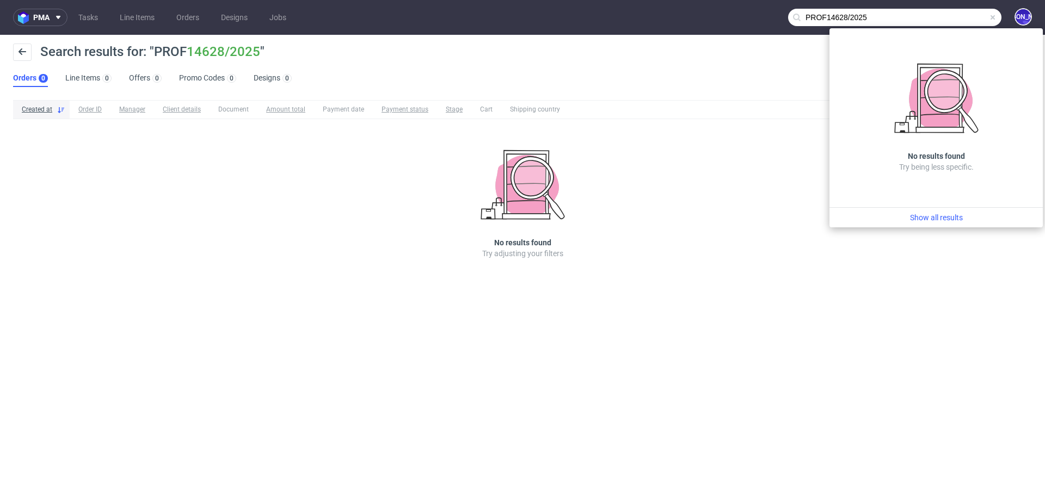
drag, startPoint x: 880, startPoint y: 19, endPoint x: 614, endPoint y: 19, distance: 266.6
click at [614, 19] on nav "pma Tasks Line Items Orders Designs Jobs PROF14628/2025 JO" at bounding box center [522, 17] width 1045 height 35
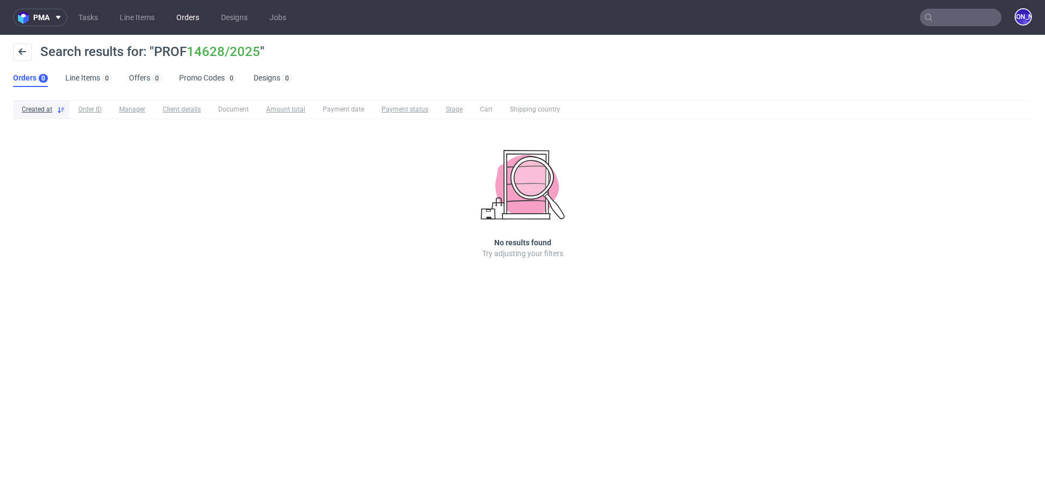
click at [193, 21] on link "Orders" at bounding box center [188, 17] width 36 height 17
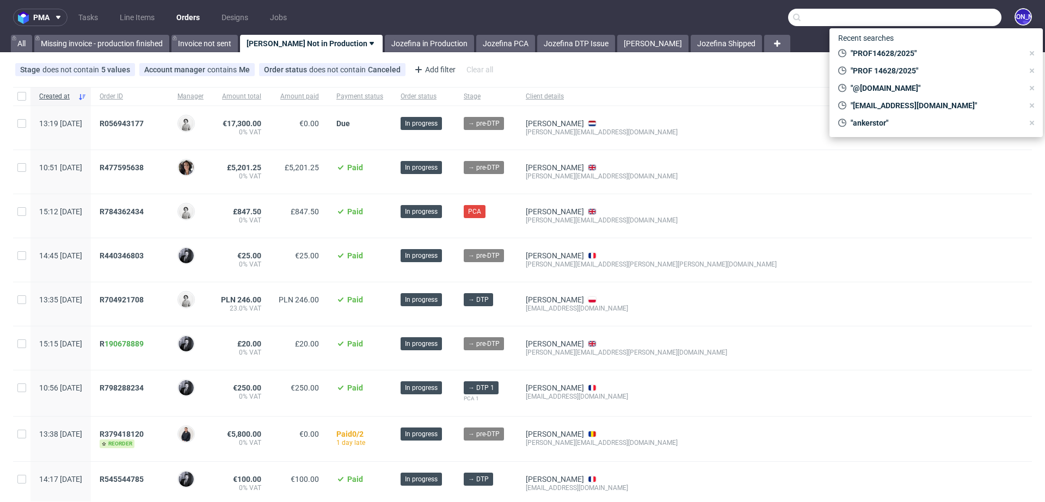
click at [952, 9] on input "text" at bounding box center [894, 17] width 213 height 17
paste input "16974/2025"
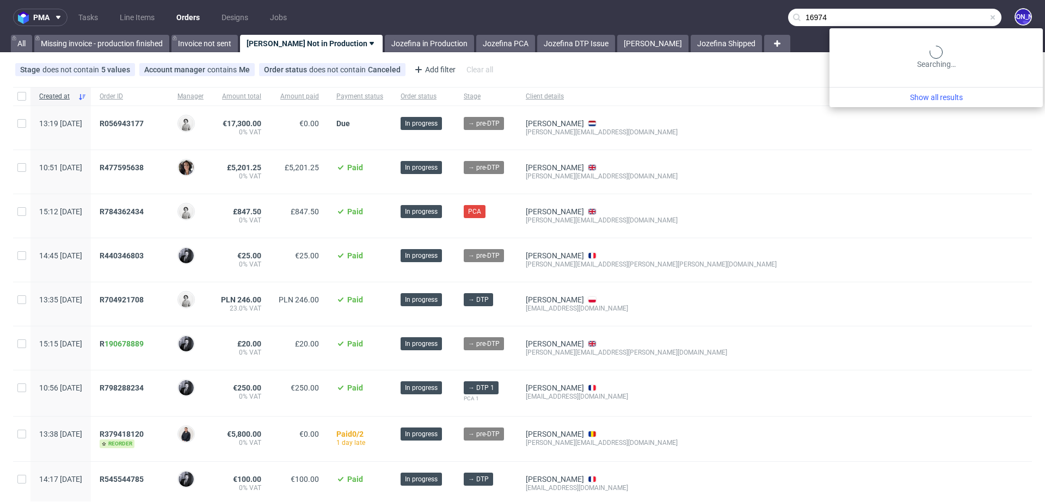
type input "16974"
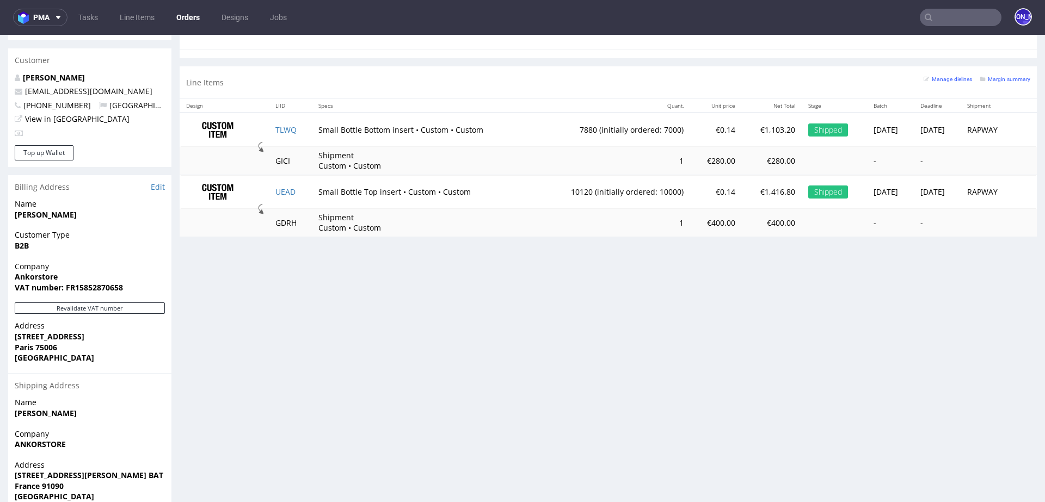
scroll to position [558, 0]
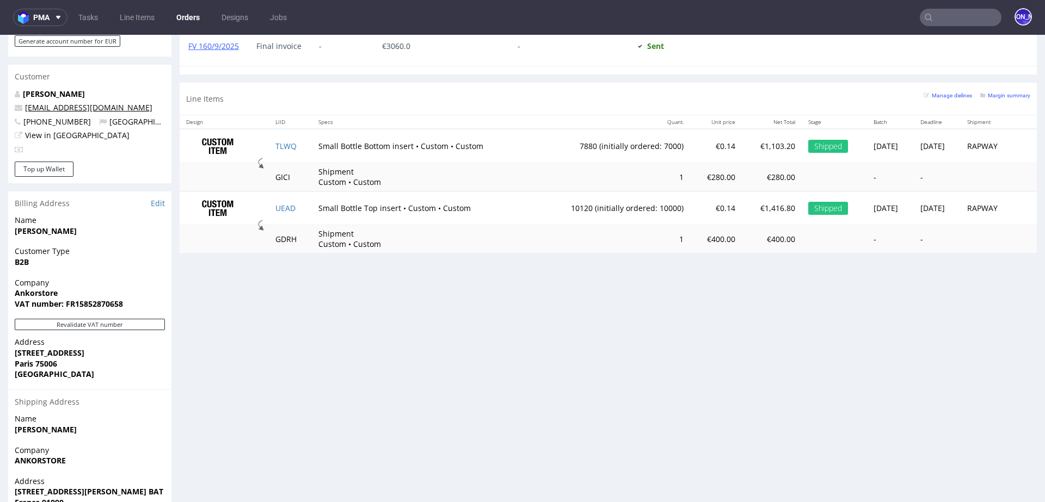
drag, startPoint x: 142, startPoint y: 96, endPoint x: 75, endPoint y: 96, distance: 66.9
click at [75, 102] on p "celine.laboute@ankorstore.com" at bounding box center [90, 107] width 150 height 11
copy link "@ankorstore.com"
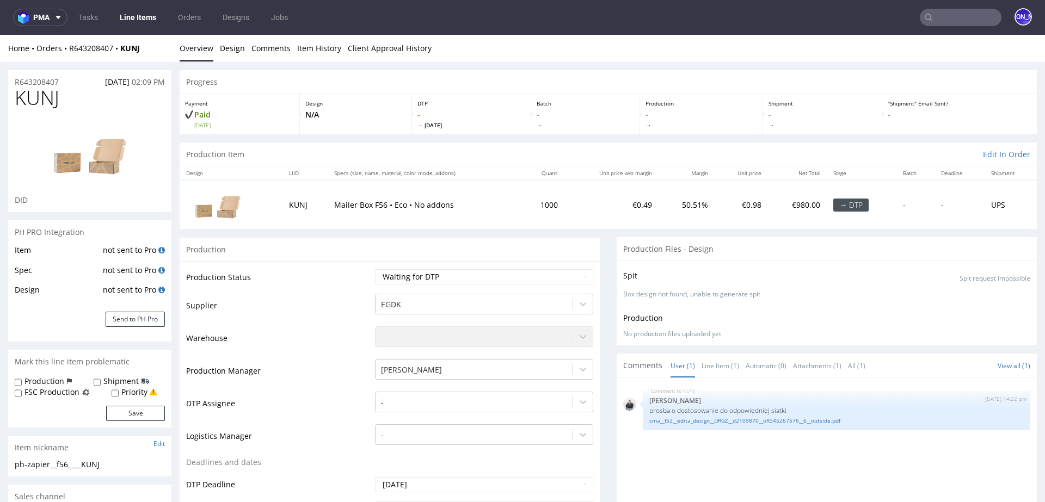
click at [935, 26] on input "text" at bounding box center [960, 17] width 82 height 17
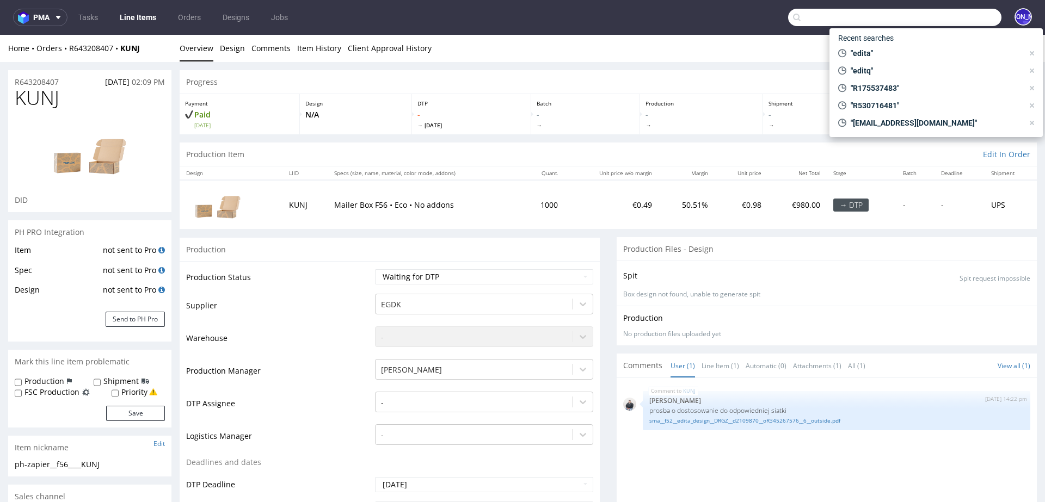
paste input "@justamazingbv.com"
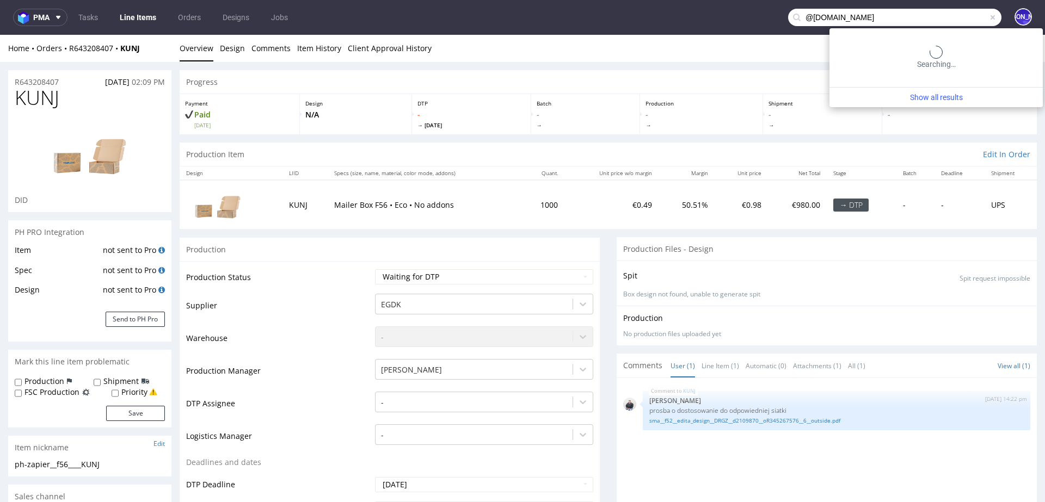
type input "@justamazingbv.com"
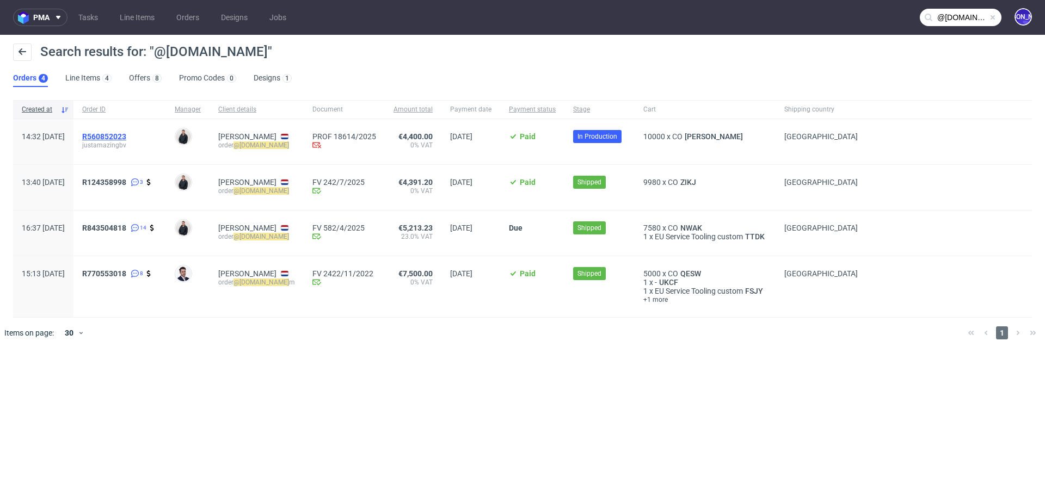
click at [120, 135] on span "R560852023" at bounding box center [104, 136] width 44 height 9
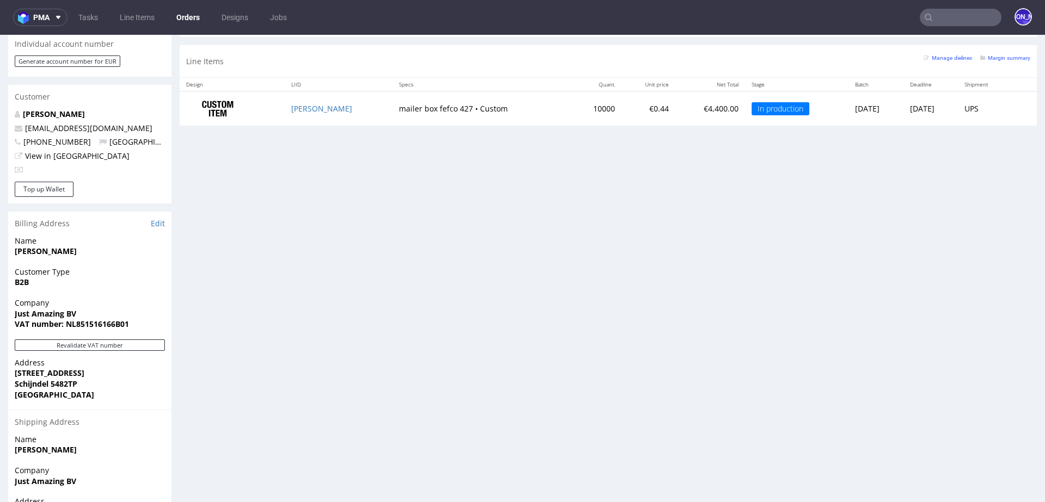
scroll to position [508, 0]
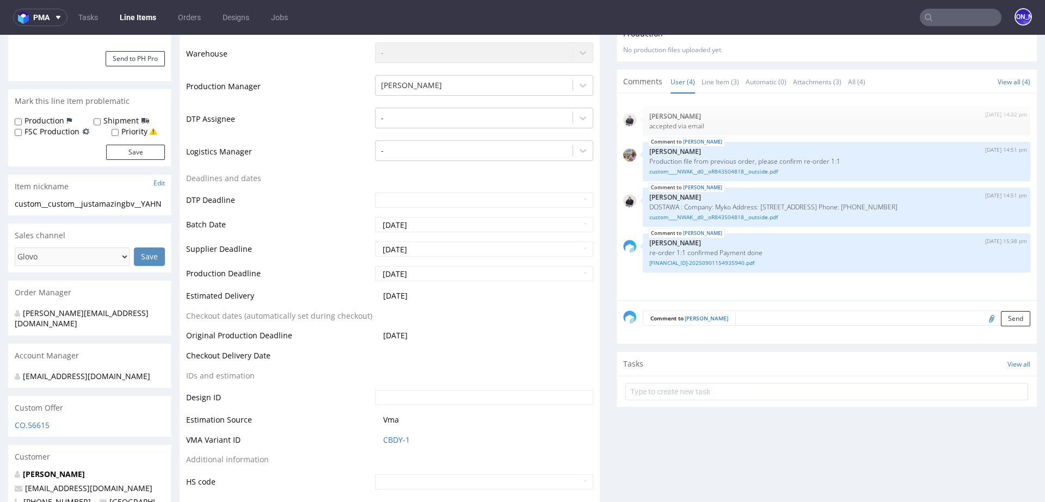
scroll to position [305, 0]
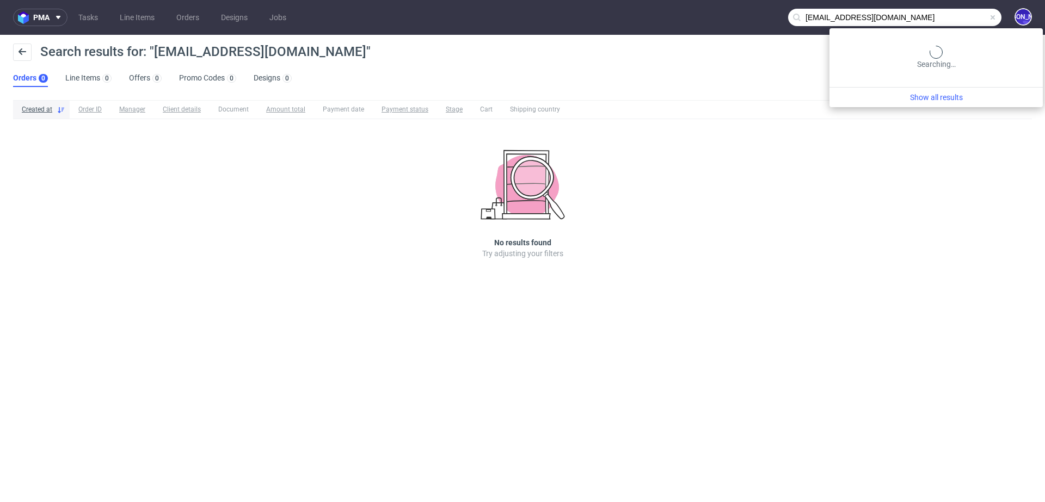
click at [960, 16] on input "kmhelstrip@yahoo.com" at bounding box center [894, 17] width 213 height 17
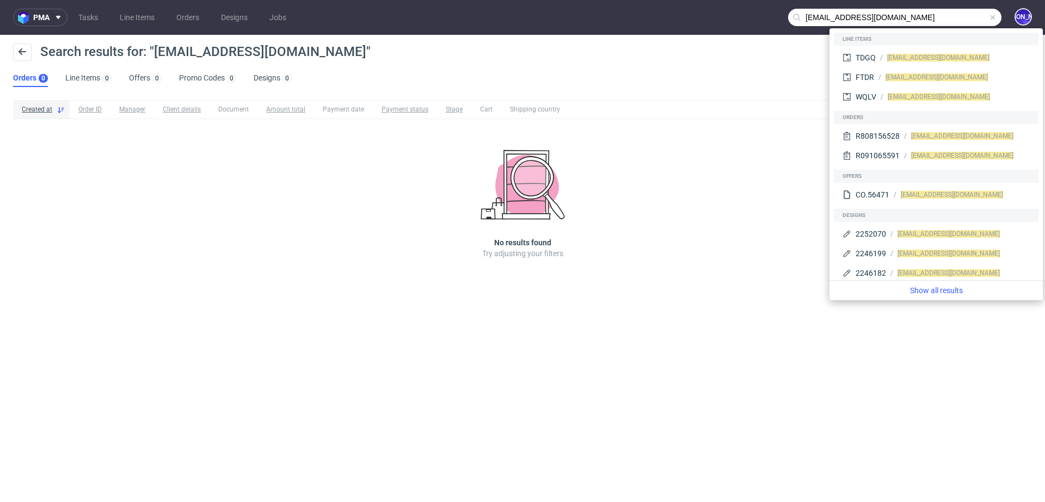
paste input "Hello Jozefina, Can you please provide us with an update of this order? Any ide…"
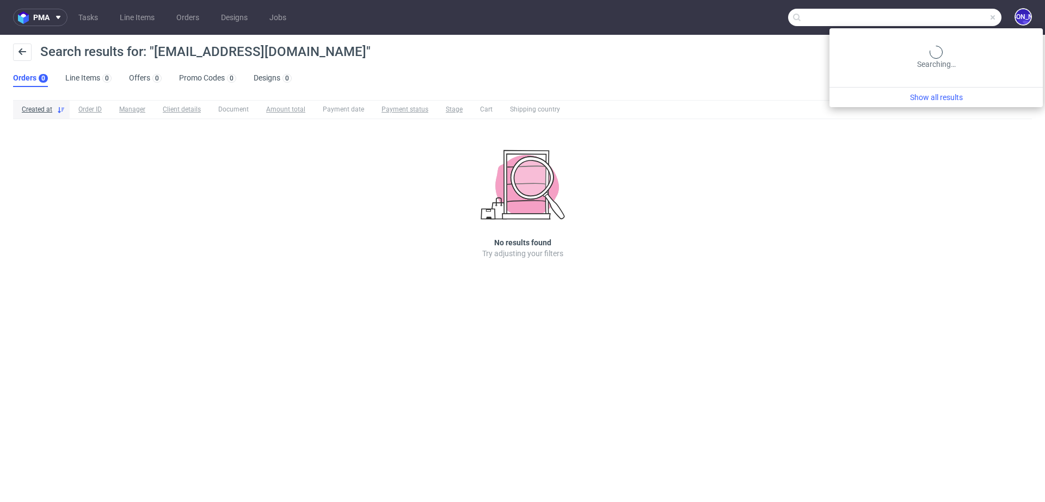
type input "Hello Jozefina, Can you please provide us with an update of this order? Any ide…"
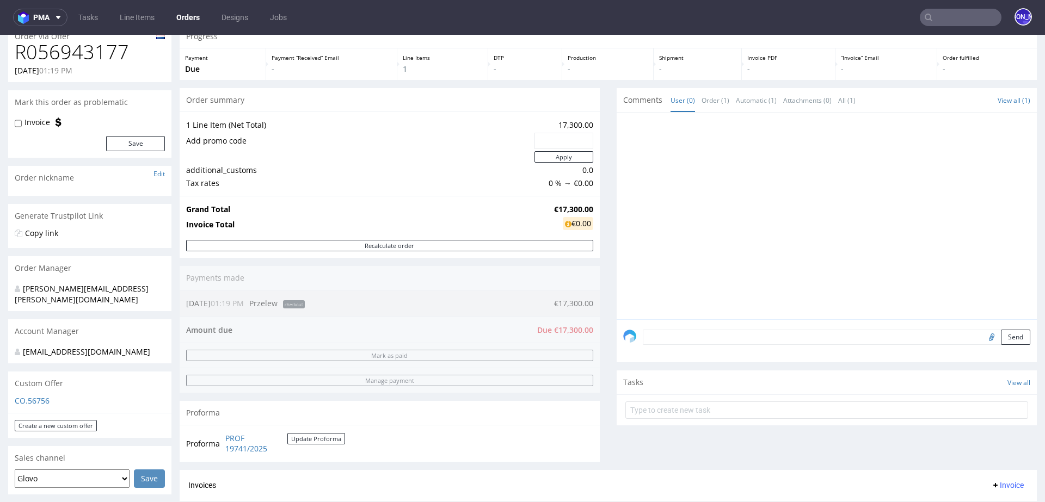
scroll to position [418, 0]
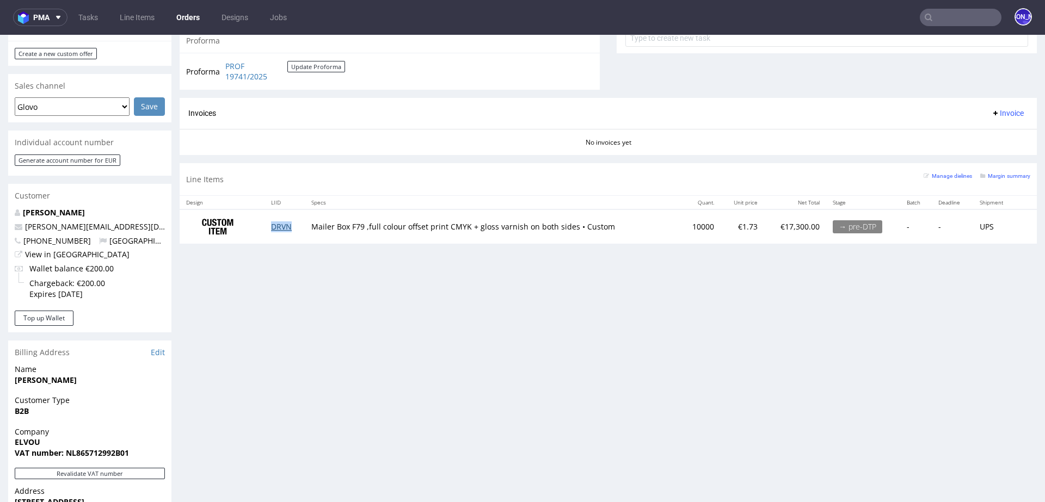
click at [274, 227] on link "DRVN" at bounding box center [281, 226] width 21 height 10
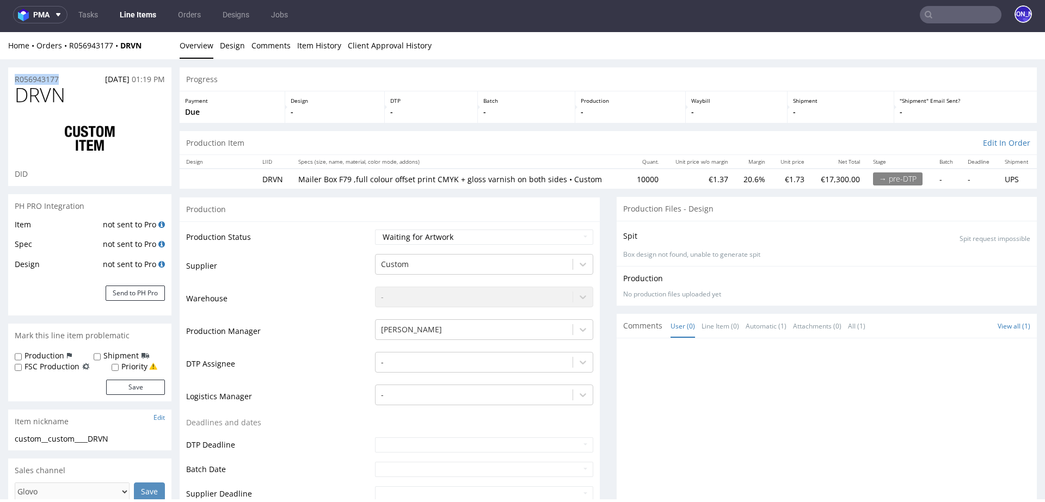
drag, startPoint x: 73, startPoint y: 75, endPoint x: 0, endPoint y: 74, distance: 72.9
copy p "R056943177"
click at [952, 11] on input "text" at bounding box center [960, 14] width 82 height 17
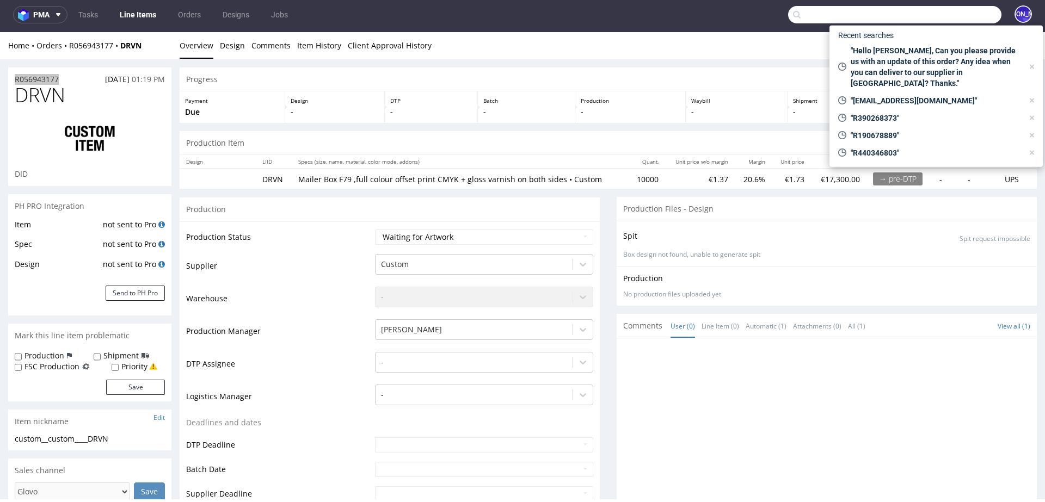
paste input "[PERSON_NAME][EMAIL_ADDRESS][PERSON_NAME][DOMAIN_NAME]"
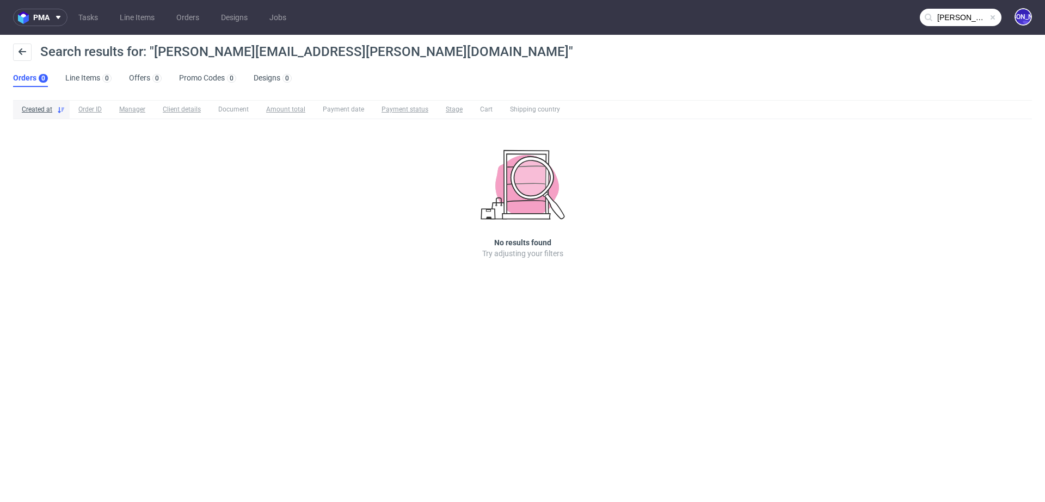
click at [963, 27] on nav "pma Tasks Line Items Orders Designs Jobs [PERSON_NAME][EMAIL_ADDRESS][PERSON_NA…" at bounding box center [522, 17] width 1045 height 35
click at [935, 15] on input "[PERSON_NAME][EMAIL_ADDRESS][PERSON_NAME][DOMAIN_NAME]" at bounding box center [960, 17] width 82 height 17
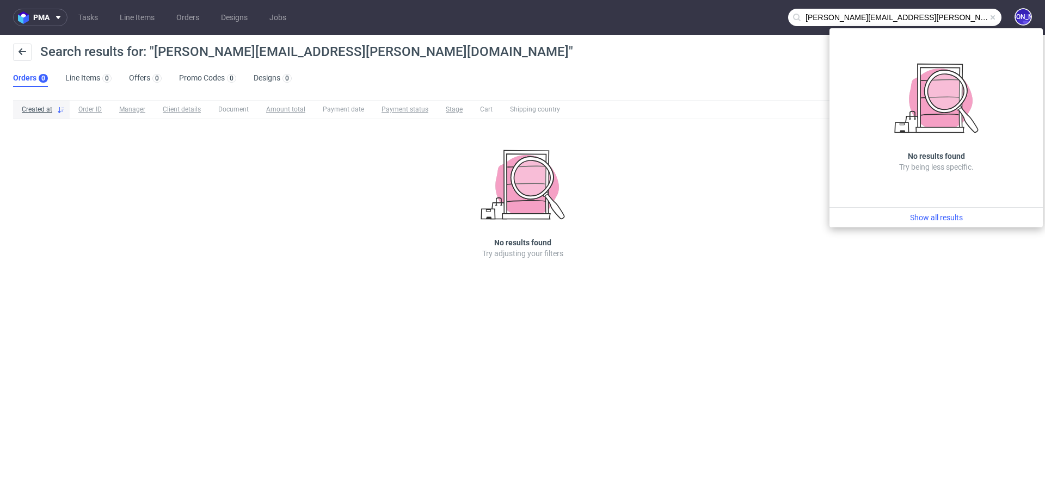
click at [808, 21] on input "[PERSON_NAME][EMAIL_ADDRESS][PERSON_NAME][DOMAIN_NAME]" at bounding box center [894, 17] width 213 height 17
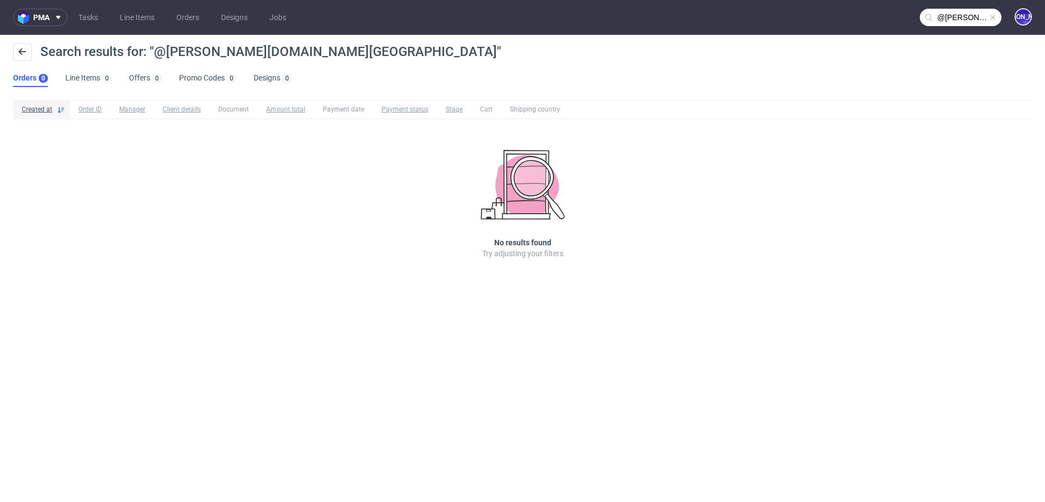
click at [944, 19] on input "@tuckson.london" at bounding box center [960, 17] width 82 height 17
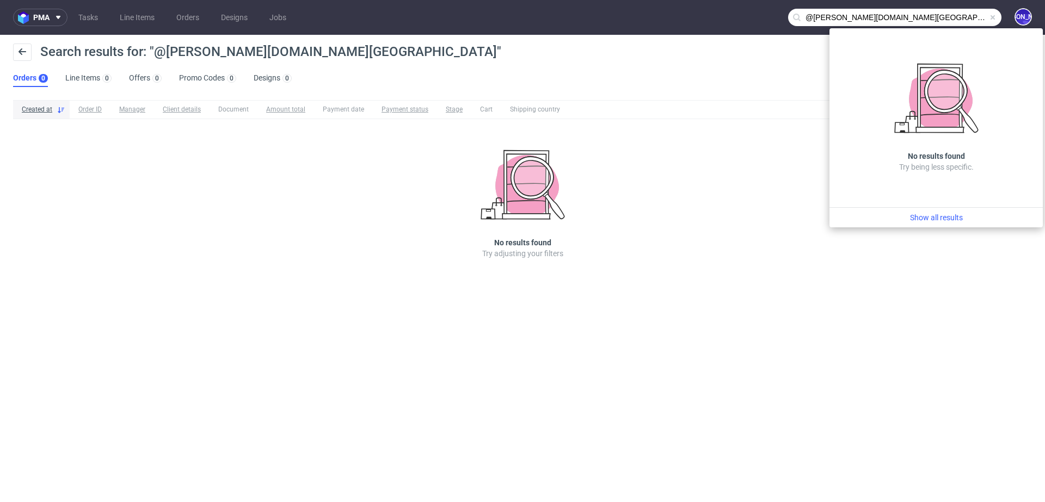
click at [888, 15] on input "@tuckson.london" at bounding box center [894, 17] width 213 height 17
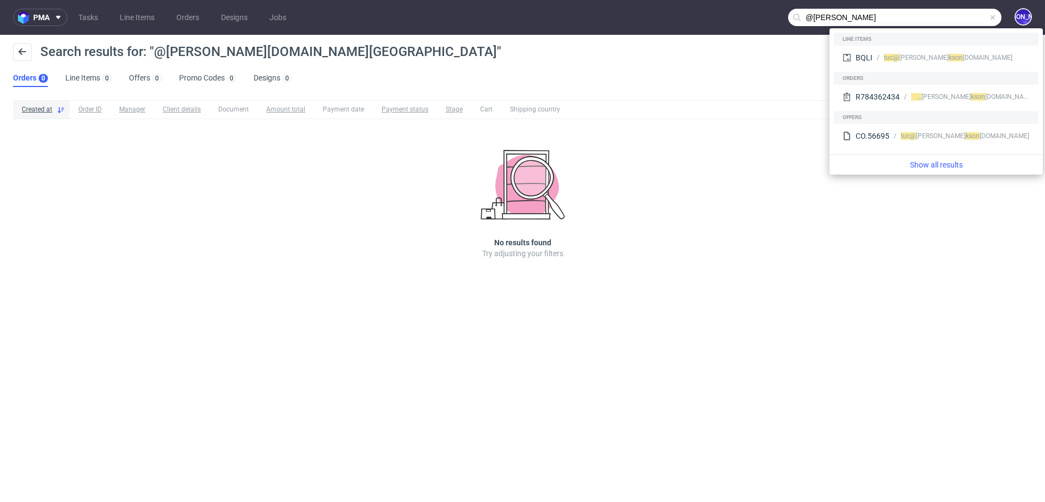
drag, startPoint x: 811, startPoint y: 18, endPoint x: 768, endPoint y: 18, distance: 43.0
click at [768, 18] on nav "pma Tasks Line Items Orders Designs Jobs @tuckson JO" at bounding box center [522, 17] width 1045 height 35
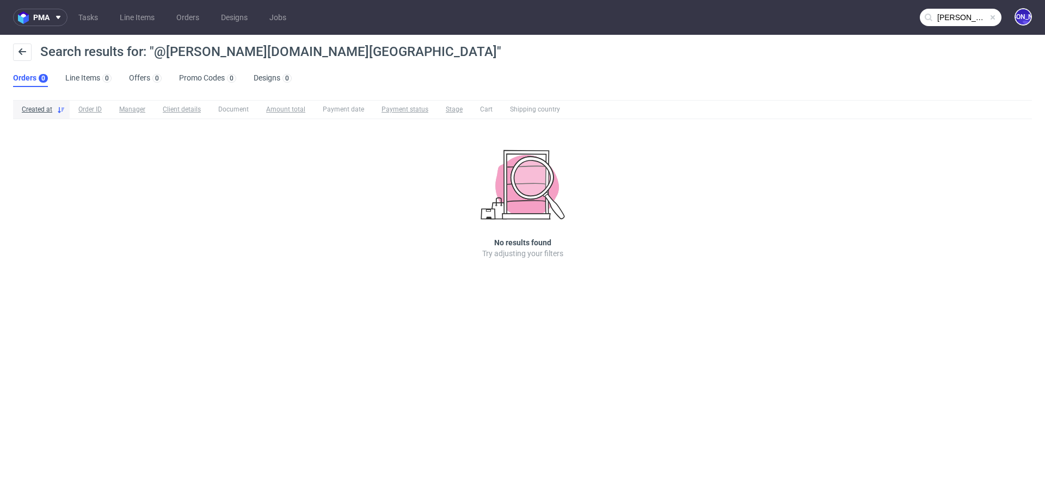
type input "tuckson"
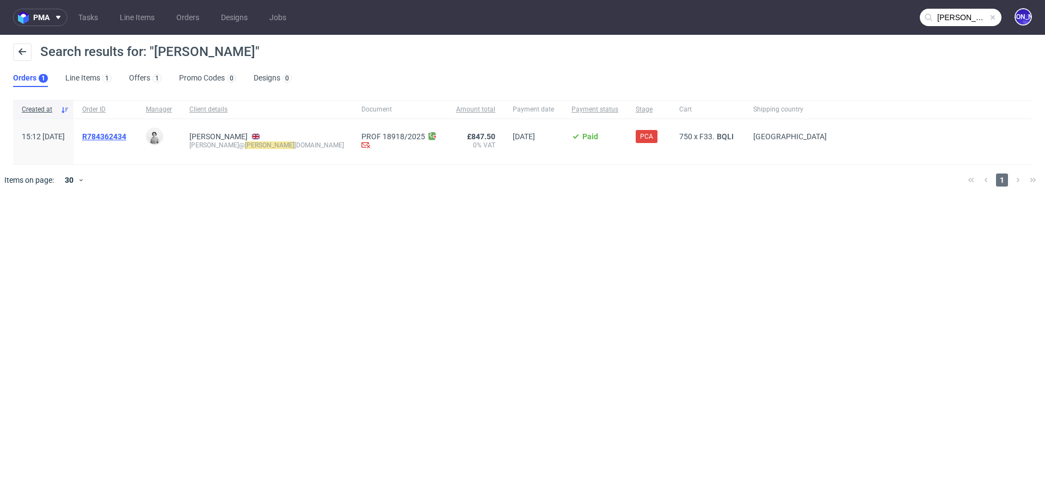
click at [120, 135] on span "R784362434" at bounding box center [104, 136] width 44 height 9
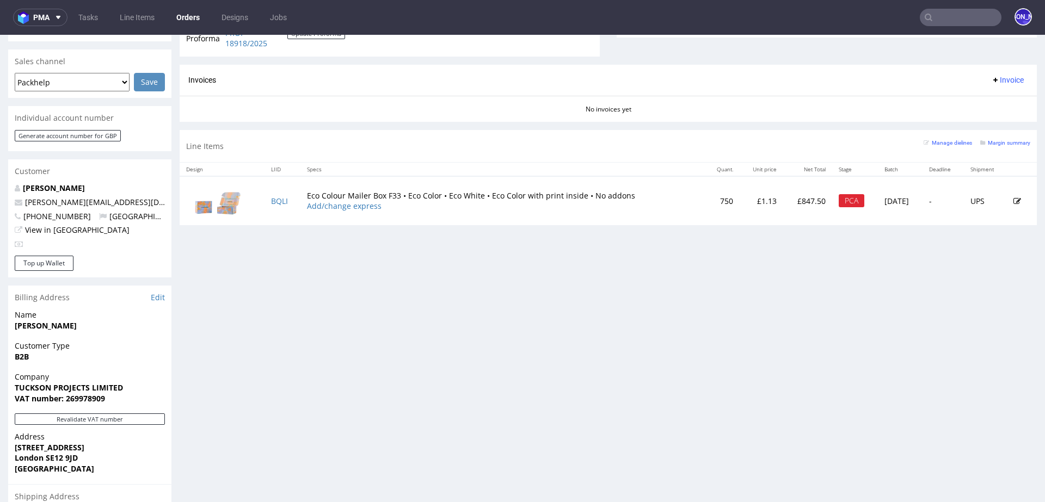
scroll to position [409, 0]
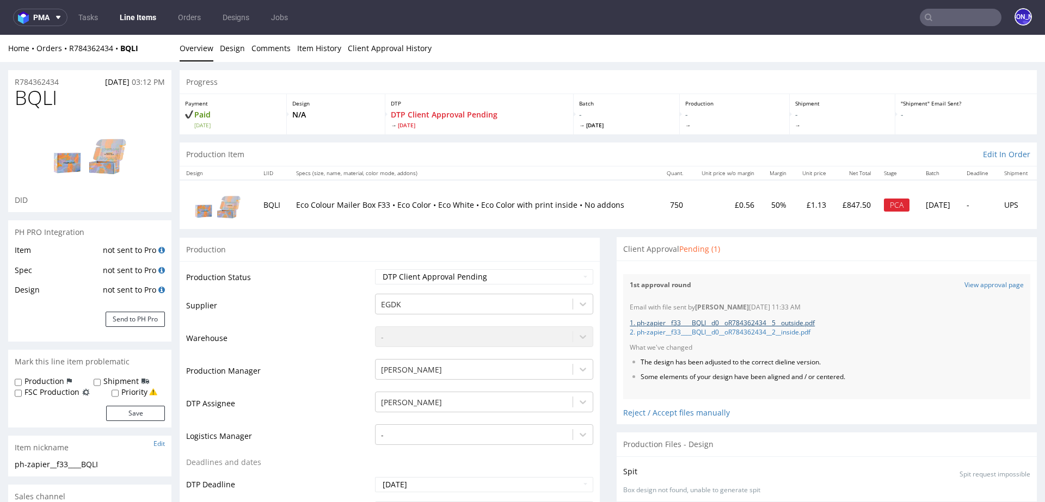
click at [683, 322] on link "1. ph-zapier__f33____BQLI__d0__oR784362434__5__outside.pdf" at bounding box center [721, 322] width 185 height 9
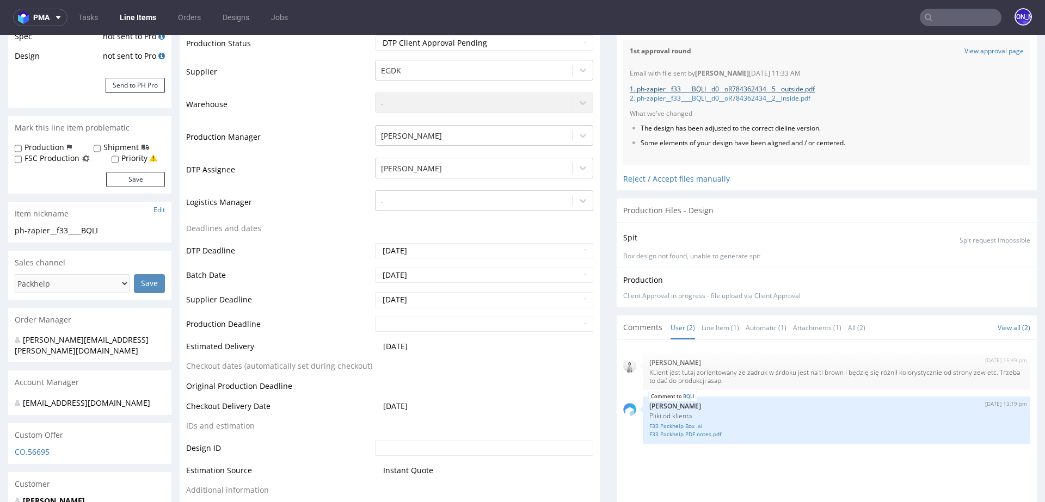
scroll to position [226, 0]
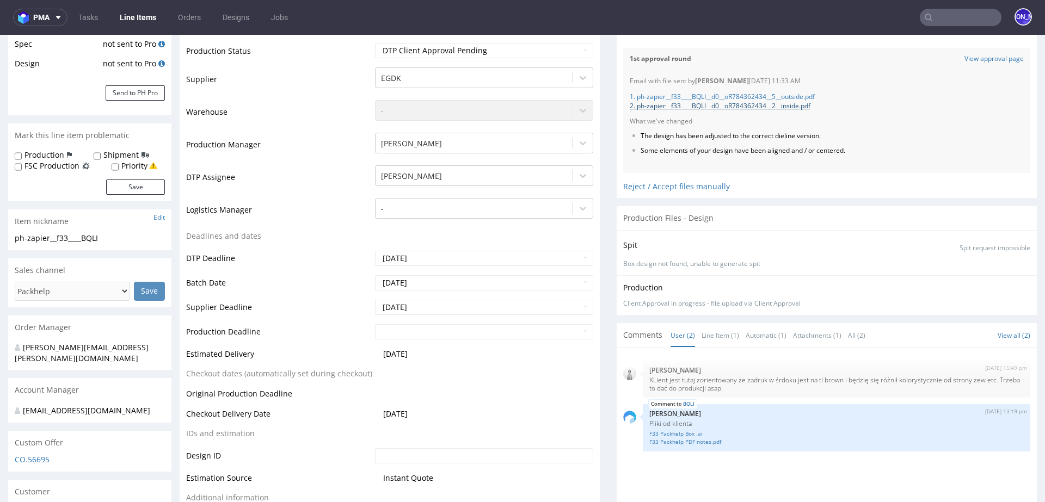
click at [734, 105] on link "2. ph-zapier__f33____BQLI__d0__oR784362434__2__inside.pdf" at bounding box center [719, 105] width 181 height 9
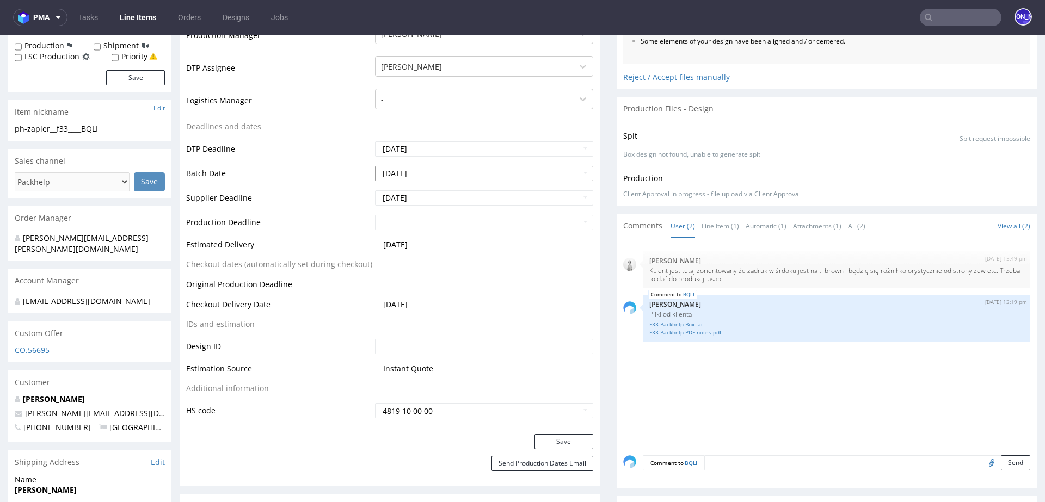
scroll to position [337, 0]
click at [659, 328] on link "F33 Packhelp PDF notes.pdf" at bounding box center [836, 331] width 374 height 8
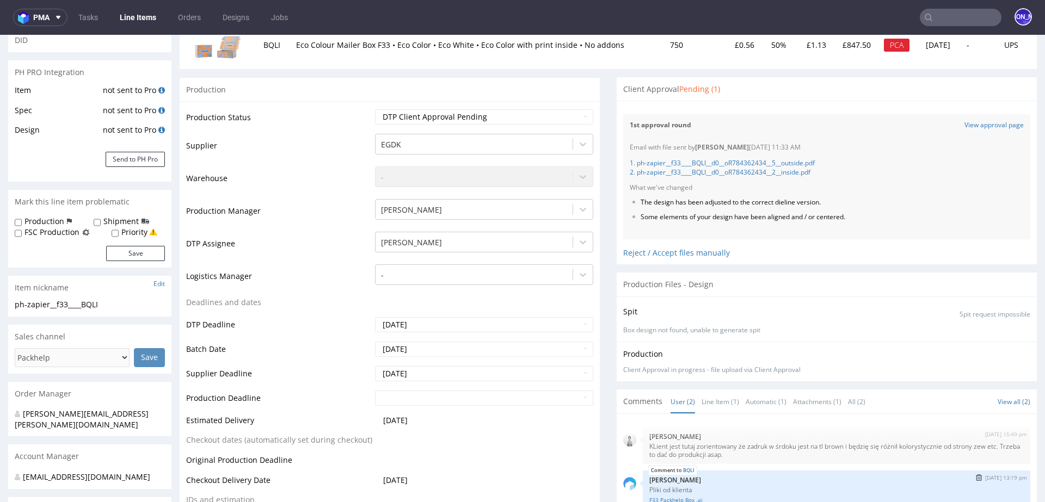
scroll to position [159, 0]
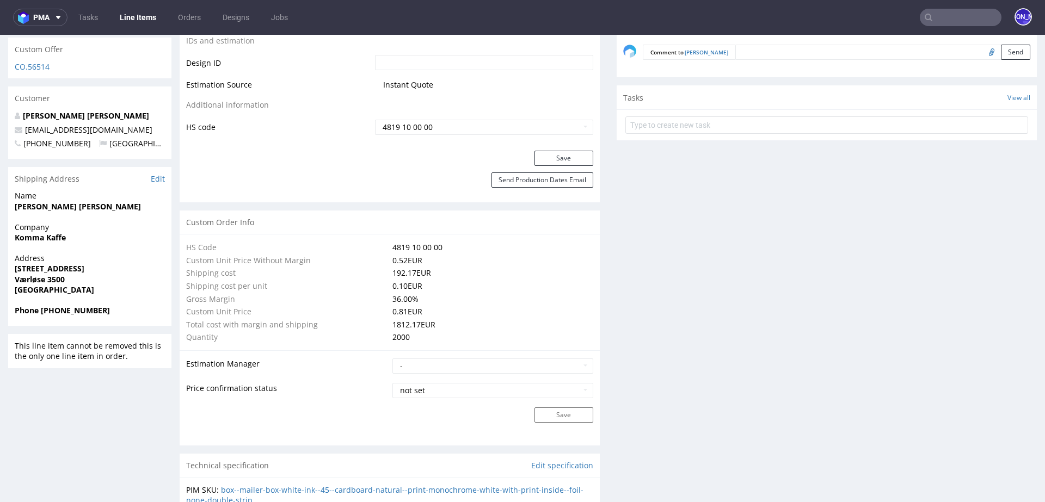
scroll to position [621, 0]
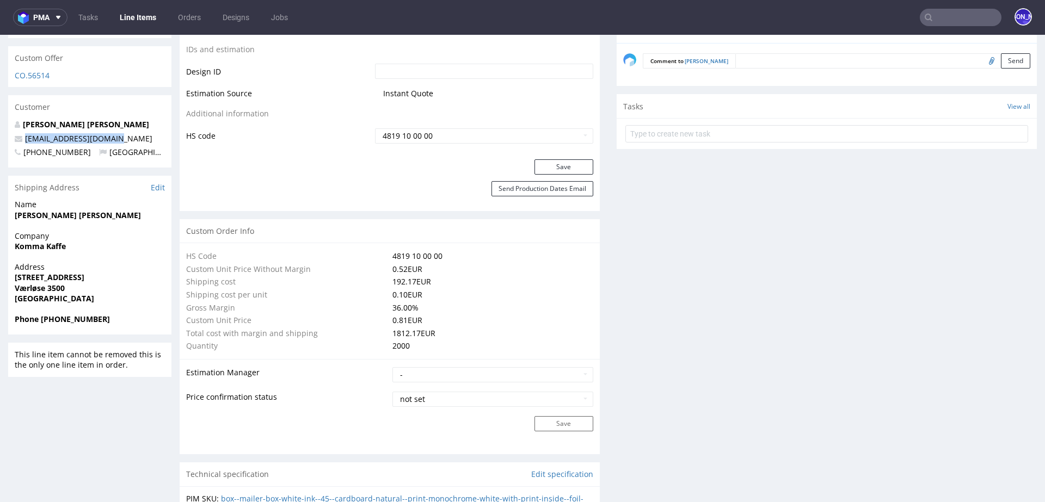
drag, startPoint x: 127, startPoint y: 114, endPoint x: 22, endPoint y: 112, distance: 104.5
click at [22, 133] on p "[EMAIL_ADDRESS][DOMAIN_NAME]" at bounding box center [90, 138] width 150 height 11
copy link "[EMAIL_ADDRESS][DOMAIN_NAME]"
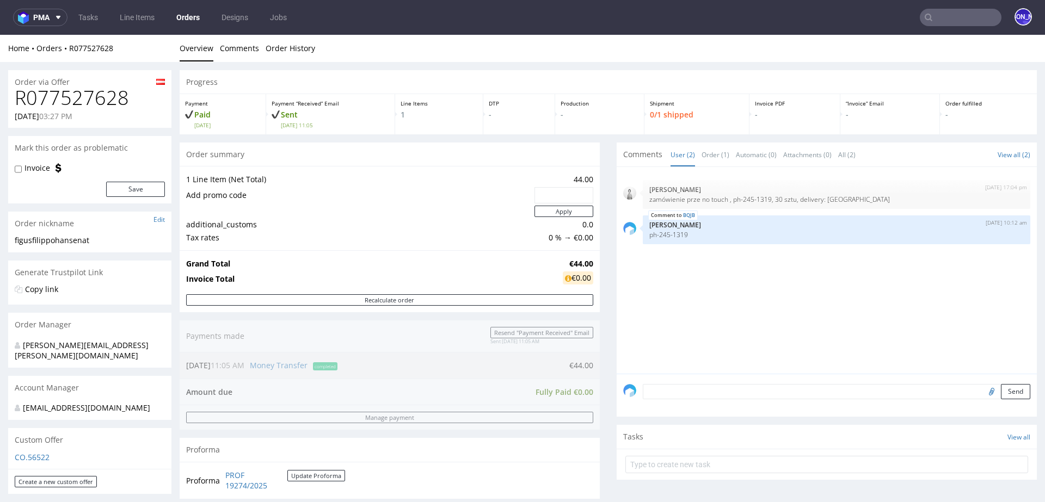
click at [945, 16] on input "text" at bounding box center [960, 17] width 82 height 17
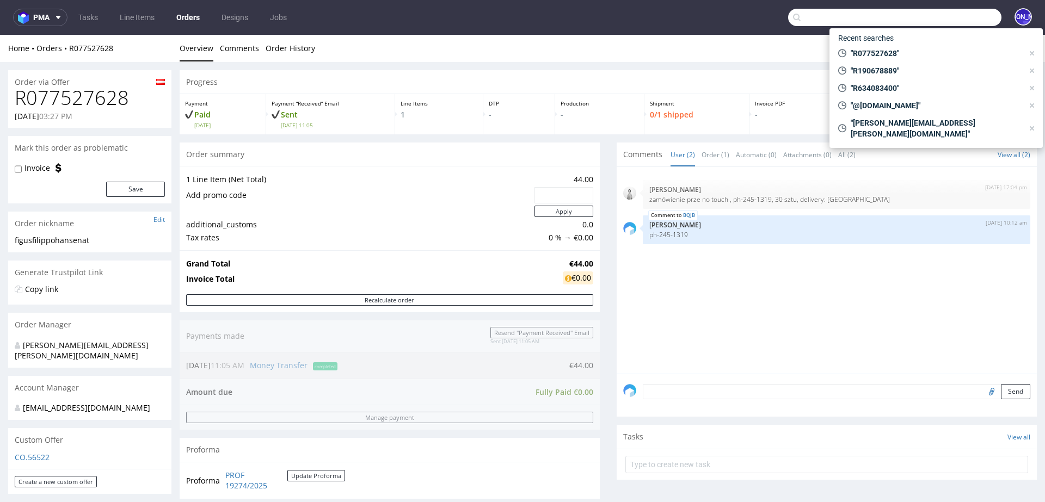
paste input "[EMAIL_ADDRESS][DOMAIN_NAME]"
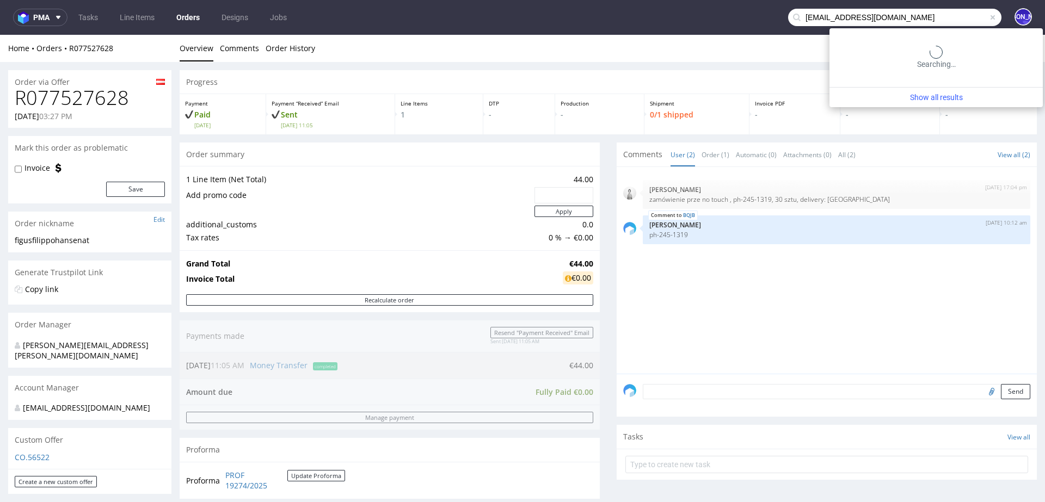
type input "[EMAIL_ADDRESS][DOMAIN_NAME]"
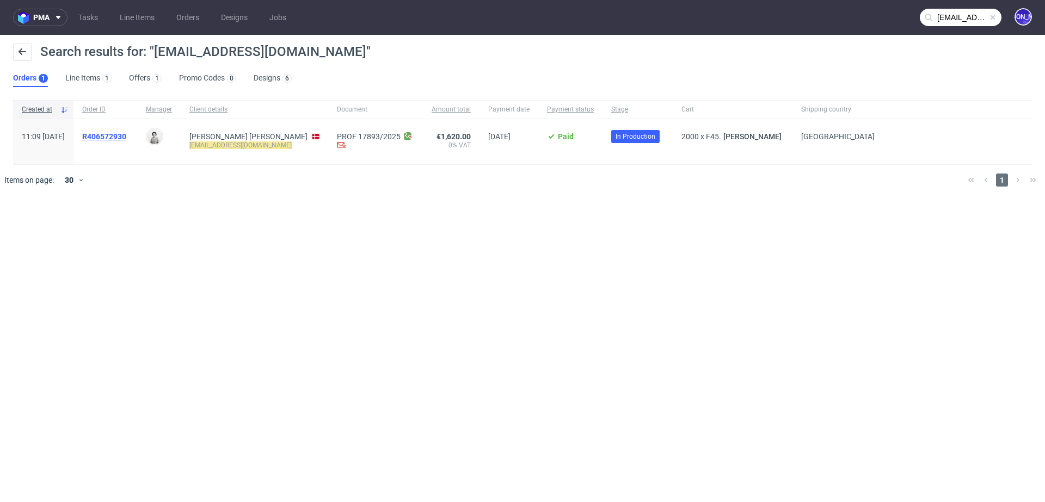
click at [124, 136] on span "R406572930" at bounding box center [104, 136] width 44 height 9
